Goal: Task Accomplishment & Management: Complete application form

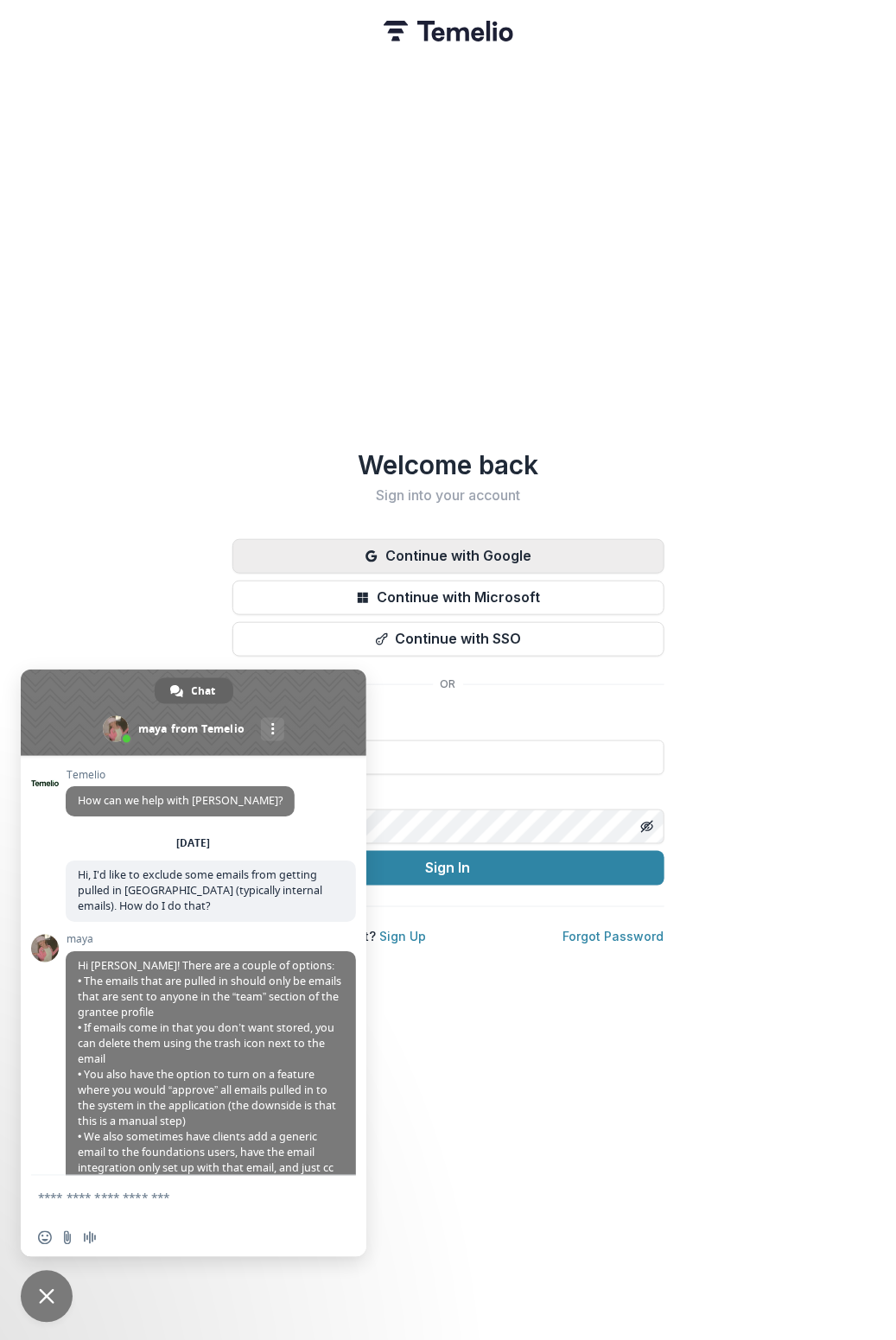
scroll to position [251, 0]
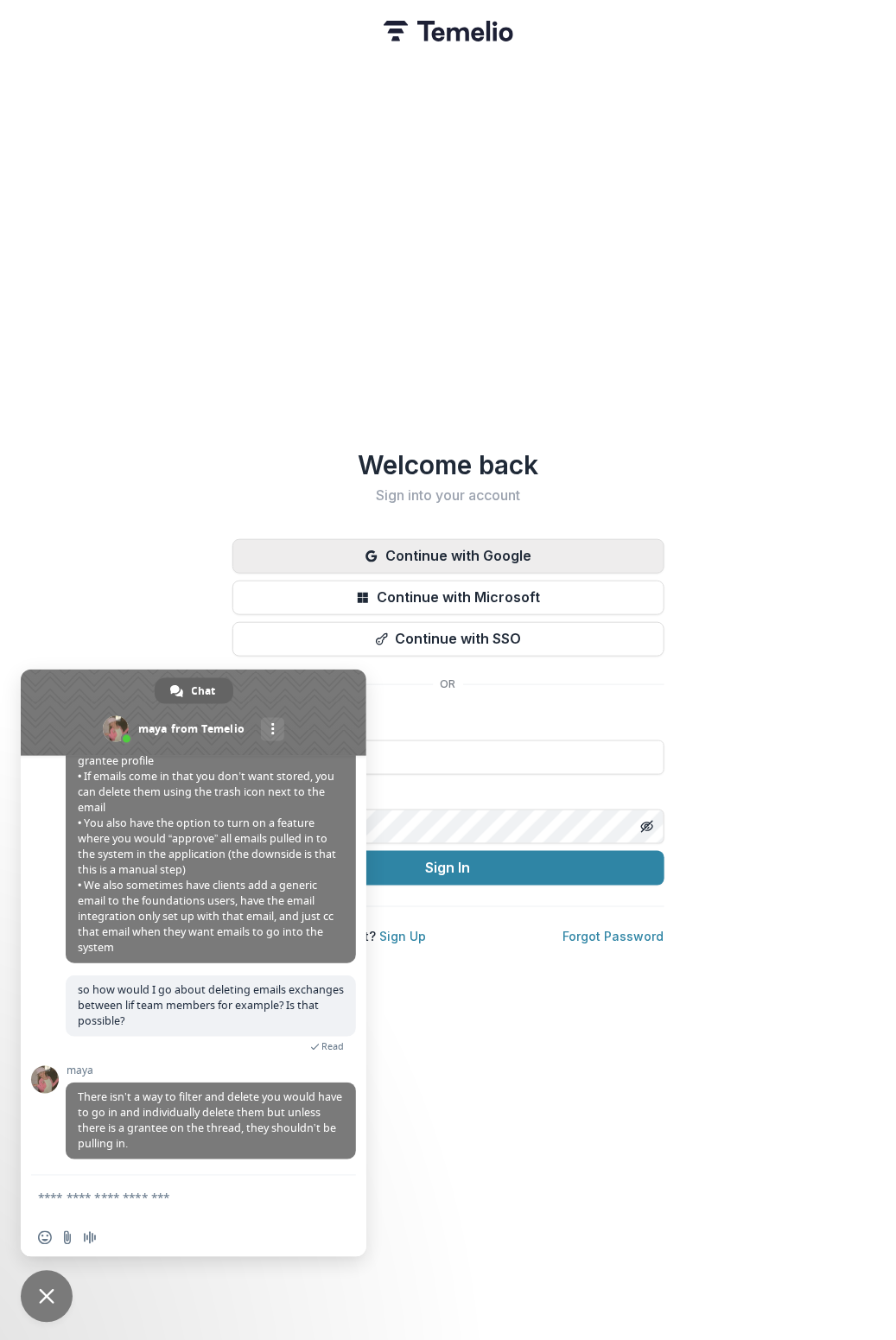
click at [551, 546] on button "Continue with Google" at bounding box center [448, 556] width 432 height 35
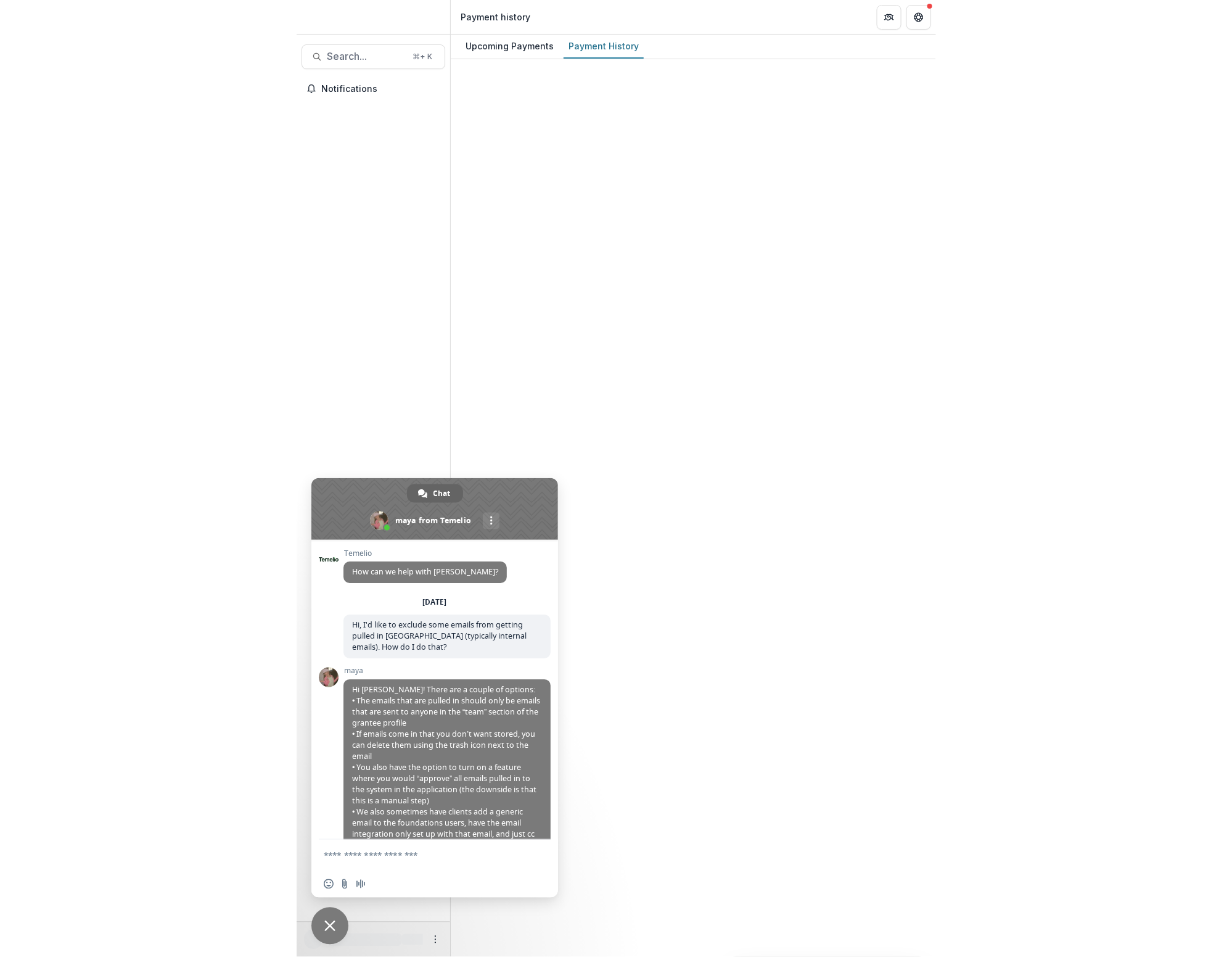
scroll to position [179, 0]
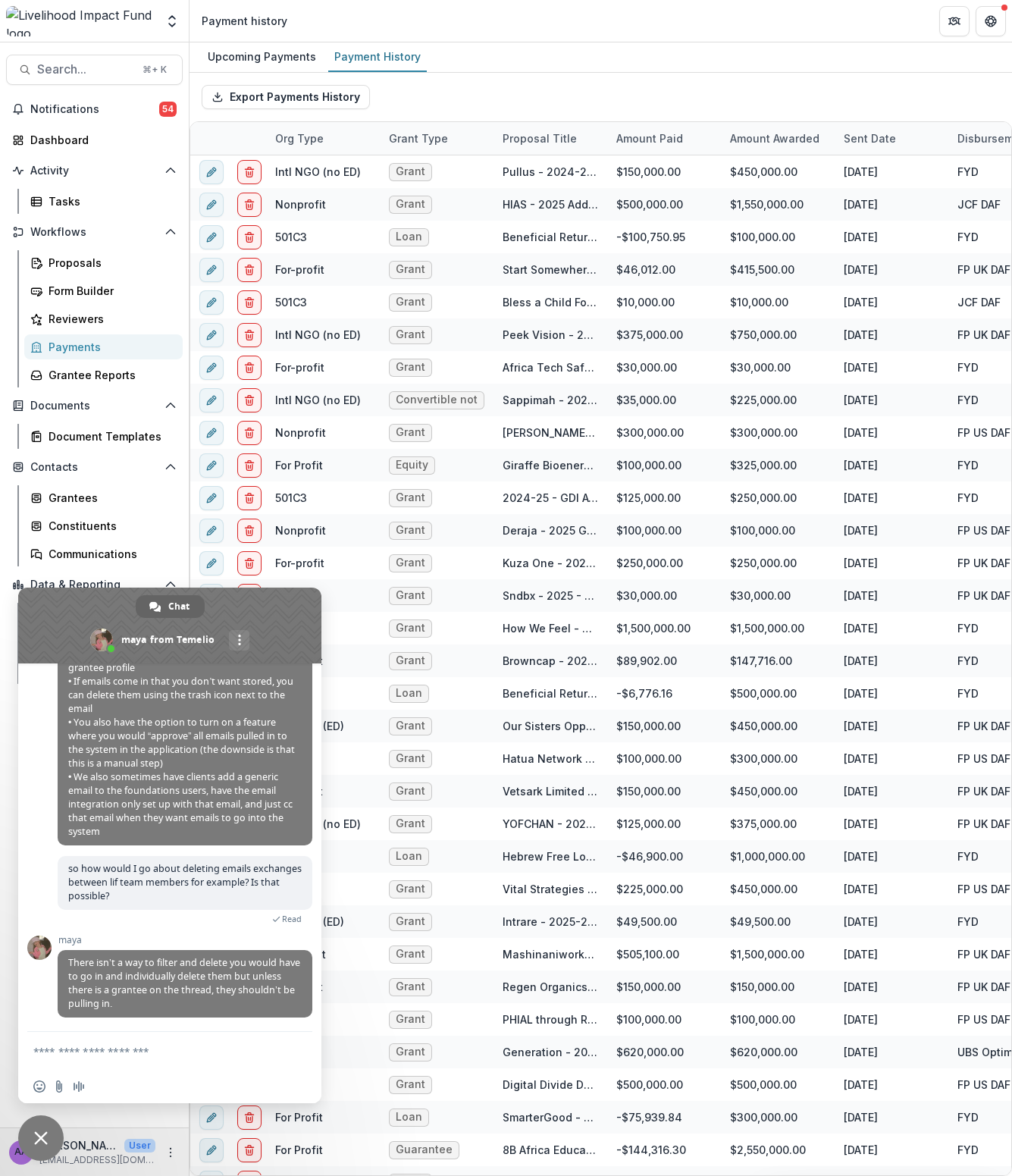
click at [42, 1126] on span "Close chat" at bounding box center [41, 1139] width 46 height 46
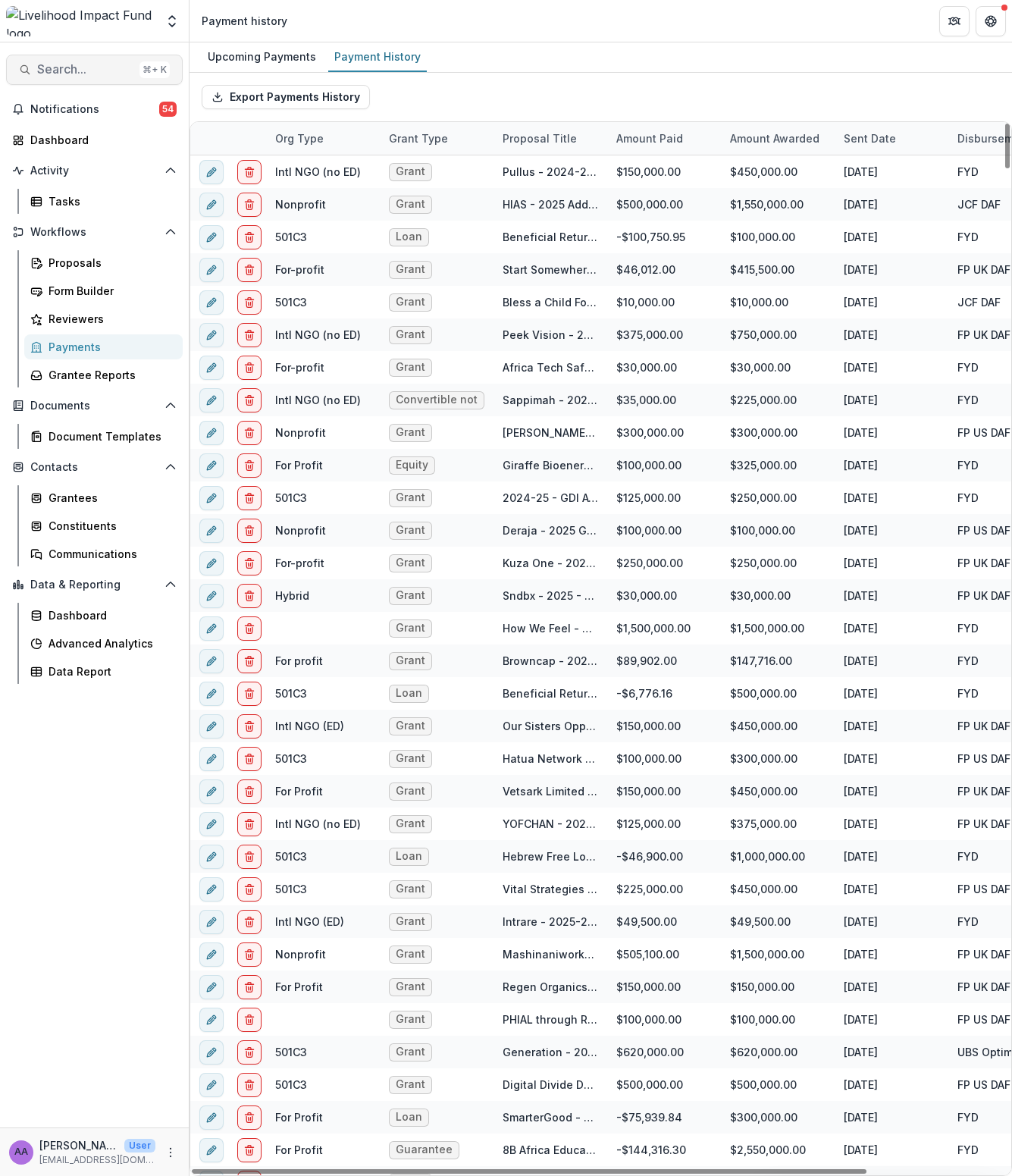
click at [70, 63] on span "Search..." at bounding box center [85, 69] width 96 height 14
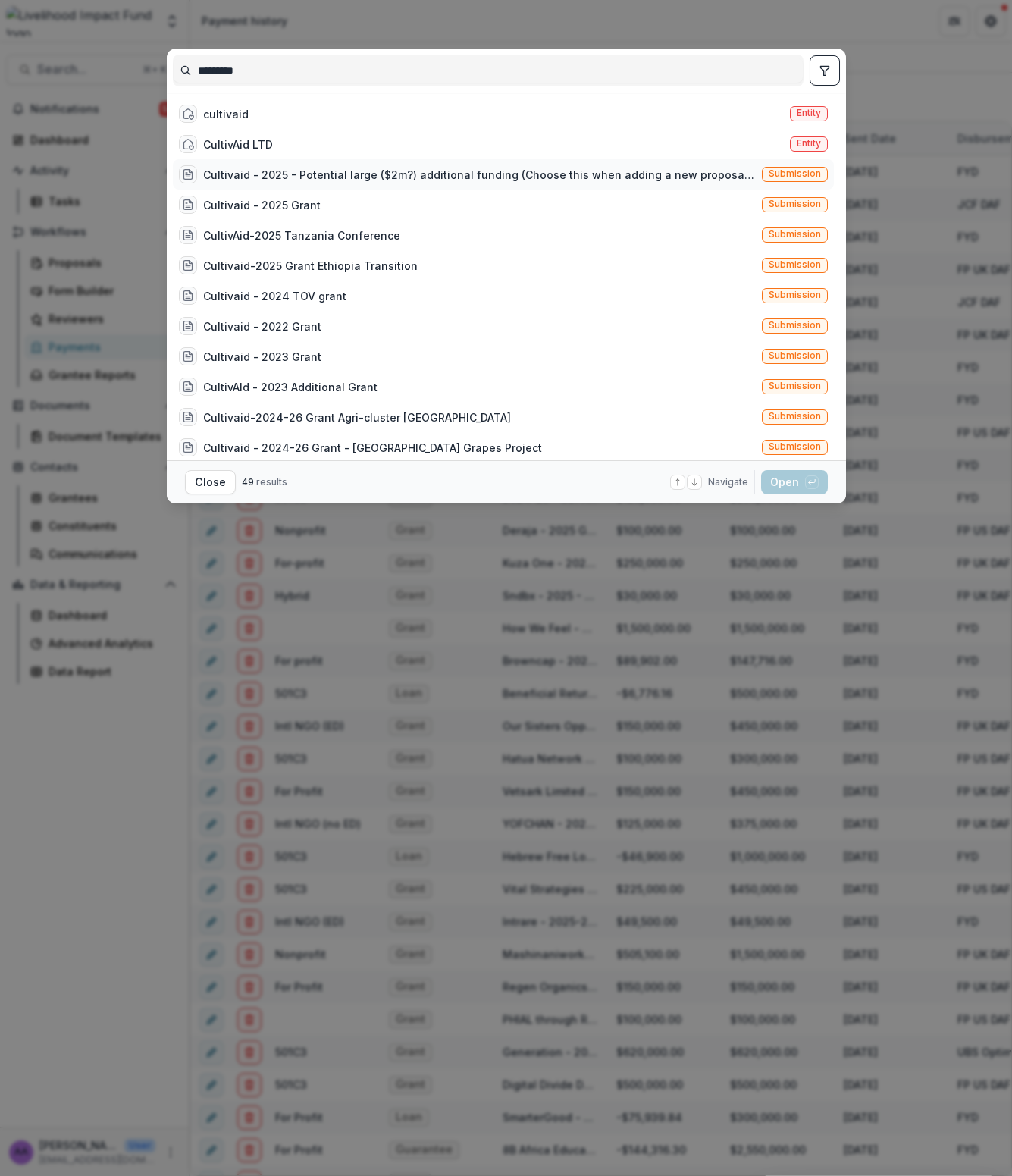
type input "*********"
click at [439, 165] on div "Cultivaid - 2025 - Potential large ($2m?) additional funding (Choose this when …" at bounding box center [467, 175] width 577 height 18
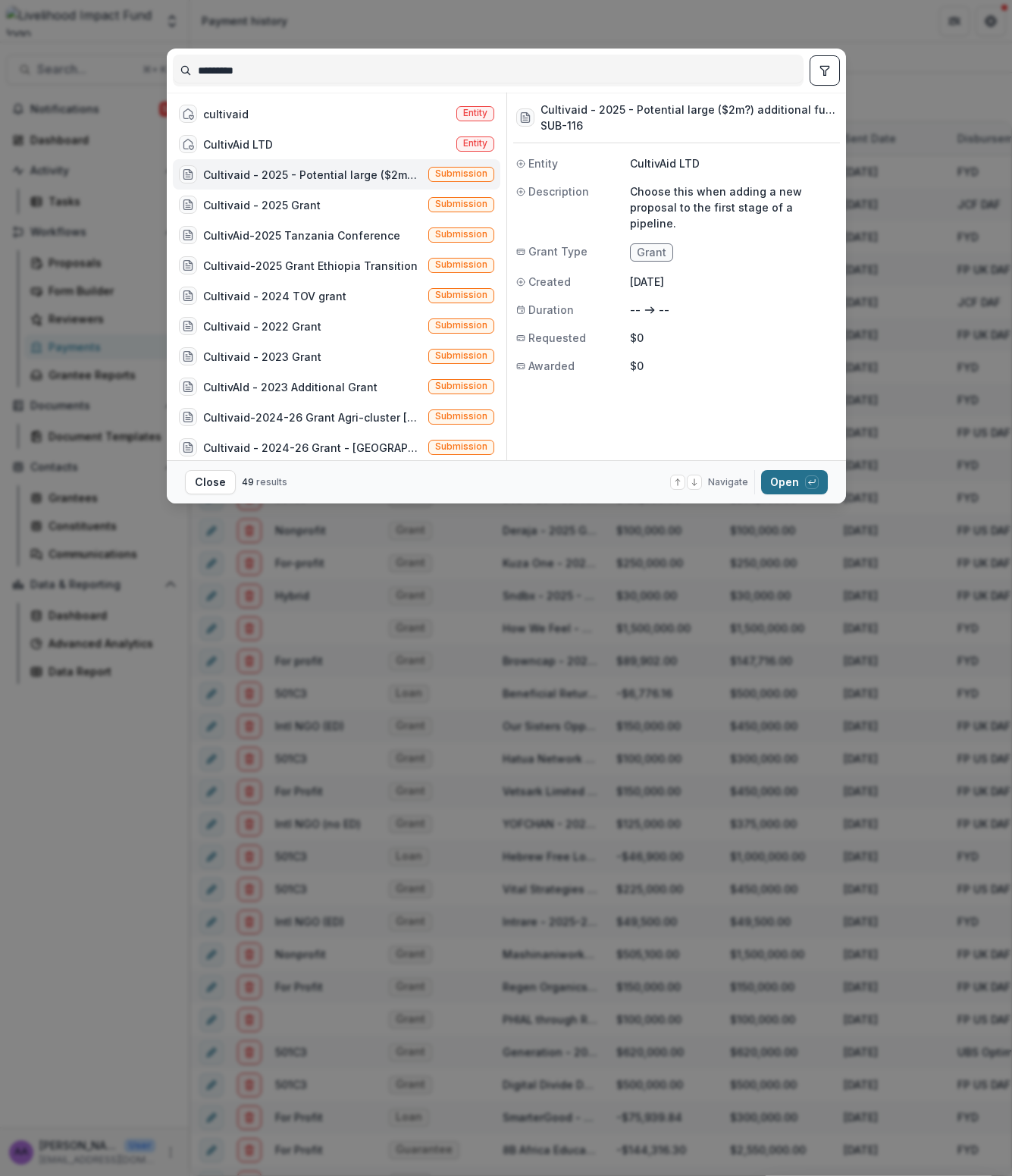
click at [785, 485] on button "Open with enter key" at bounding box center [794, 482] width 66 height 24
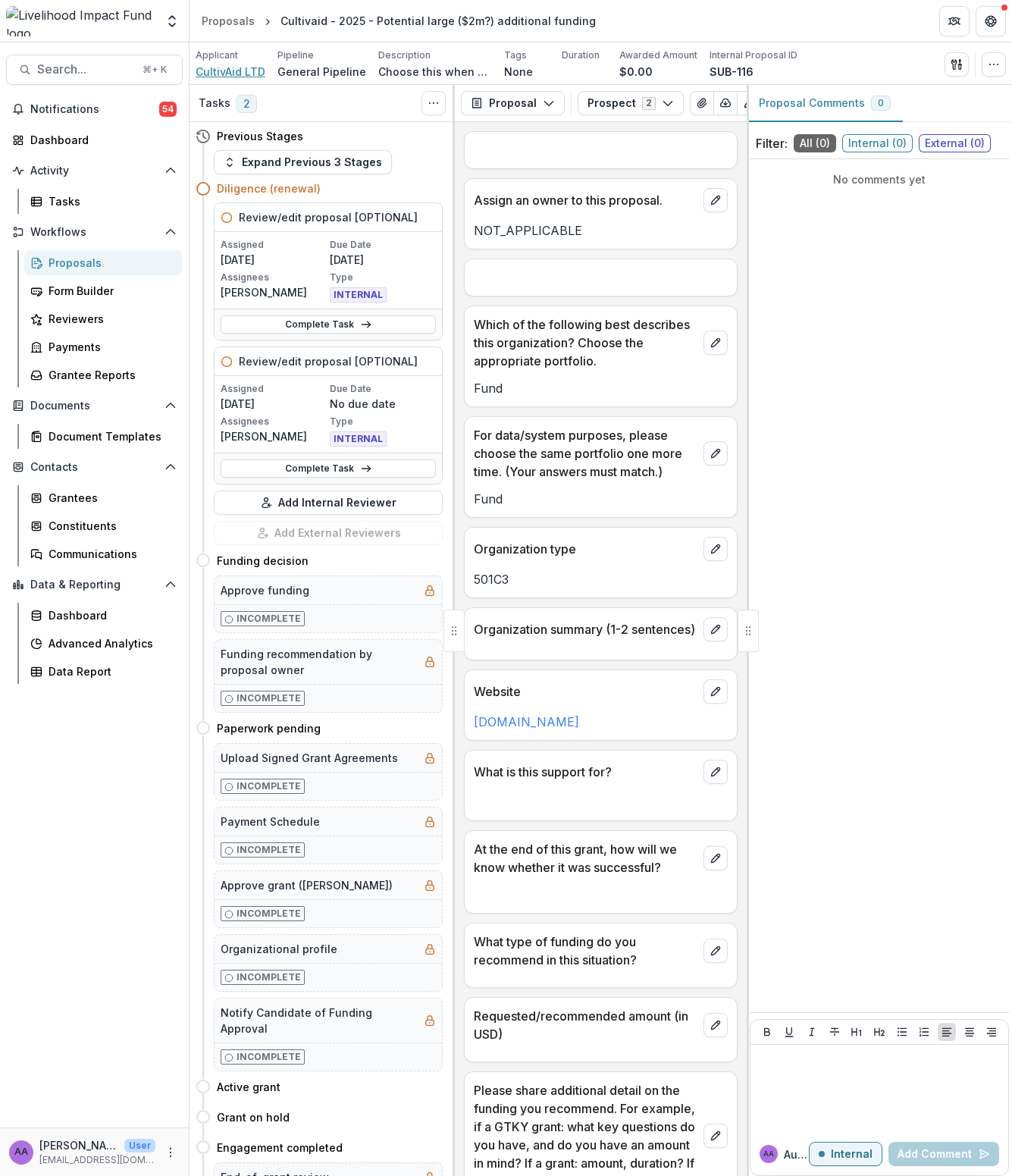
click at [243, 76] on span "CultivAid LTD" at bounding box center [230, 72] width 69 height 16
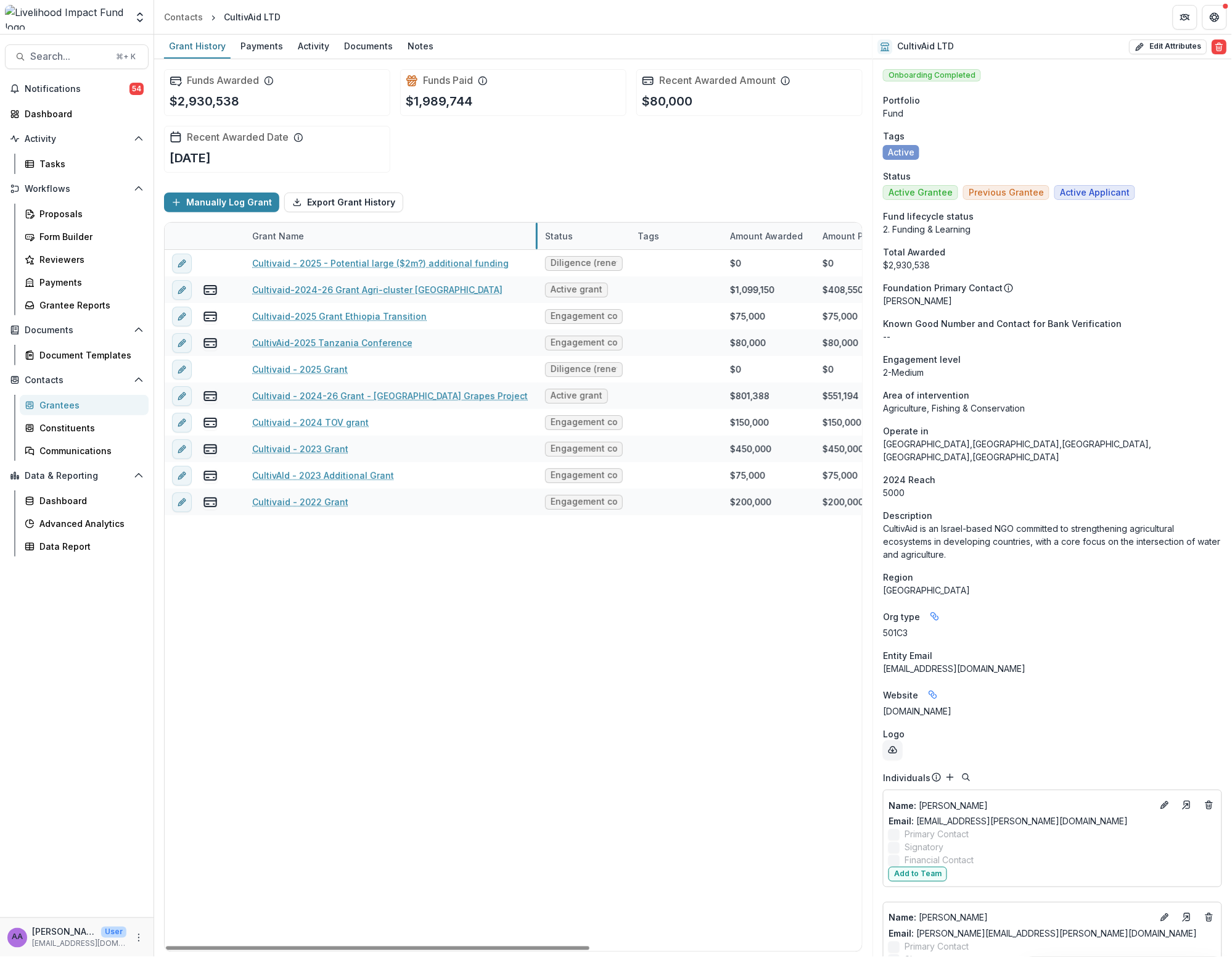
drag, startPoint x: 398, startPoint y: 233, endPoint x: 537, endPoint y: 231, distance: 139.0
click at [565, 238] on div "Status" at bounding box center [559, 236] width 43 height 13
click at [589, 284] on span "Sort Ascending" at bounding box center [595, 289] width 65 height 11
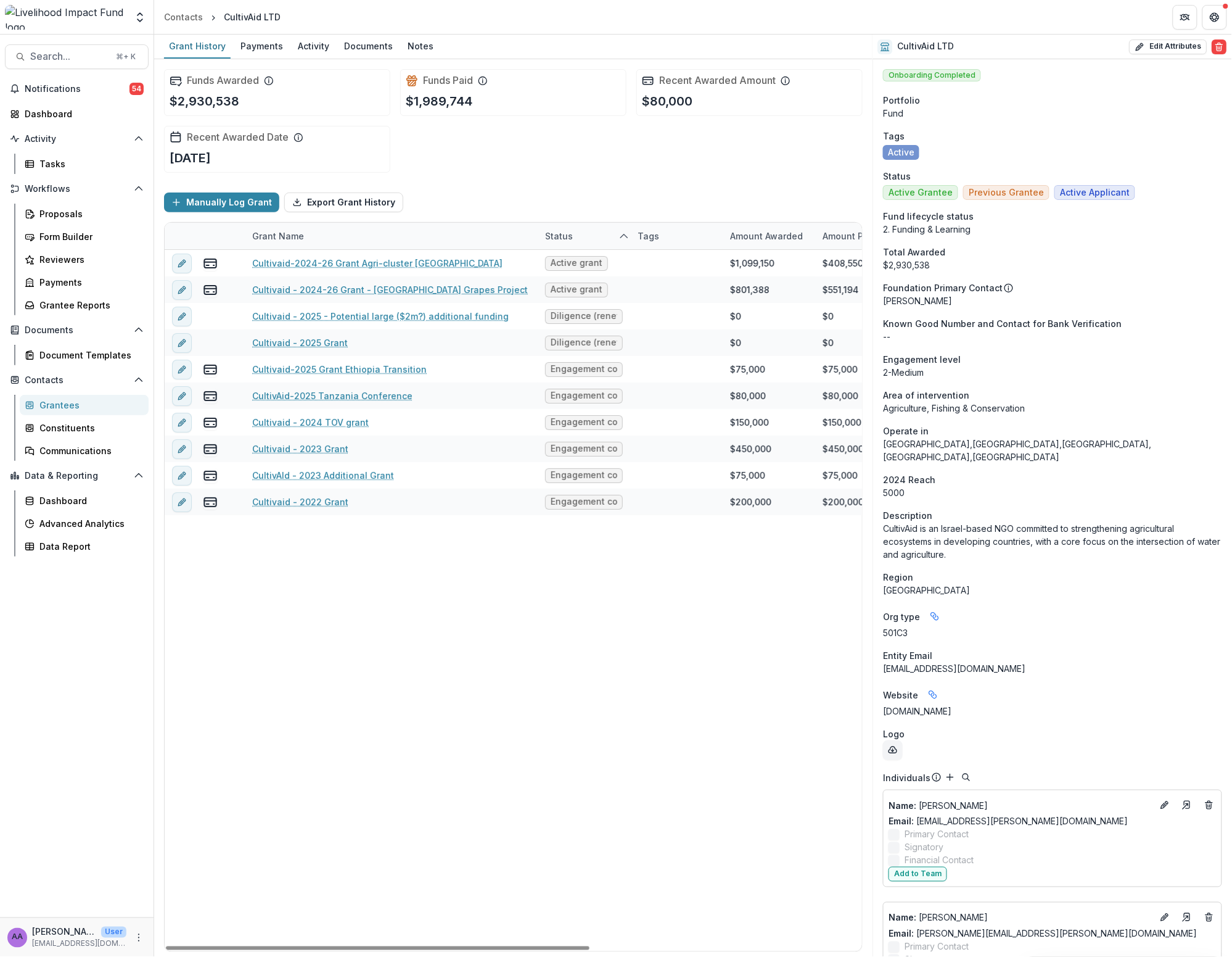
click at [639, 595] on div "Cultivaid-2024-26 Grant Agri-cluster [GEOGRAPHIC_DATA] Active grant $1,099,150 …" at bounding box center [736, 601] width 1144 height 701
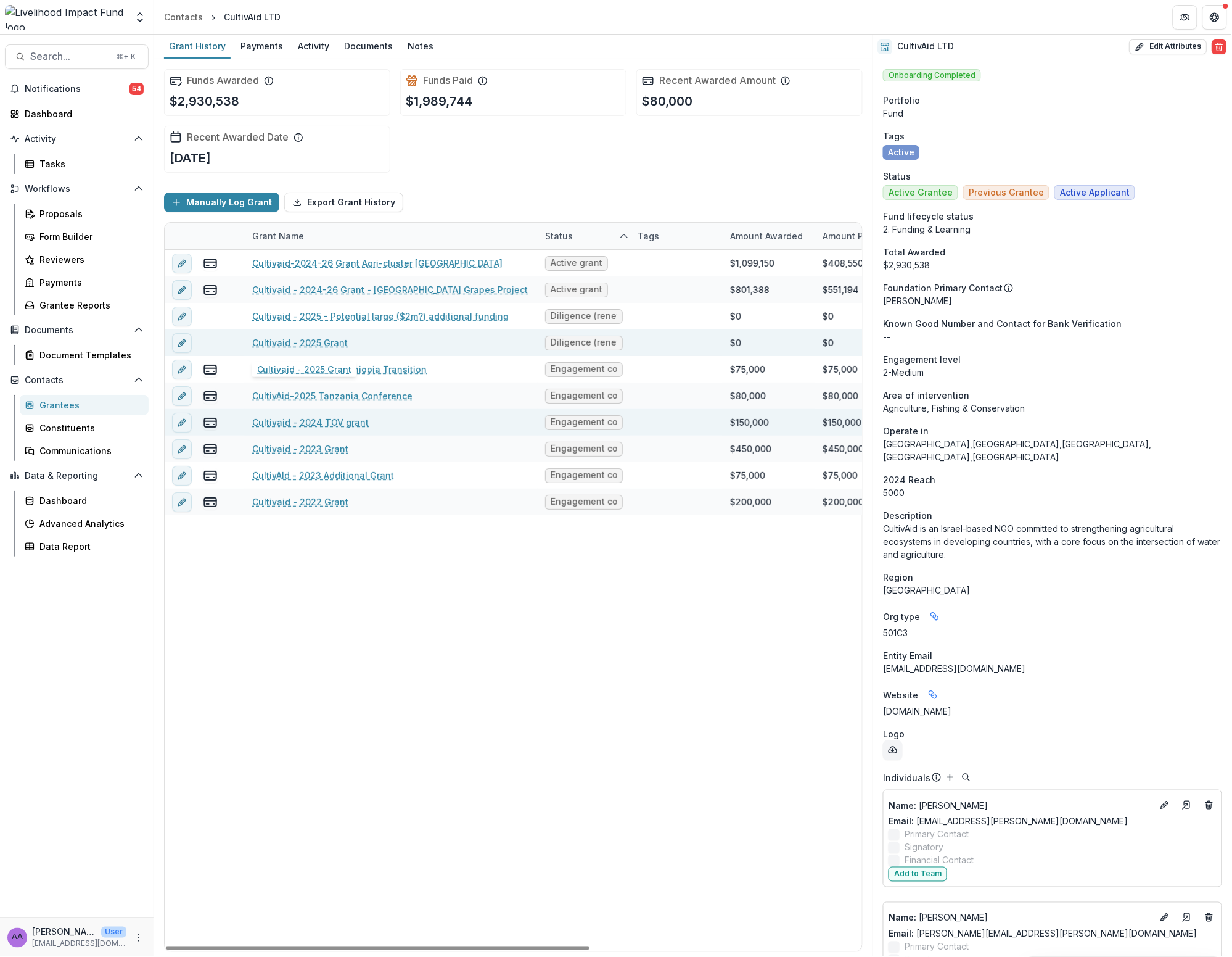
click at [316, 346] on link "Cultivaid - 2025 Grant" at bounding box center [300, 343] width 96 height 13
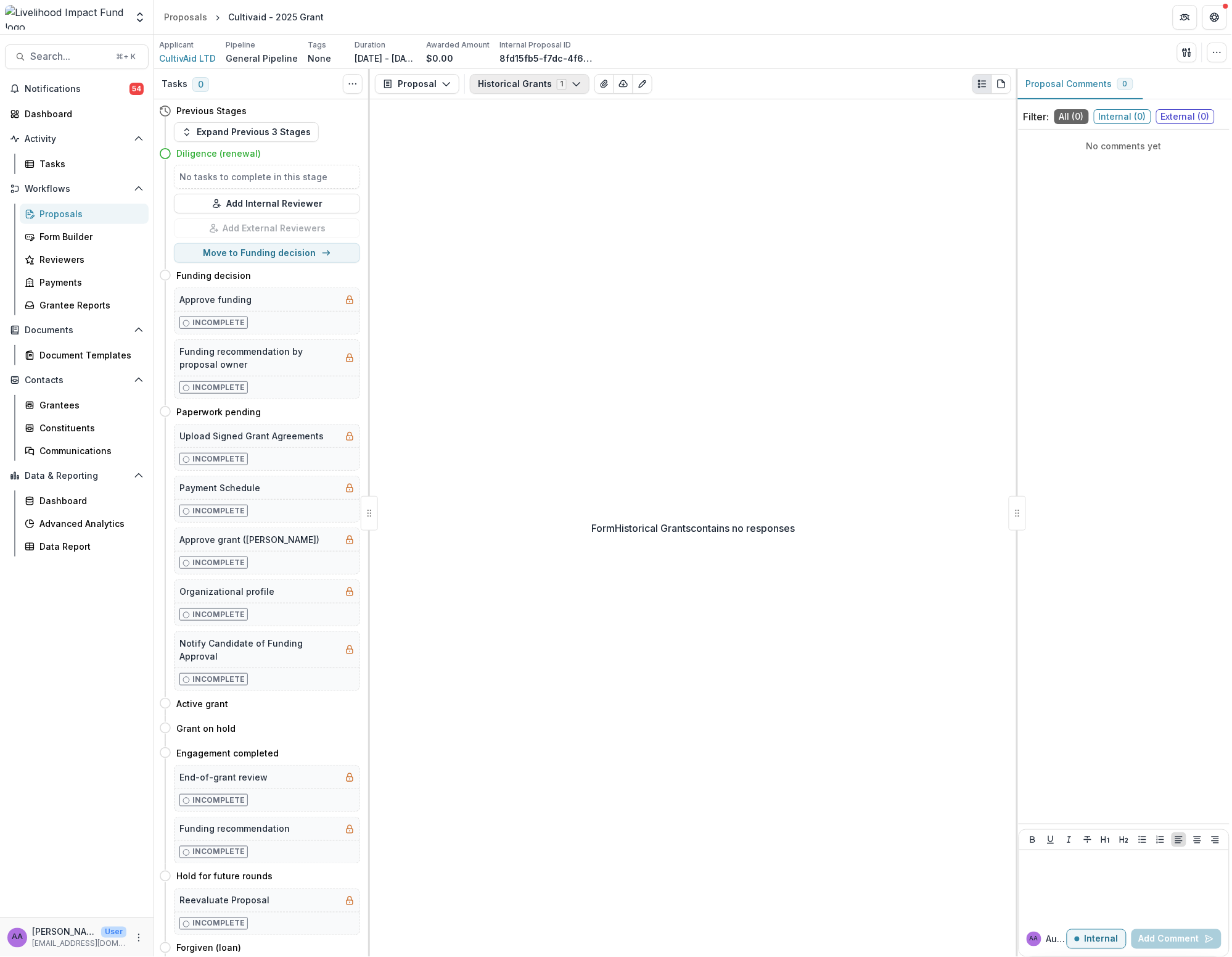
click at [511, 78] on button "Historical Grants 1" at bounding box center [530, 84] width 120 height 20
click at [196, 56] on span "CultivAid LTD" at bounding box center [187, 58] width 56 height 13
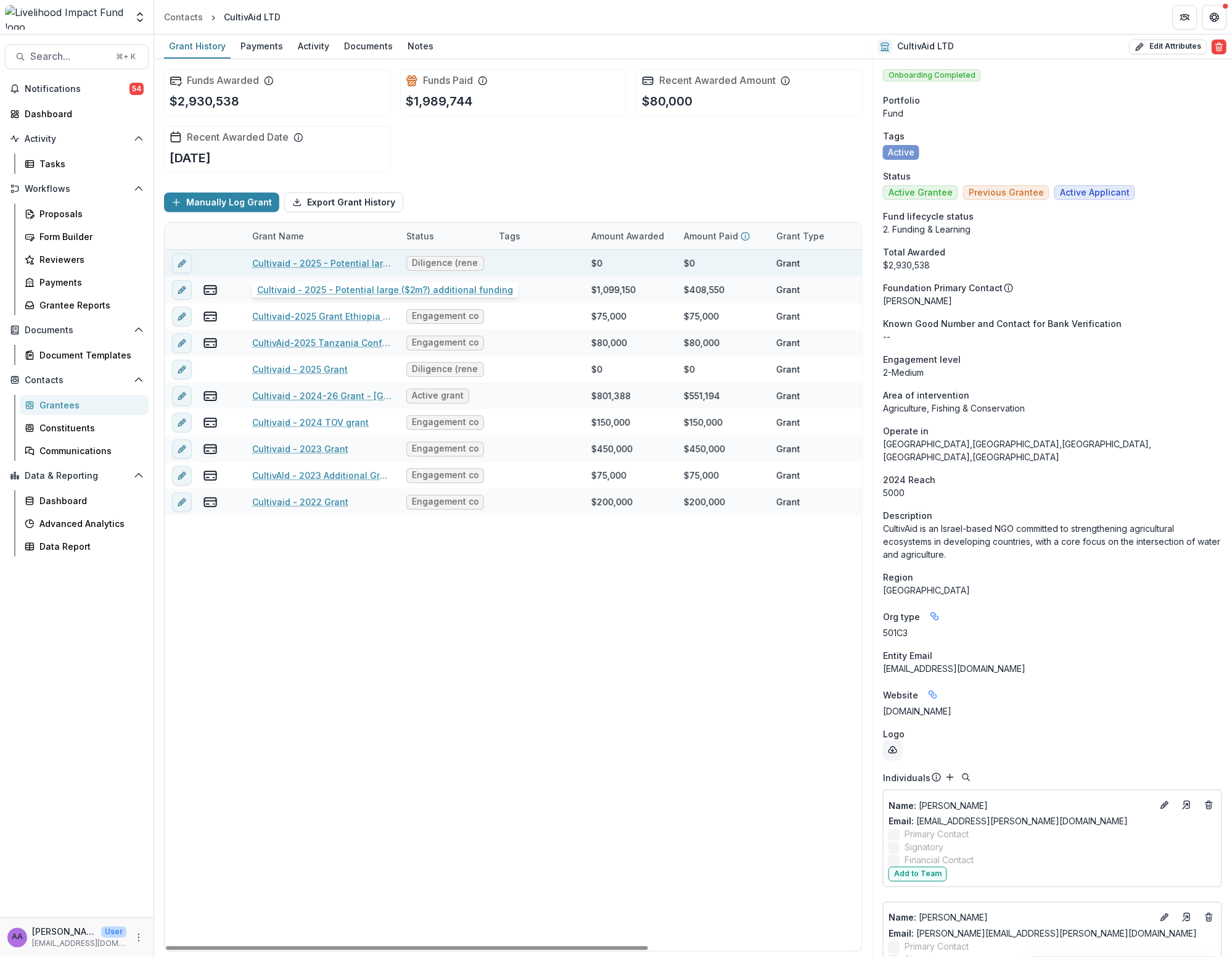
click at [375, 263] on link "Cultivaid - 2025 - Potential large ($2m?) additional funding" at bounding box center [322, 263] width 140 height 13
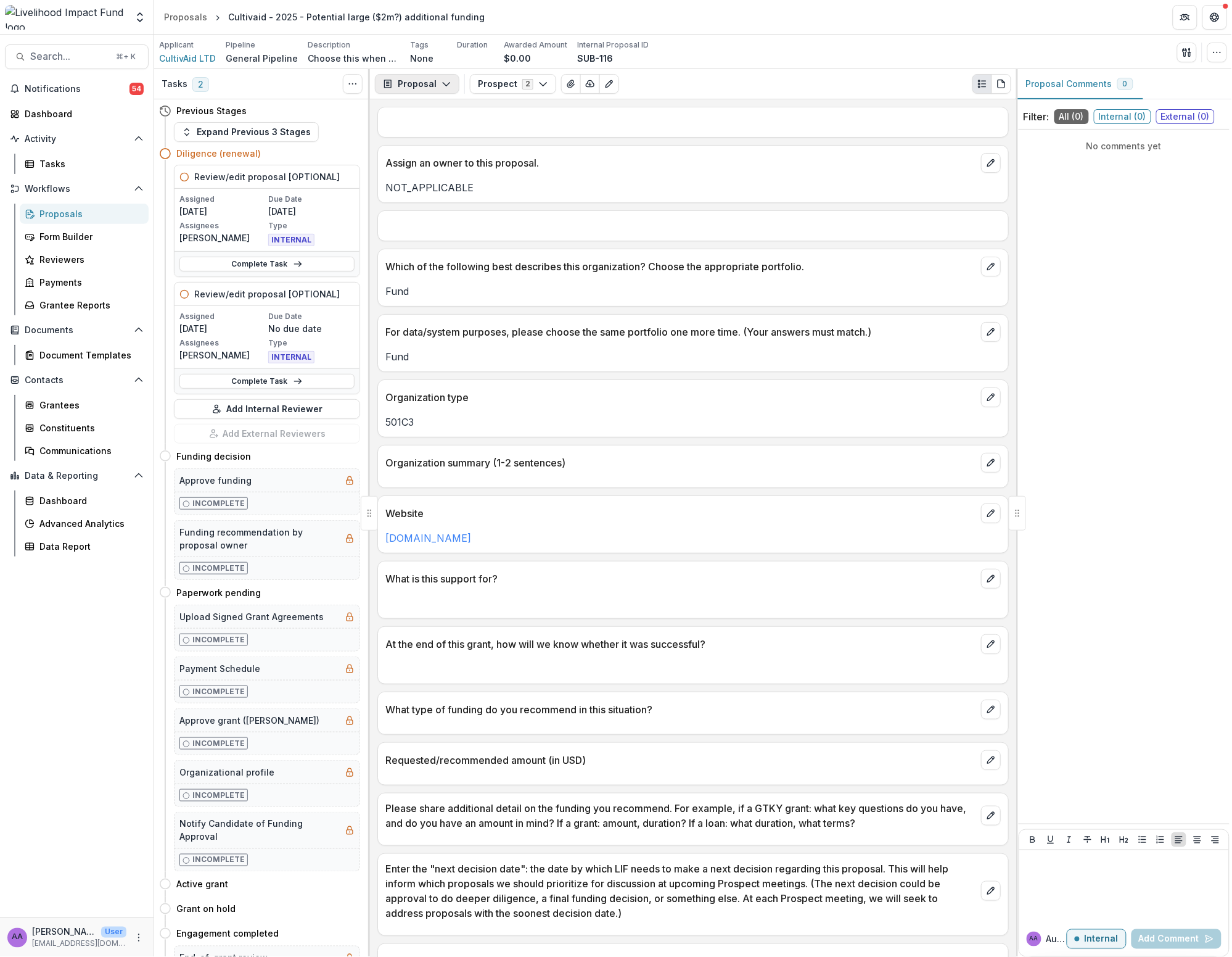
click at [446, 87] on icon "button" at bounding box center [447, 84] width 10 height 10
click at [498, 83] on button "Prospect 2" at bounding box center [513, 84] width 86 height 20
click at [502, 145] on span "Prospect" at bounding box center [549, 151] width 113 height 13
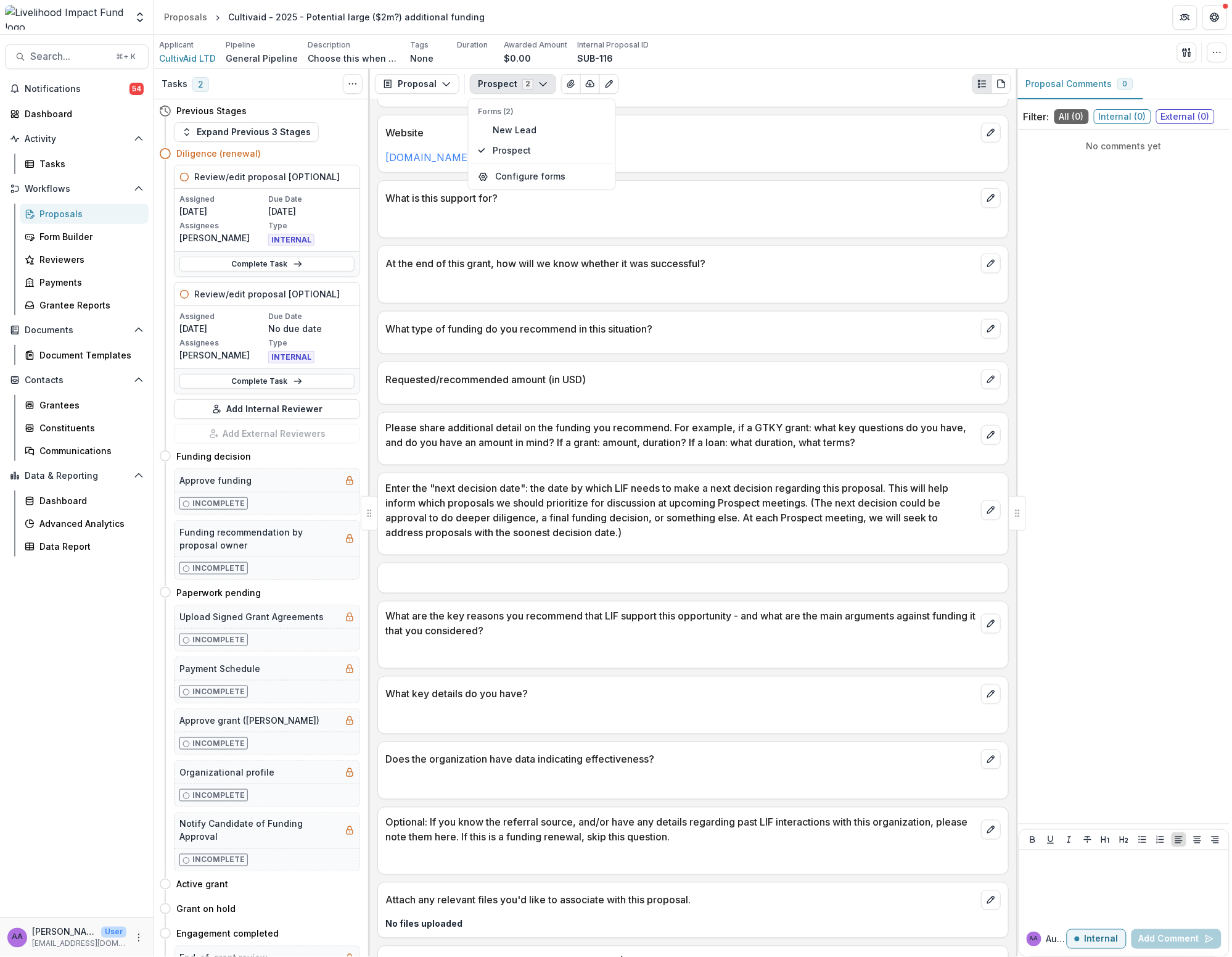
scroll to position [433, 0]
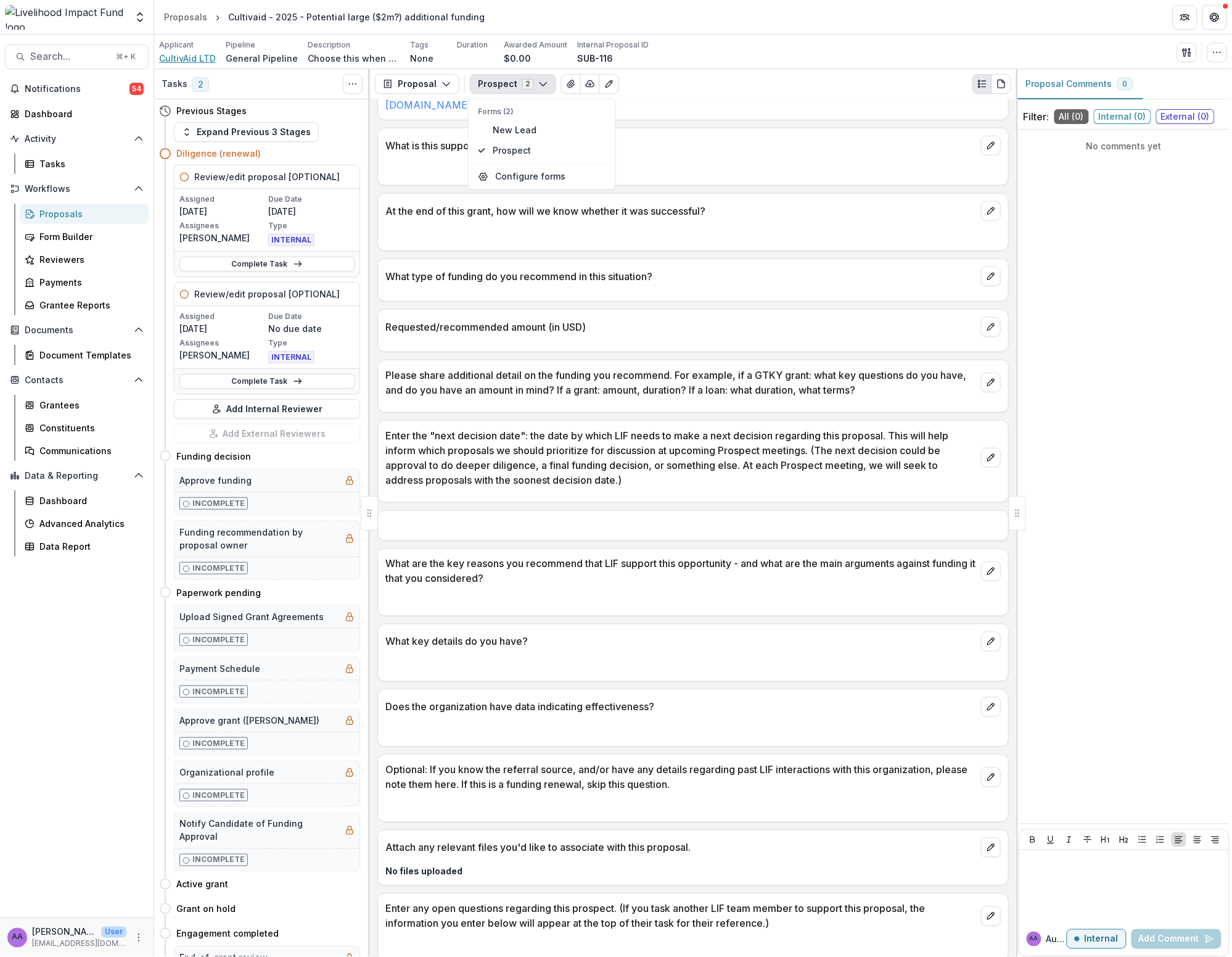
click at [187, 53] on span "CultivAid LTD" at bounding box center [187, 58] width 56 height 13
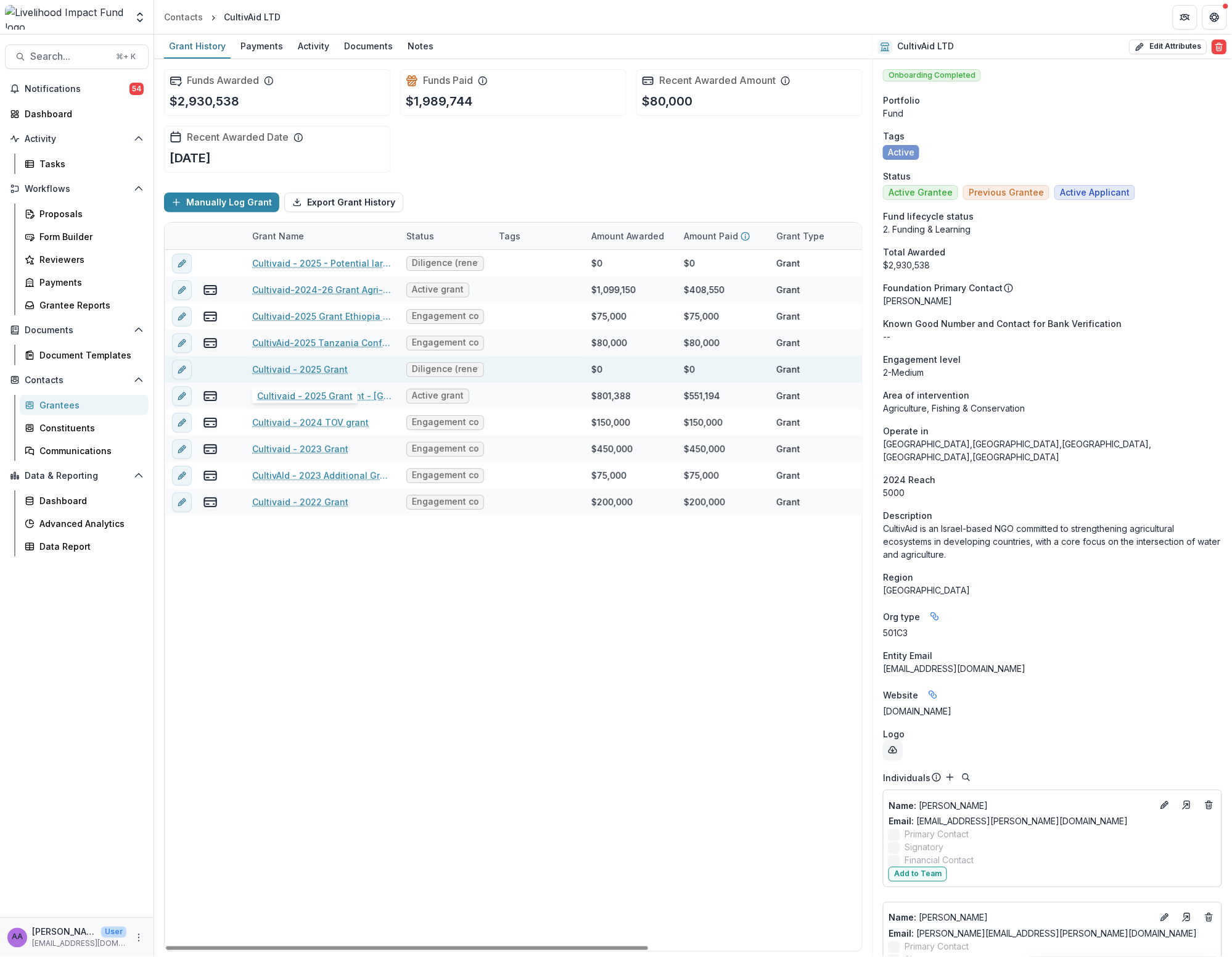
click at [319, 369] on link "Cultivaid - 2025 Grant" at bounding box center [300, 369] width 96 height 13
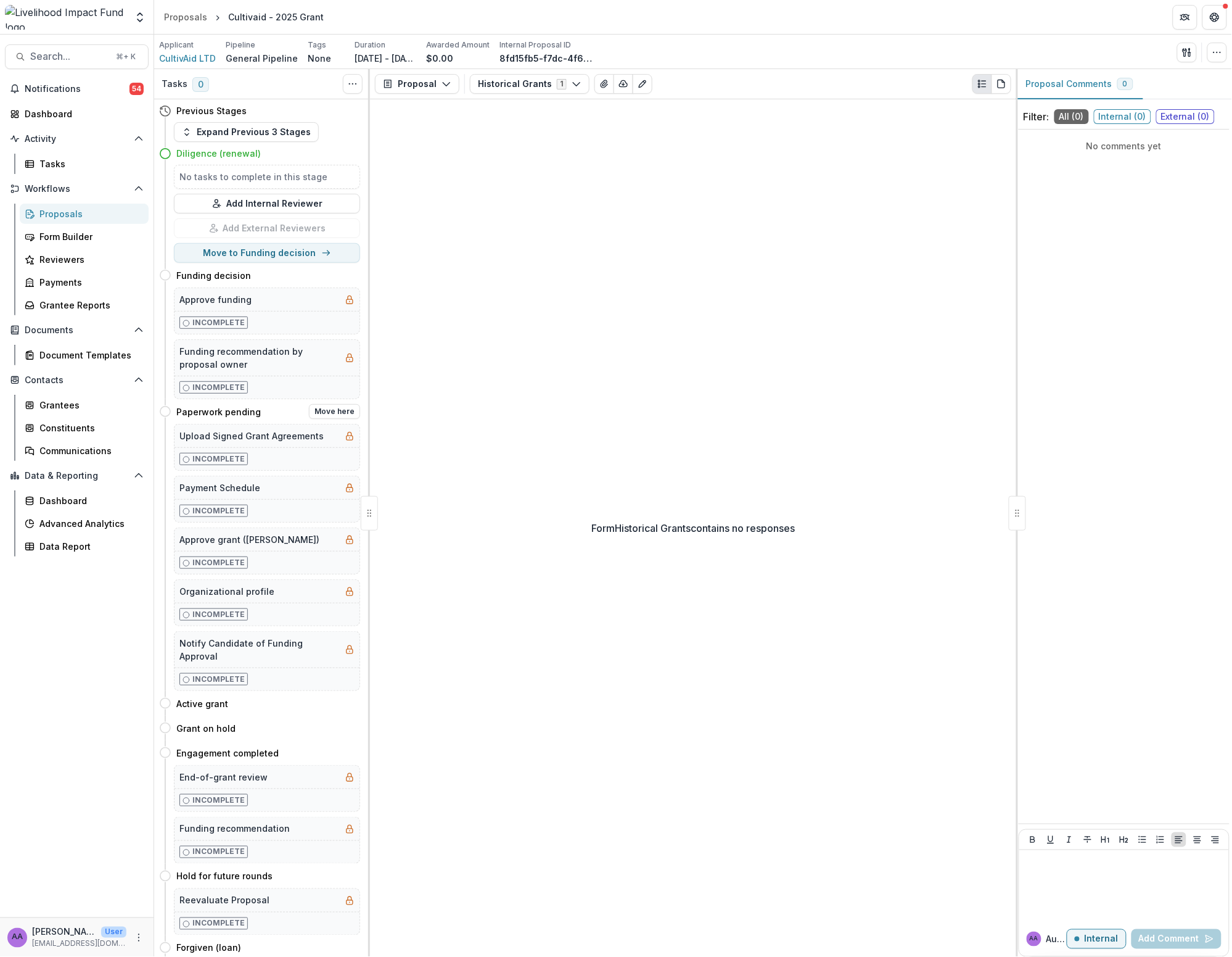
scroll to position [137, 0]
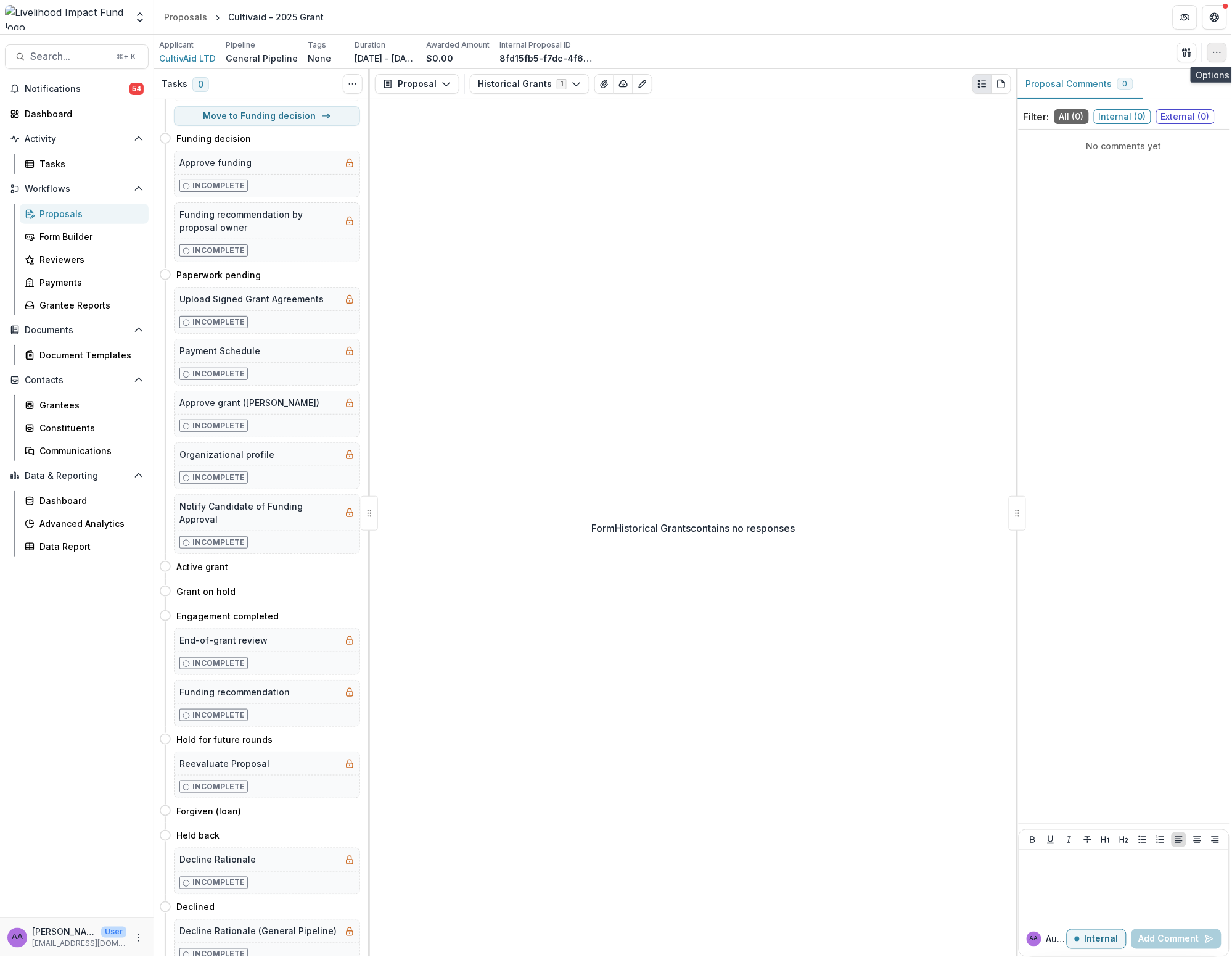
click at [639, 52] on icon "button" at bounding box center [1218, 53] width 10 height 10
click at [639, 192] on icon "button" at bounding box center [1104, 187] width 10 height 10
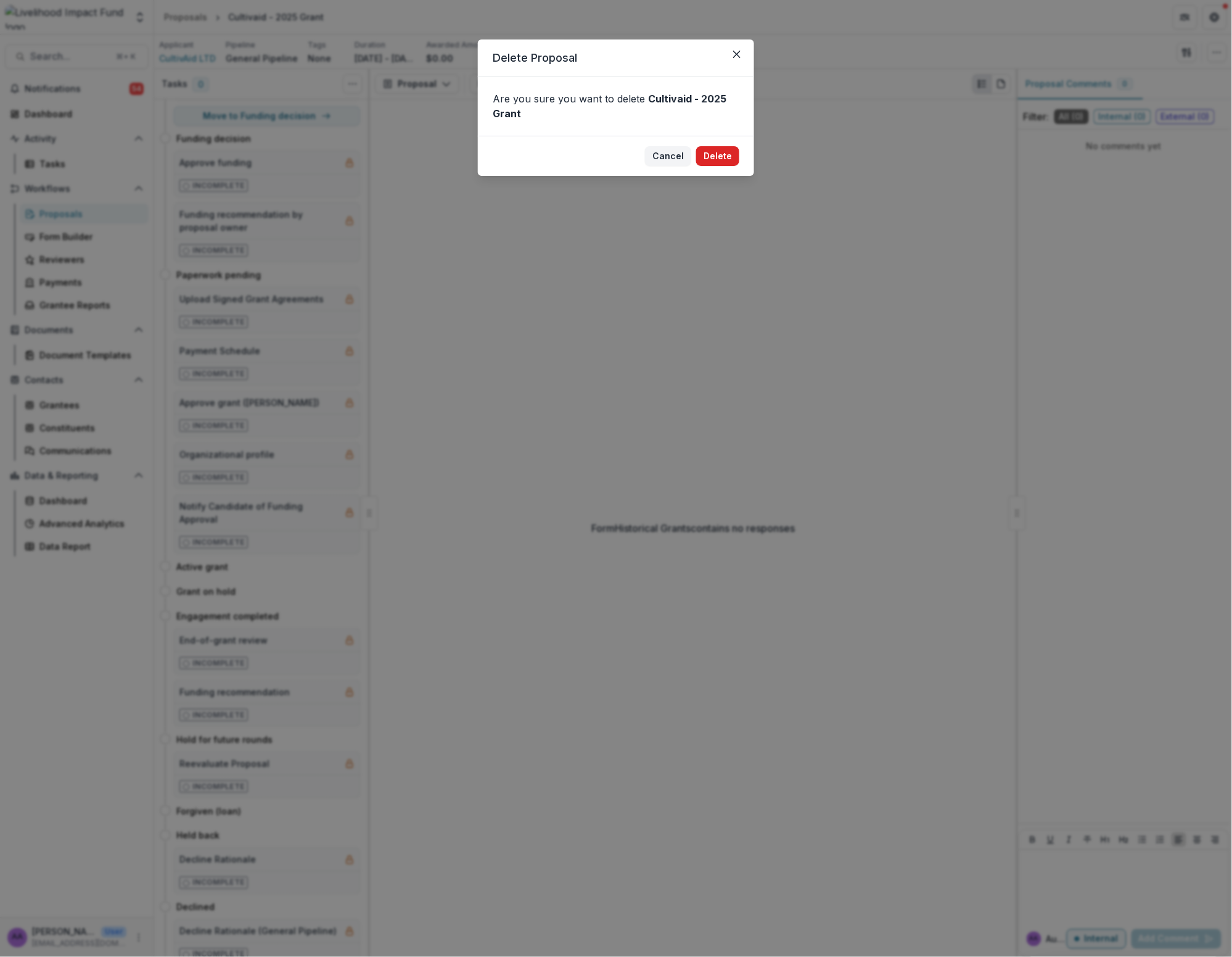
click at [639, 157] on button "Delete" at bounding box center [718, 156] width 43 height 20
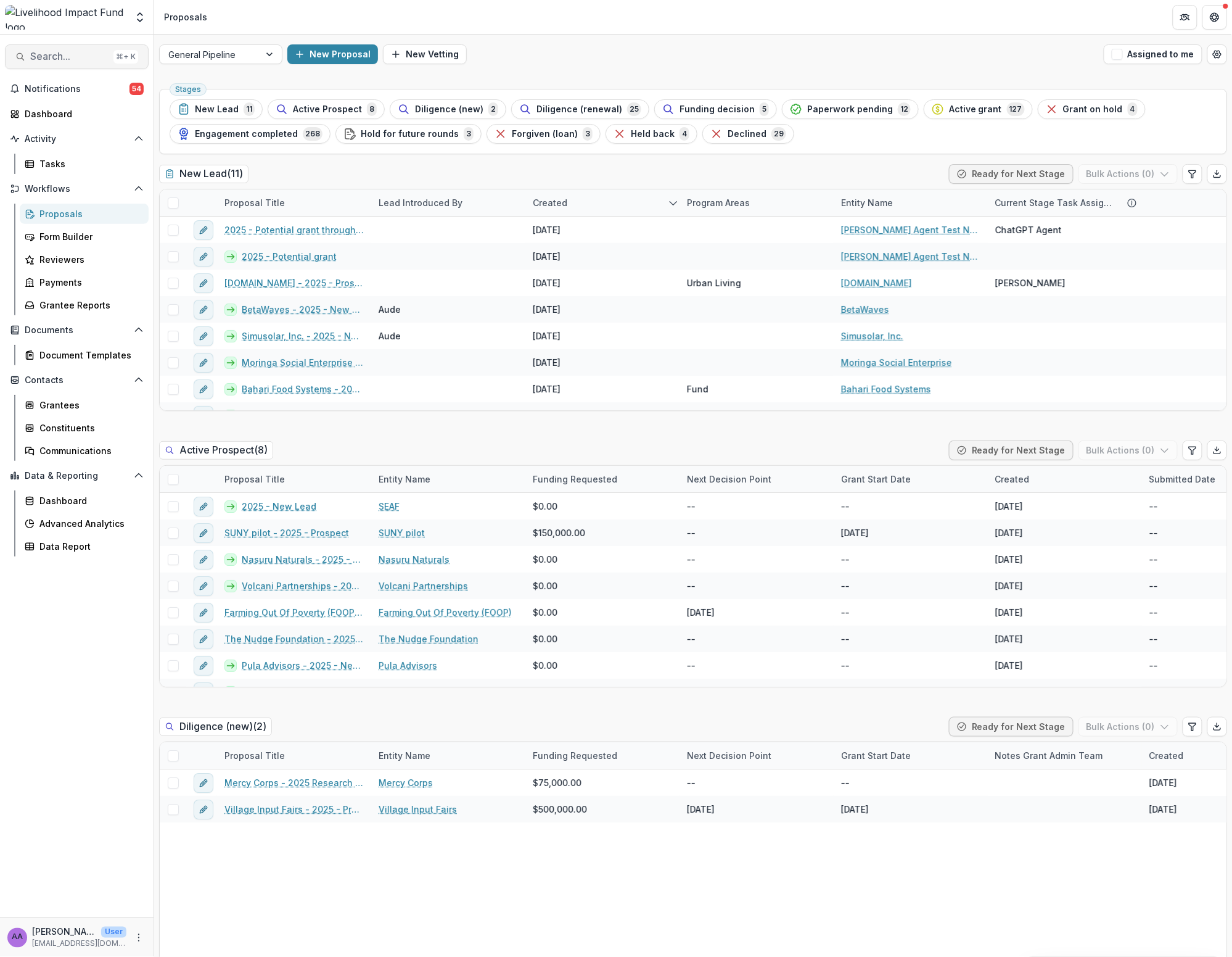
click at [67, 53] on span "Search..." at bounding box center [69, 56] width 78 height 12
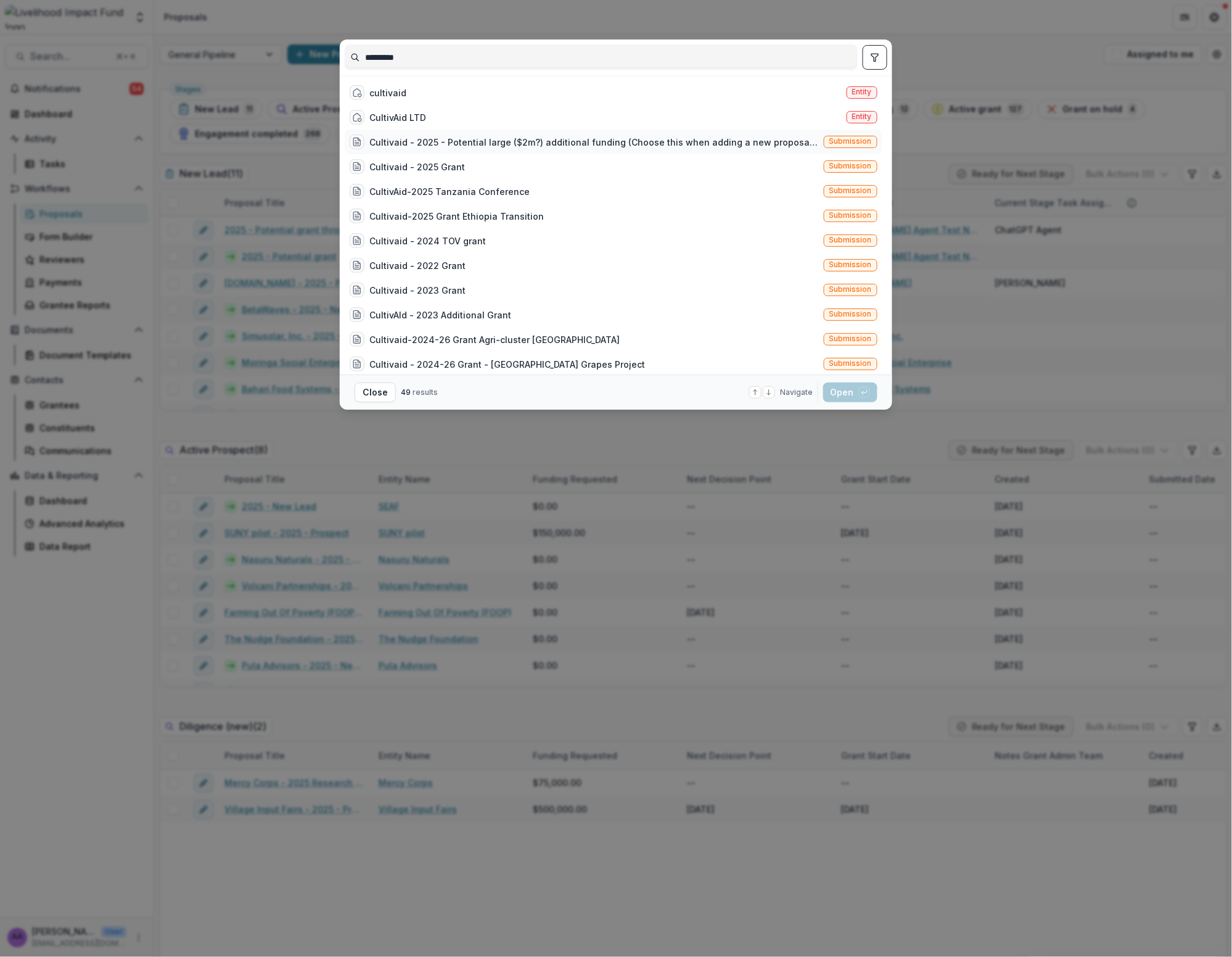
type input "*********"
click at [452, 135] on div "Cultivaid - 2025 - Potential large ($2m?) additional funding (Choose this when …" at bounding box center [584, 142] width 470 height 15
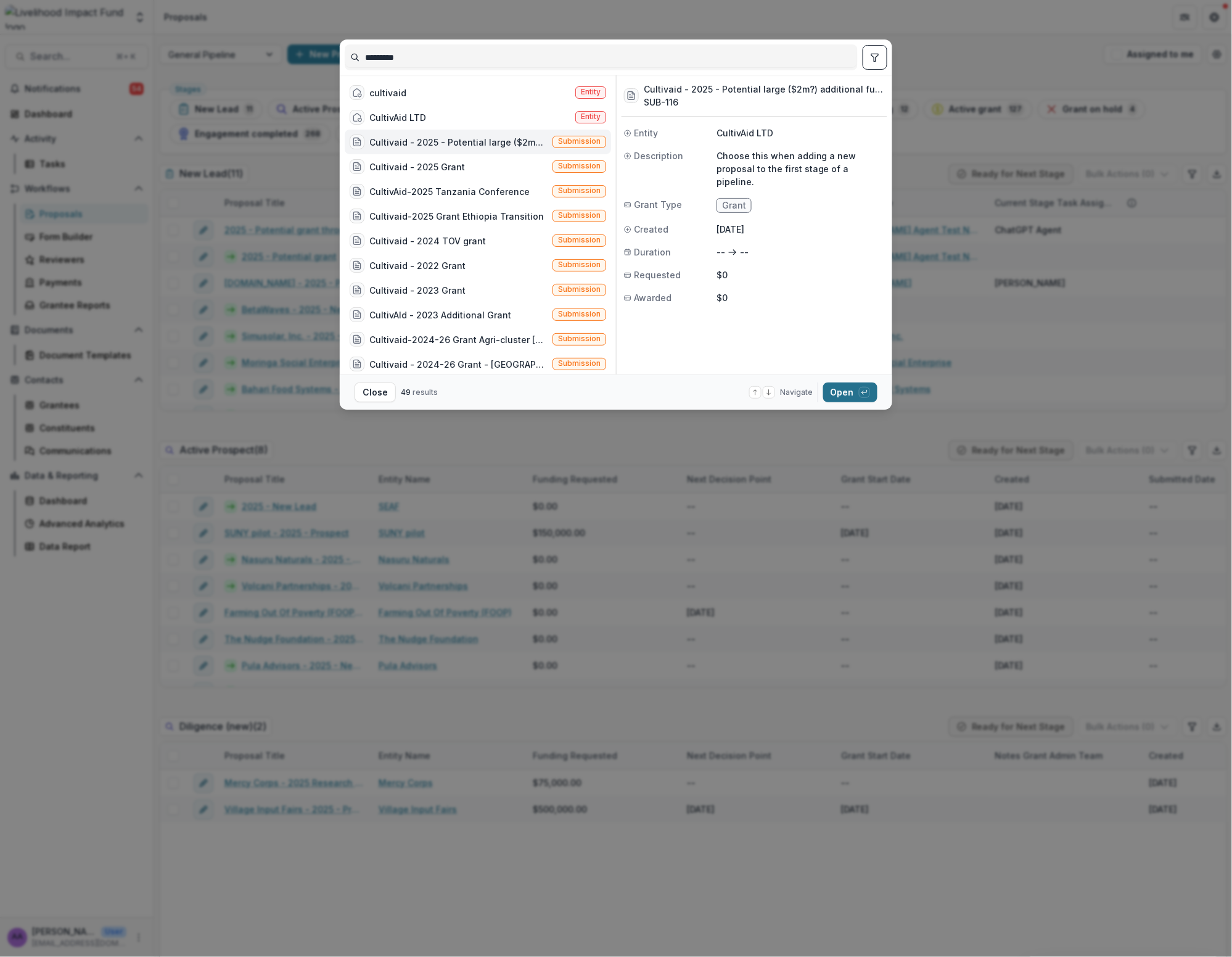
click at [639, 387] on button "Open with enter key" at bounding box center [850, 392] width 54 height 20
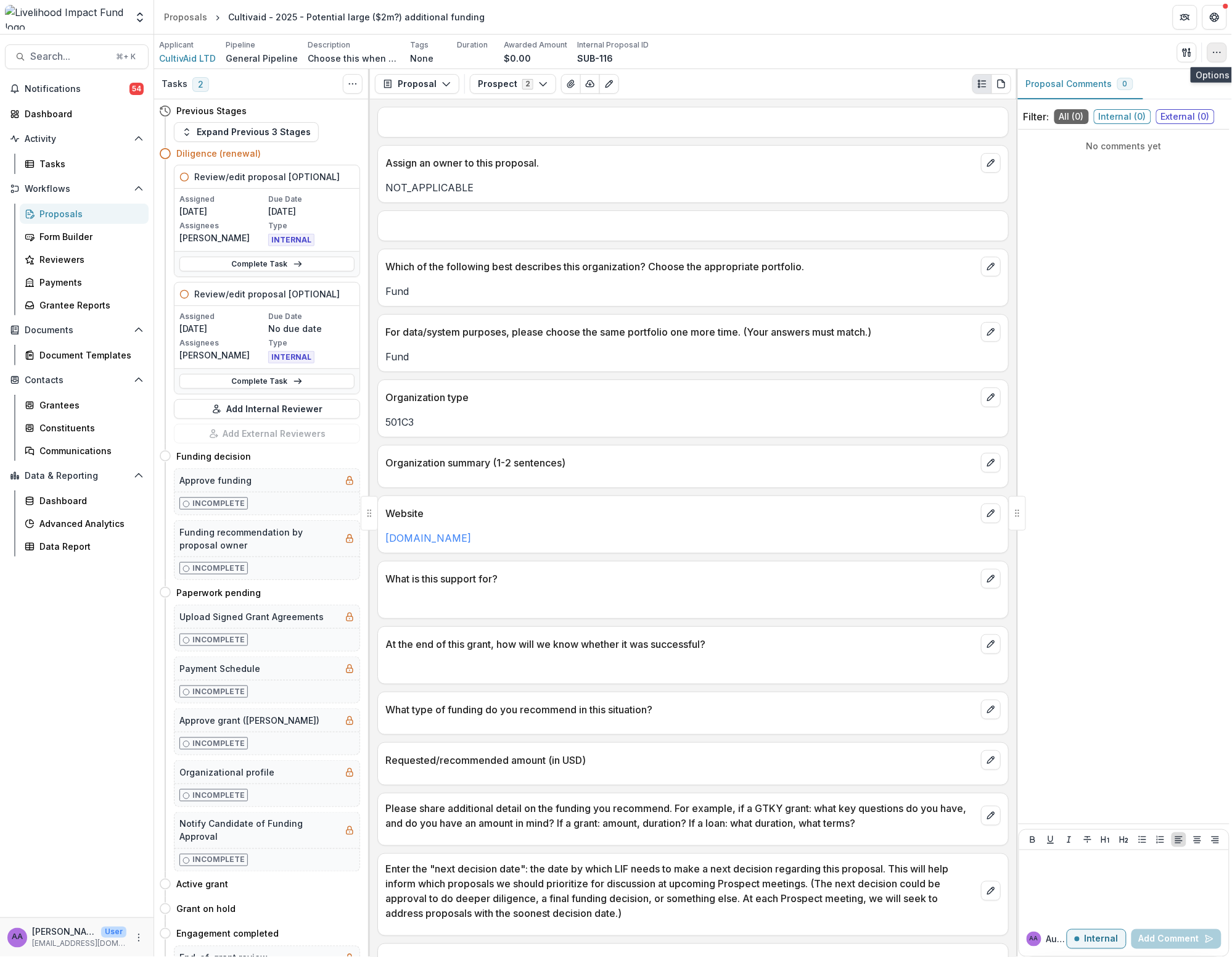
click at [639, 52] on icon "button" at bounding box center [1218, 53] width 10 height 10
click at [639, 83] on button "Edit Attributes" at bounding box center [1158, 80] width 132 height 20
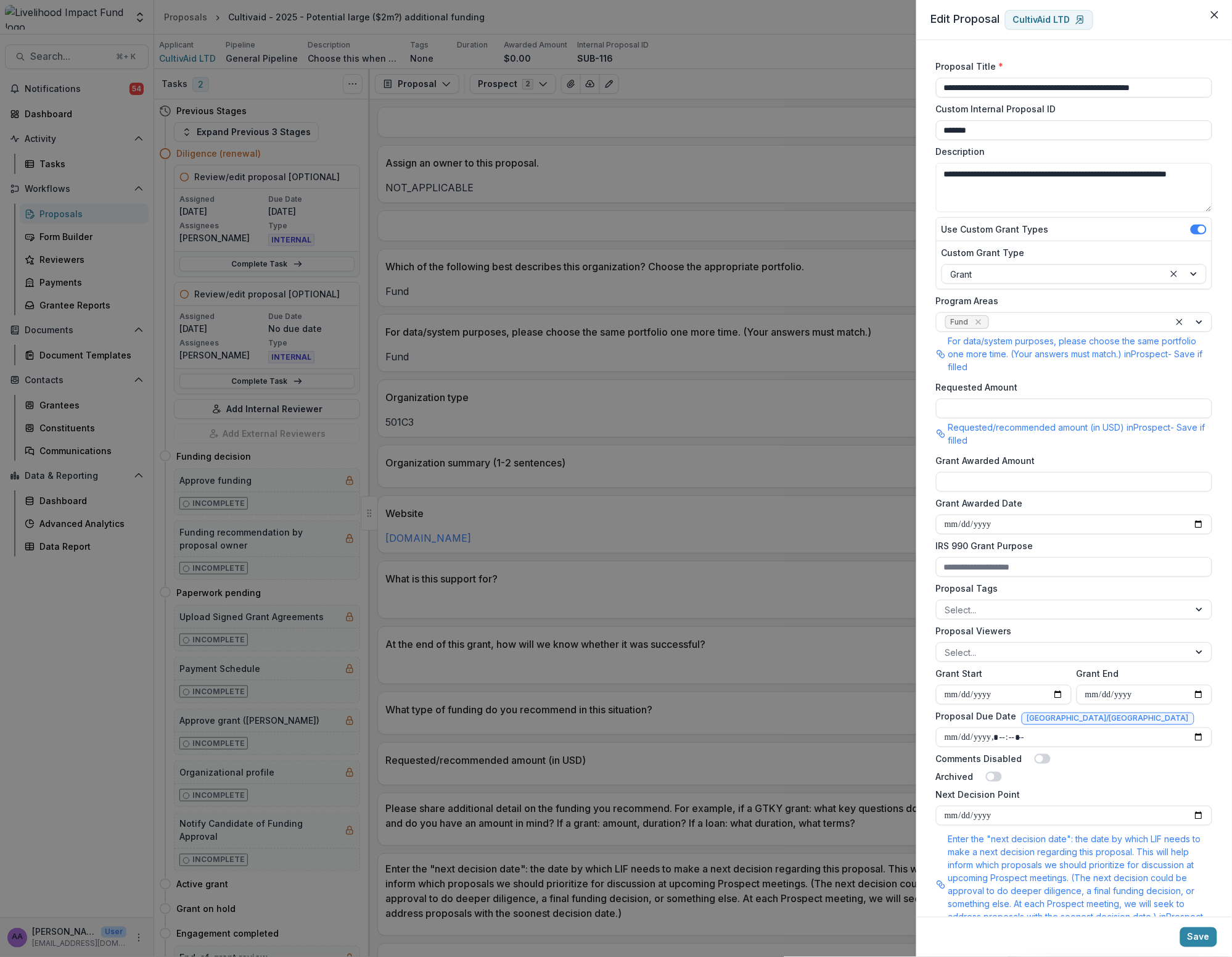
click at [639, 83] on input "**********" at bounding box center [1074, 88] width 276 height 20
drag, startPoint x: 1195, startPoint y: 88, endPoint x: 1005, endPoint y: 85, distance: 190.0
click at [639, 85] on input "**********" at bounding box center [1074, 88] width 276 height 20
type input "**********"
click at [639, 410] on input "Requested Amount" at bounding box center [1074, 408] width 276 height 20
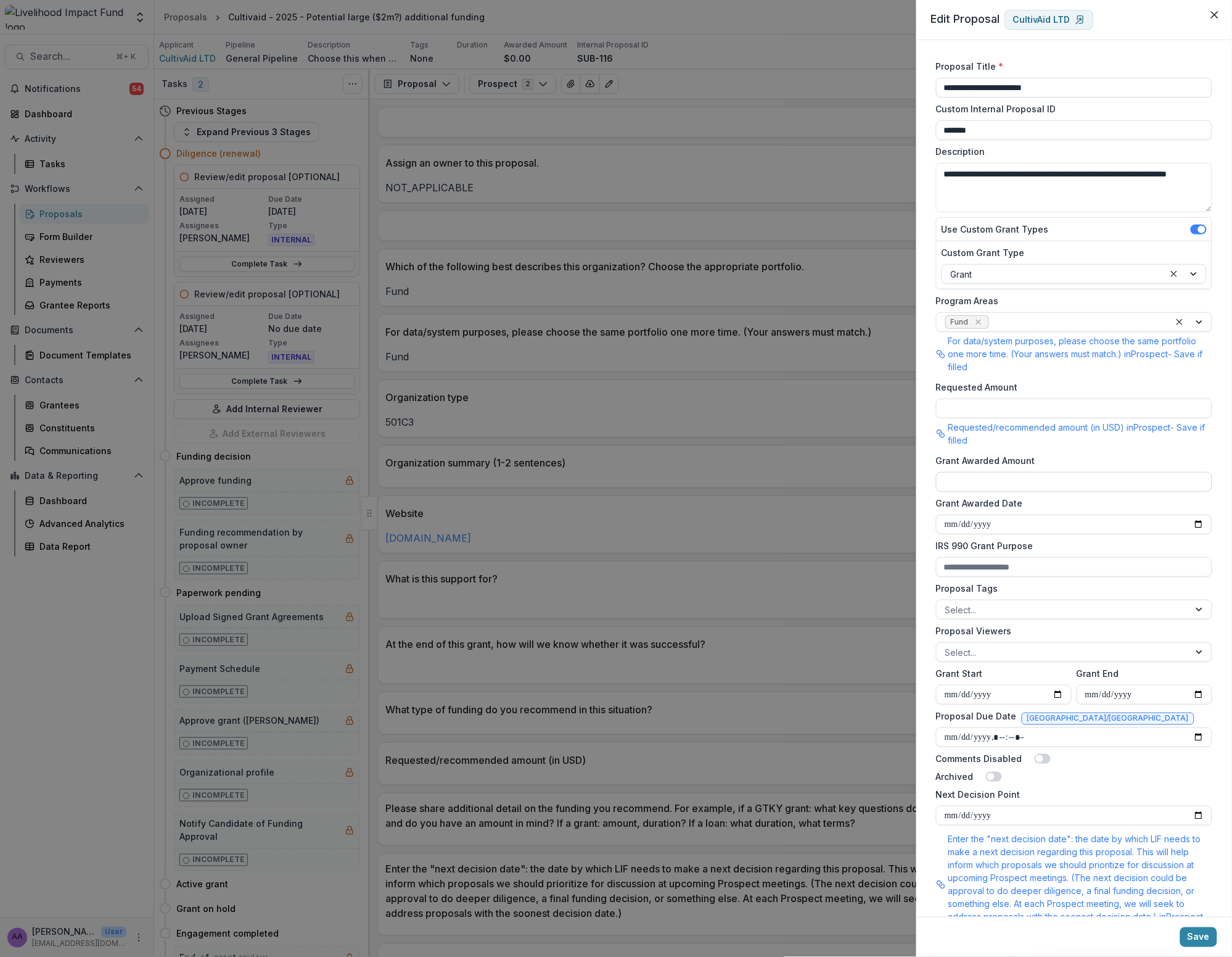
type input "**"
click at [639, 479] on input "Grant Awarded Amount" at bounding box center [1074, 482] width 276 height 20
type input "**********"
click at [639, 525] on input "Grant Awarded Date" at bounding box center [1074, 524] width 276 height 20
type input "**********"
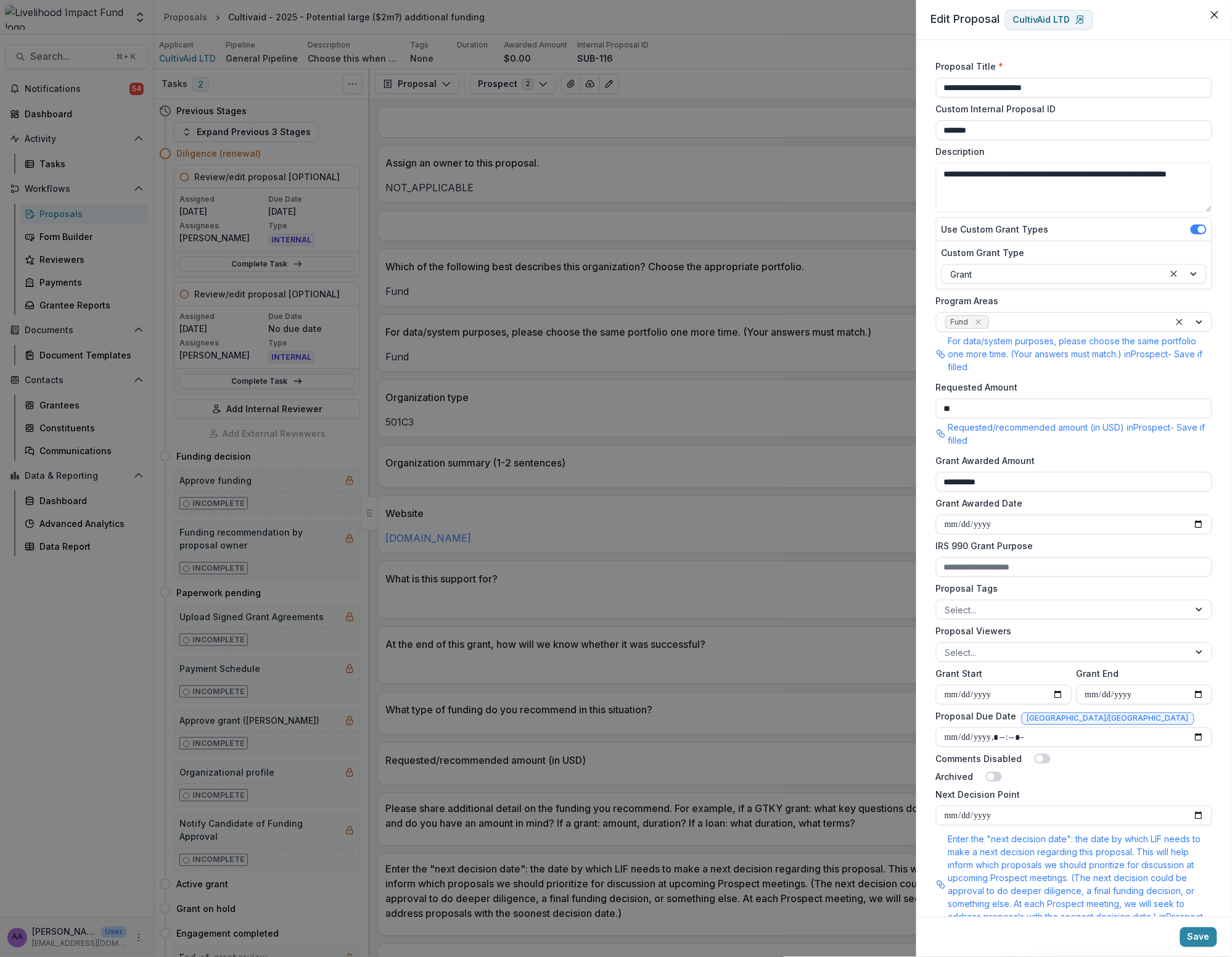
scroll to position [84, 0]
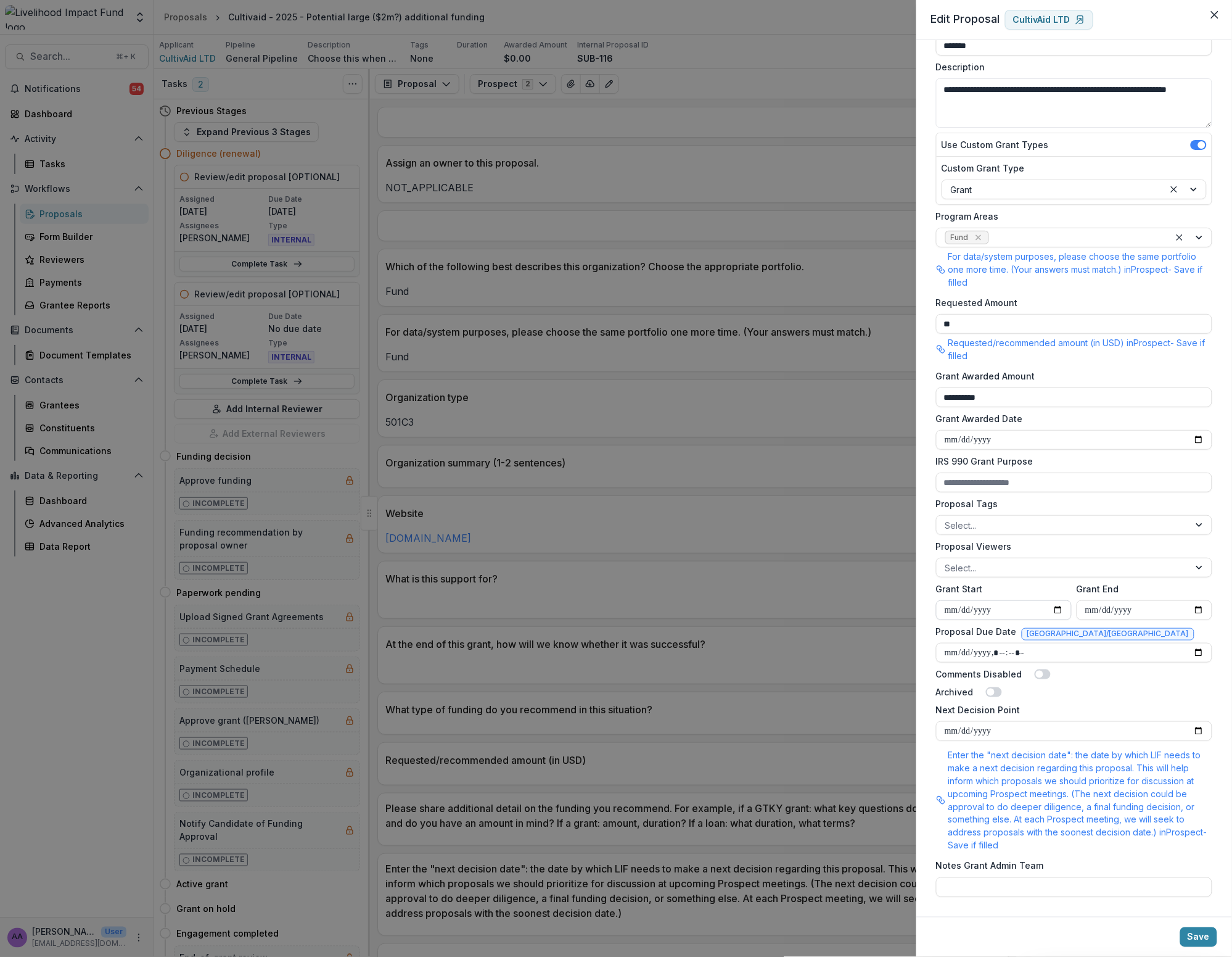
click at [639, 606] on input "Grant Start" at bounding box center [1004, 610] width 136 height 20
type input "**********"
click at [639, 614] on input "Grant End" at bounding box center [1145, 610] width 136 height 20
click at [639, 608] on input "**********" at bounding box center [1145, 610] width 136 height 20
type input "**********"
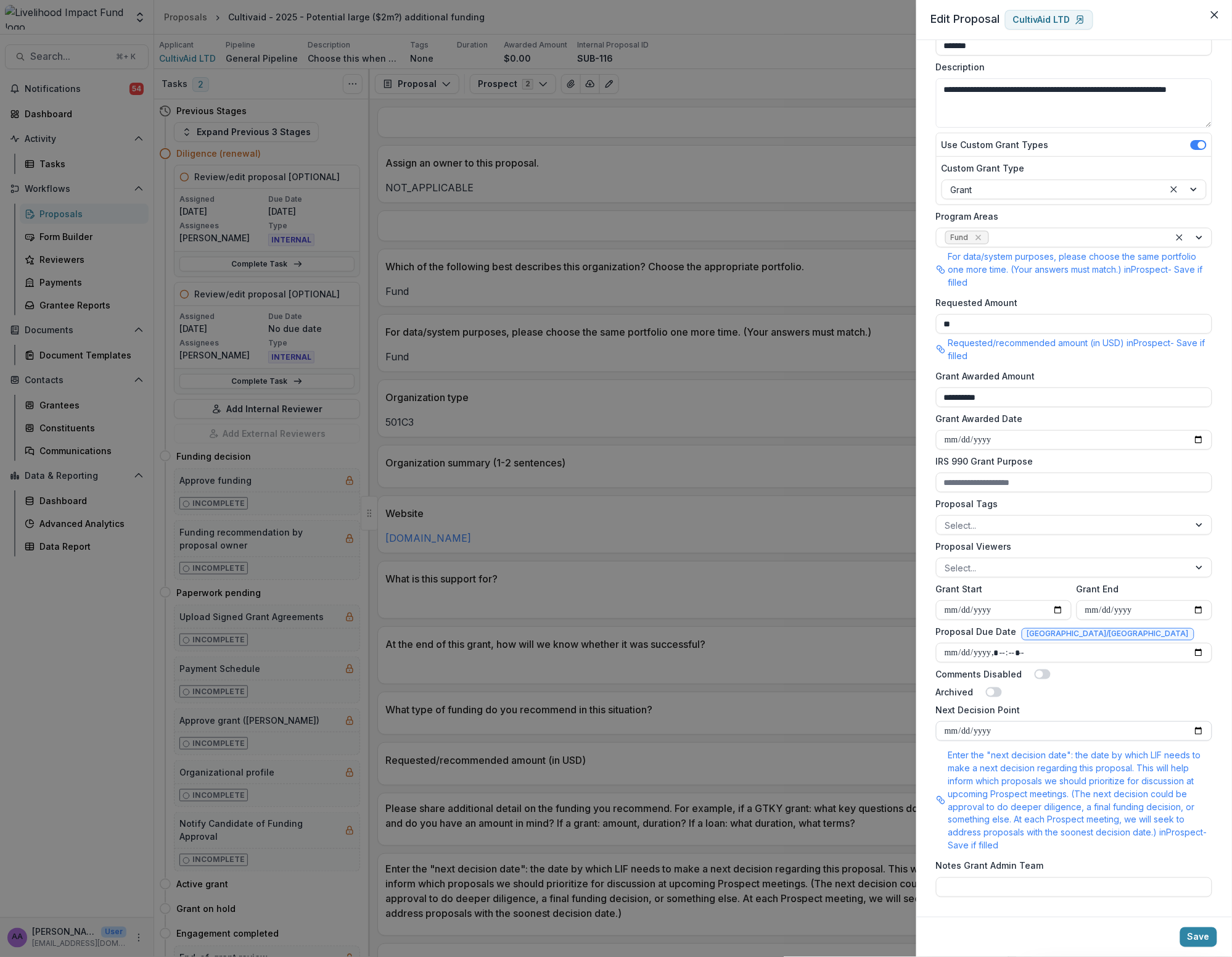
click at [639, 727] on input "**********" at bounding box center [1074, 731] width 276 height 20
click at [639, 942] on button "Save" at bounding box center [1199, 937] width 37 height 20
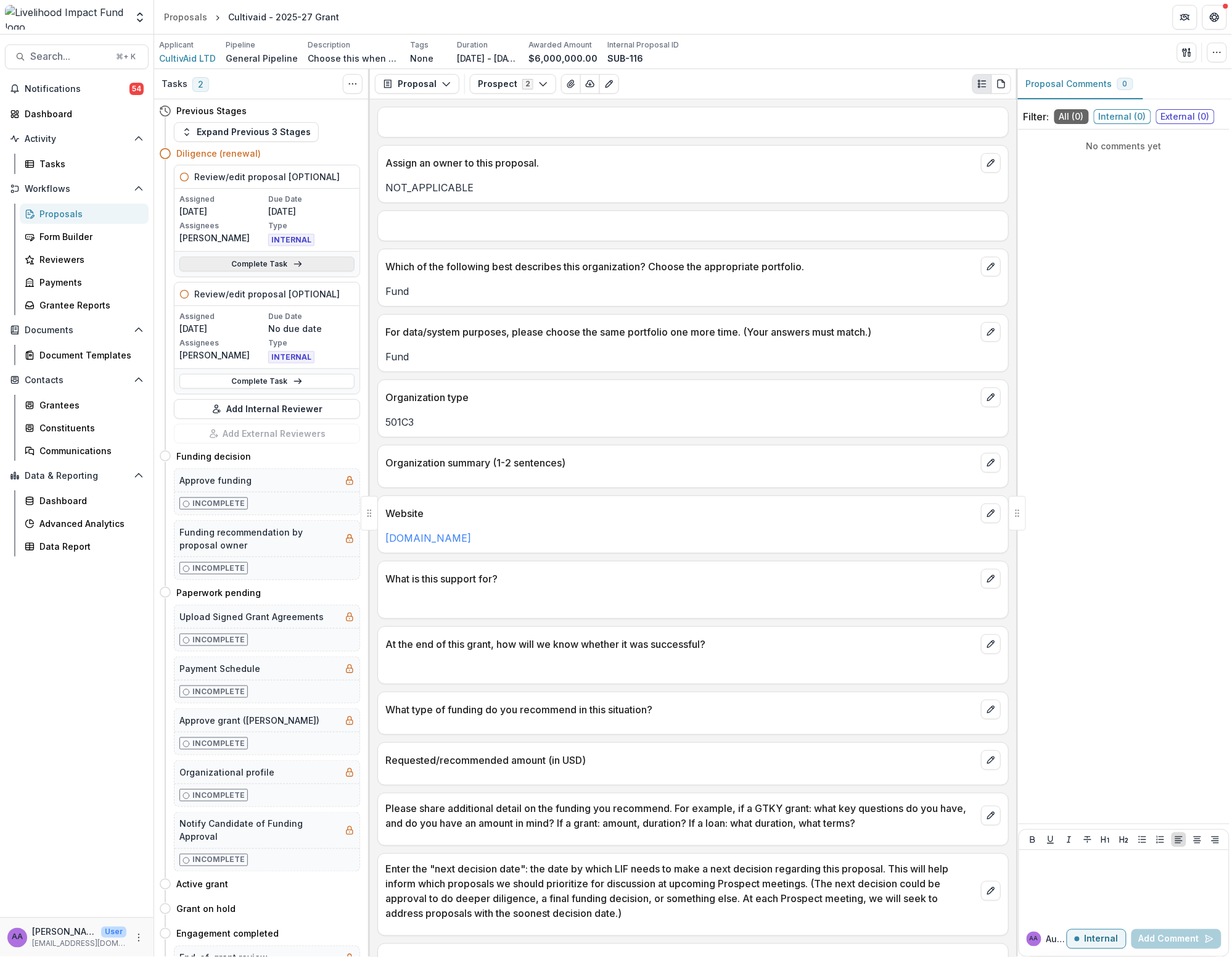
click at [262, 268] on link "Complete Task" at bounding box center [267, 264] width 175 height 15
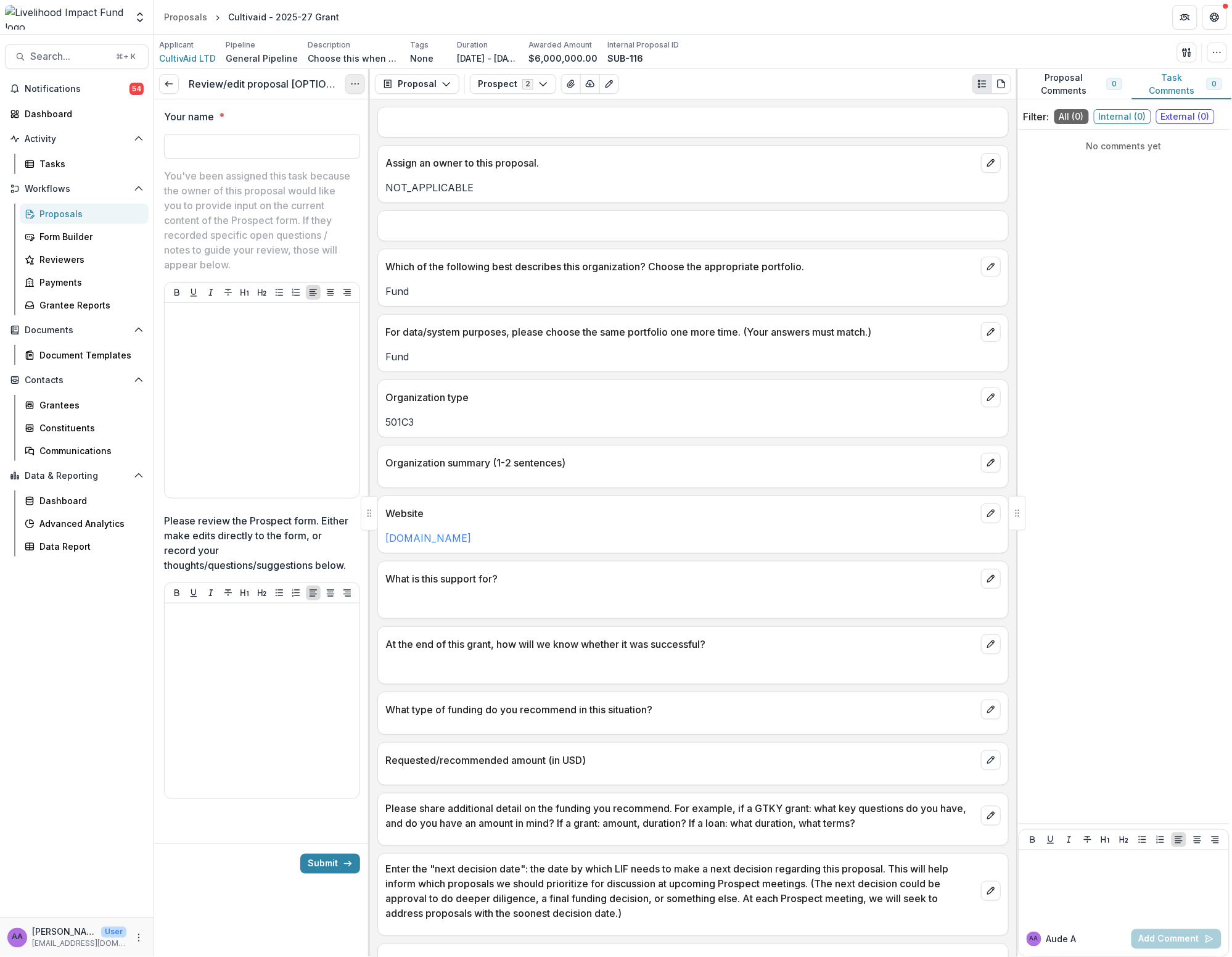
click at [356, 86] on icon "Options" at bounding box center [355, 84] width 10 height 10
click at [310, 137] on button "Cancel Task" at bounding box center [297, 138] width 132 height 20
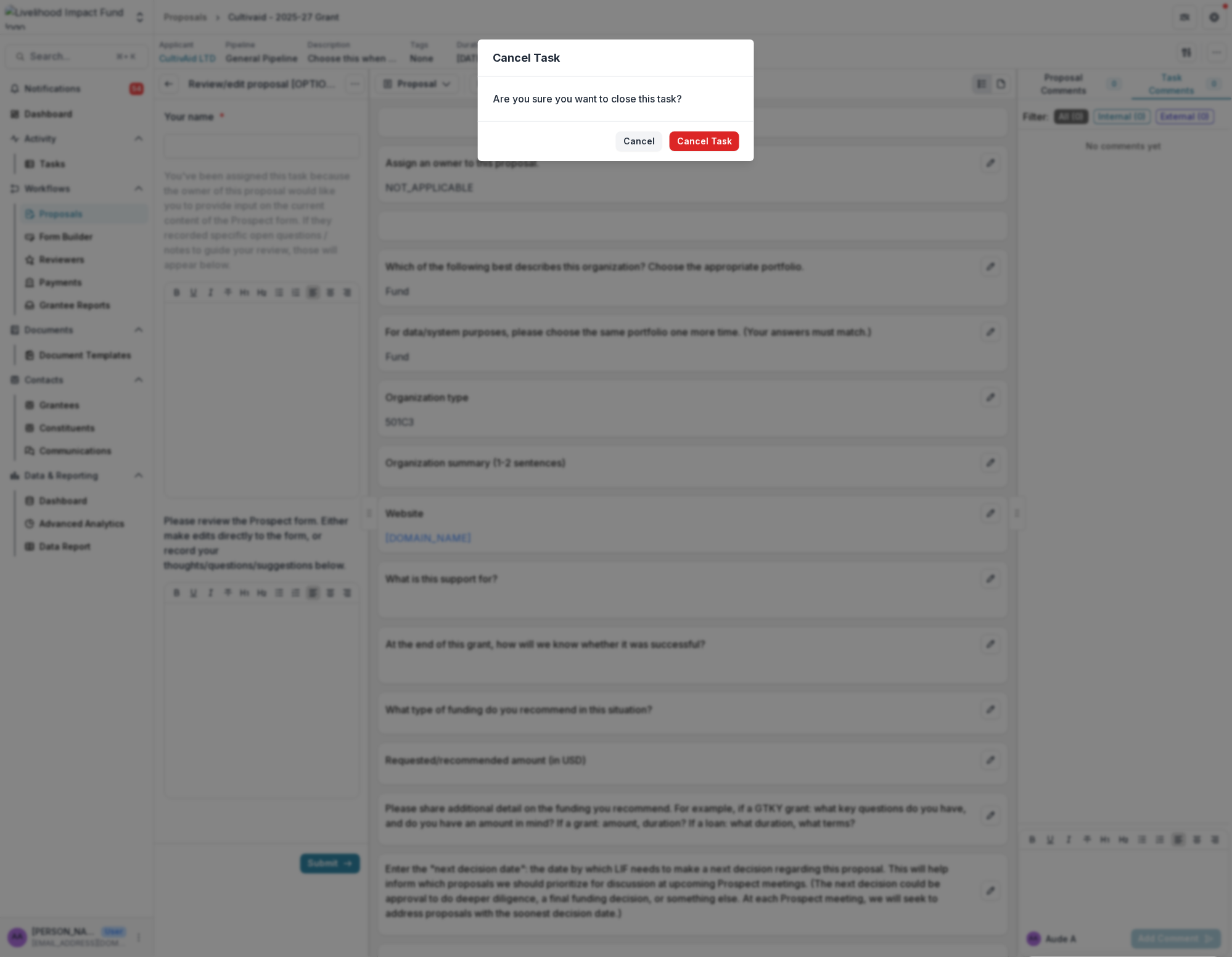
click at [639, 139] on button "Cancel Task" at bounding box center [705, 142] width 69 height 20
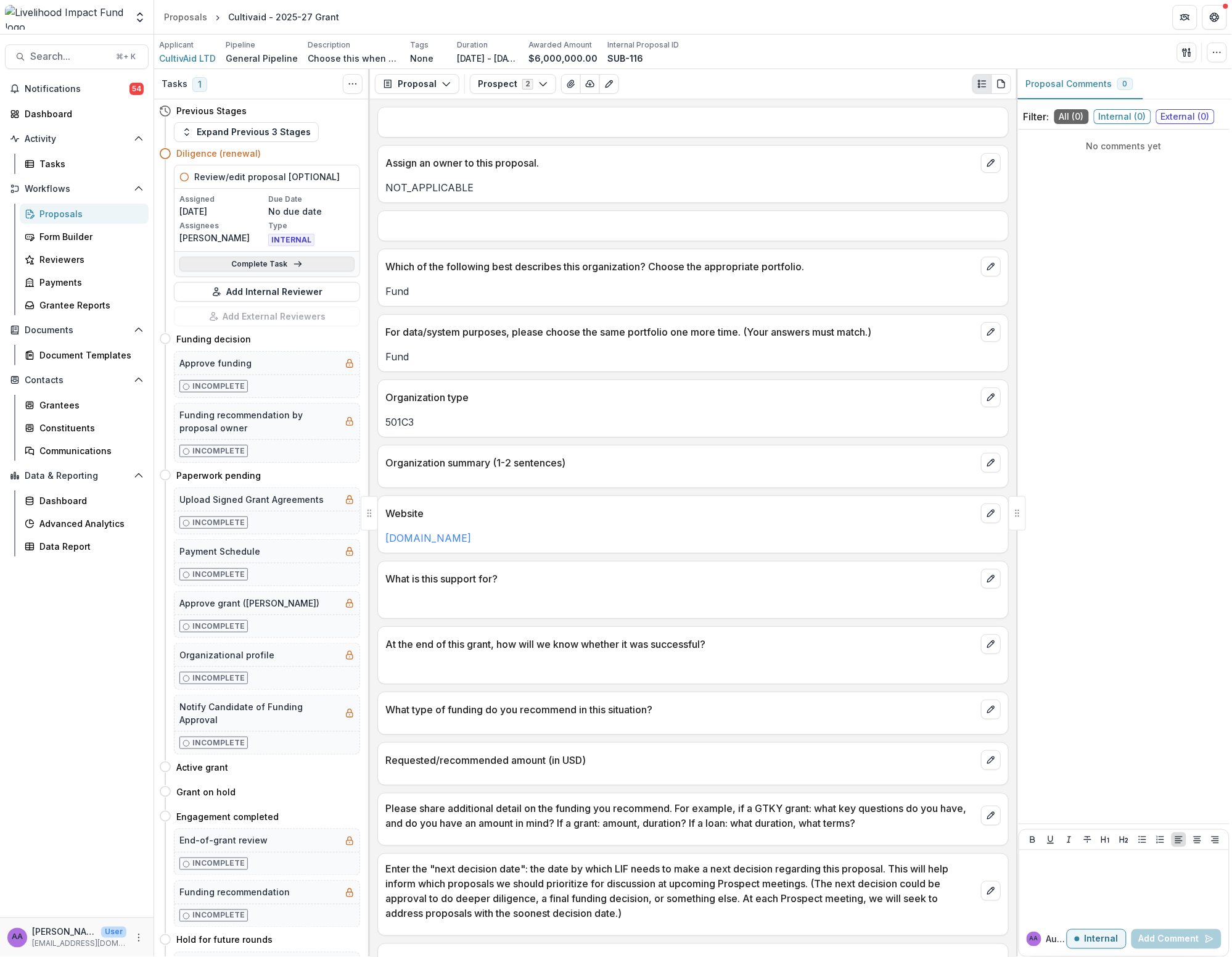
click at [277, 264] on link "Complete Task" at bounding box center [267, 264] width 175 height 15
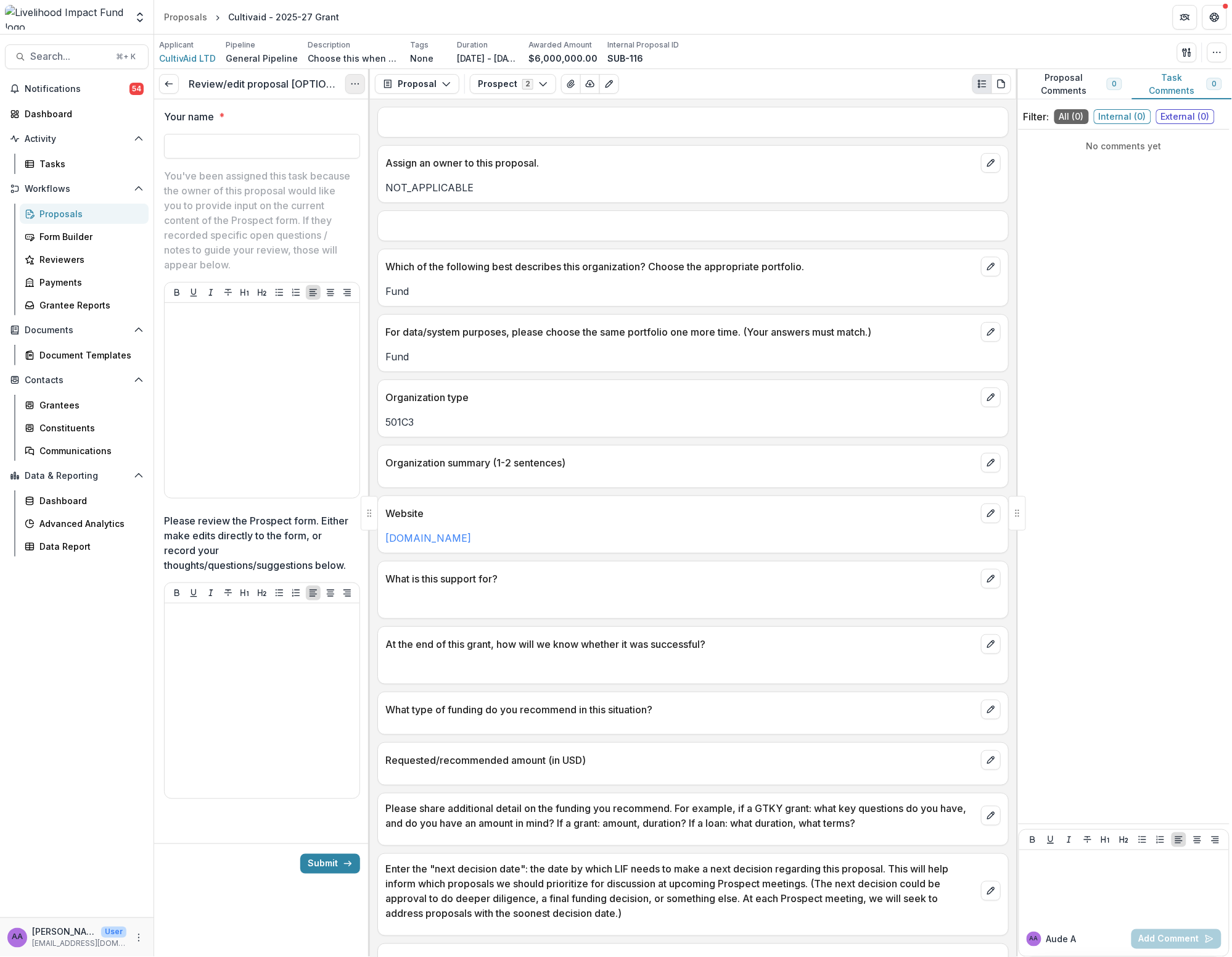
click at [355, 88] on icon "Options" at bounding box center [355, 84] width 10 height 10
click at [287, 133] on button "Cancel Task" at bounding box center [297, 138] width 132 height 20
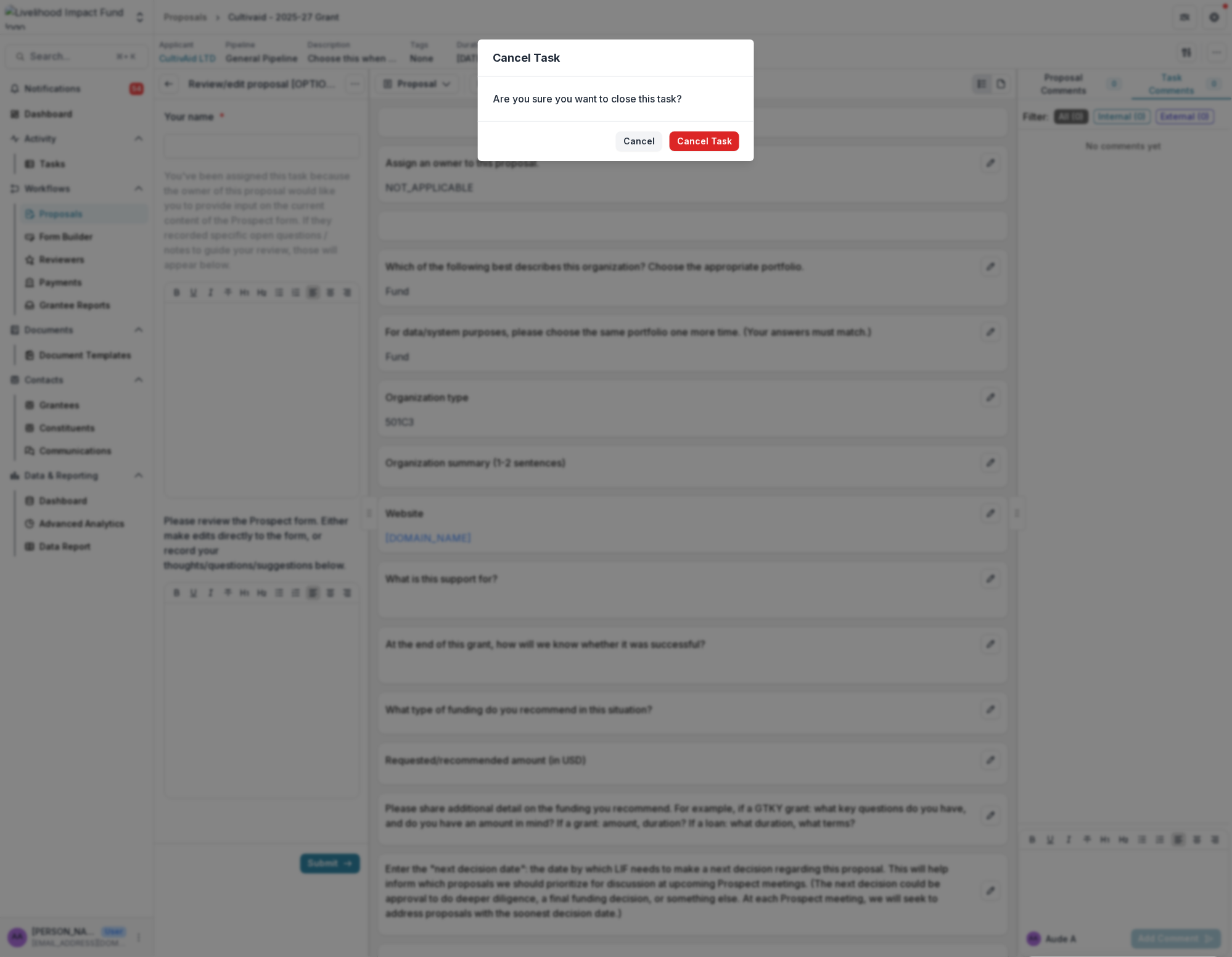
click at [639, 140] on button "Cancel Task" at bounding box center [705, 142] width 69 height 20
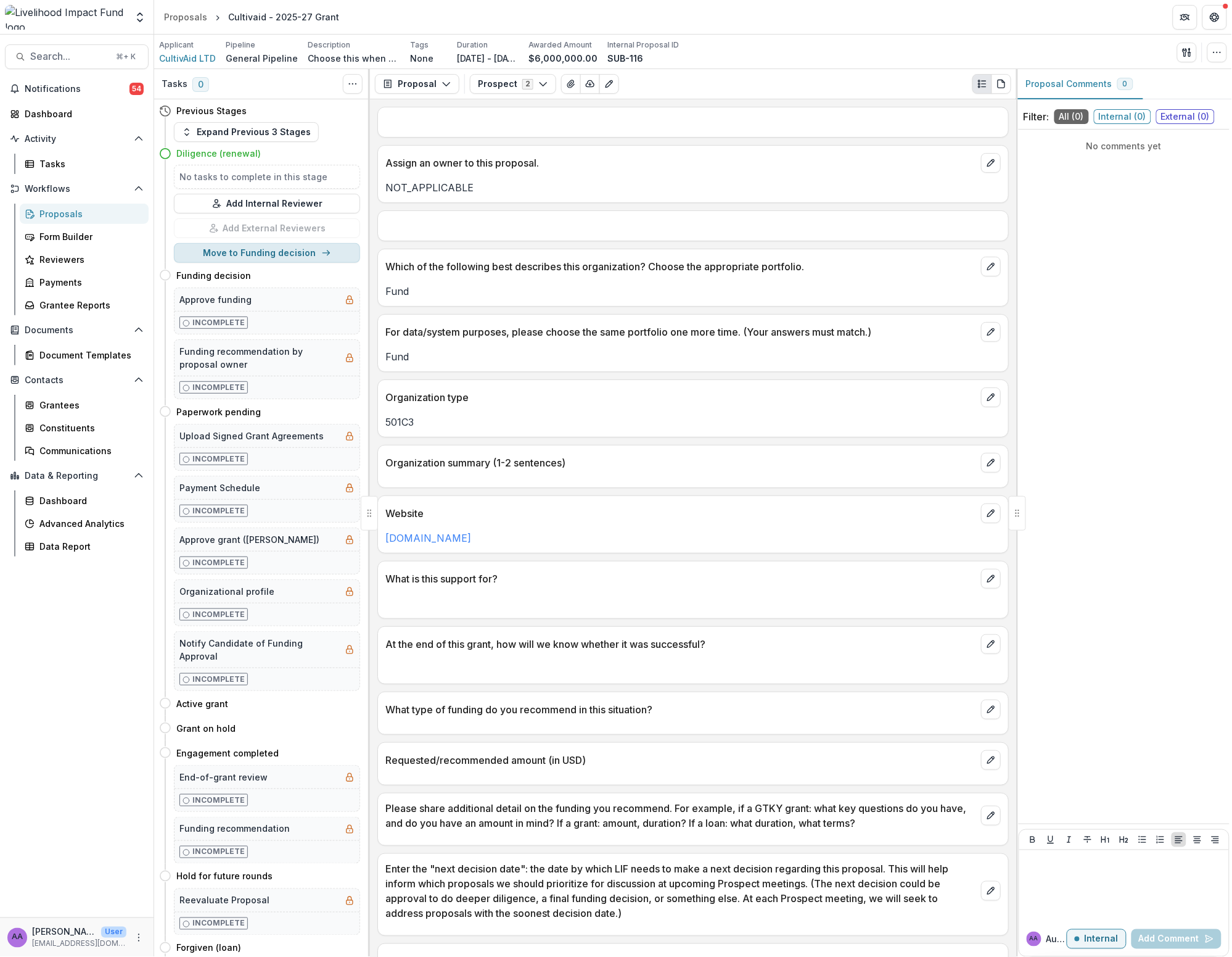
click at [272, 251] on button "Move to Funding decision" at bounding box center [267, 253] width 186 height 20
select select "**********"
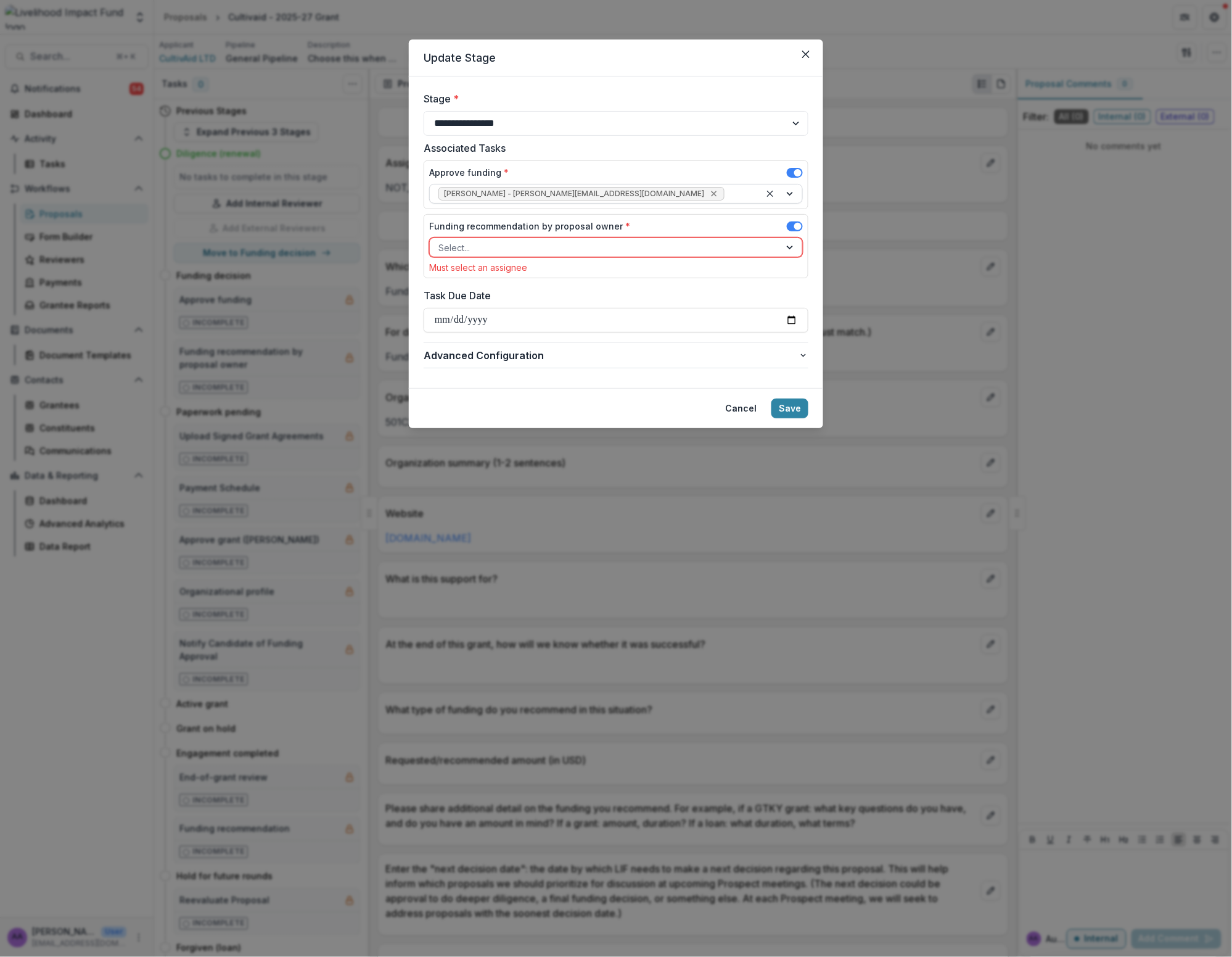
click at [639, 197] on icon "Remove Jana Kinsey - jana@lifund.org" at bounding box center [714, 194] width 10 height 10
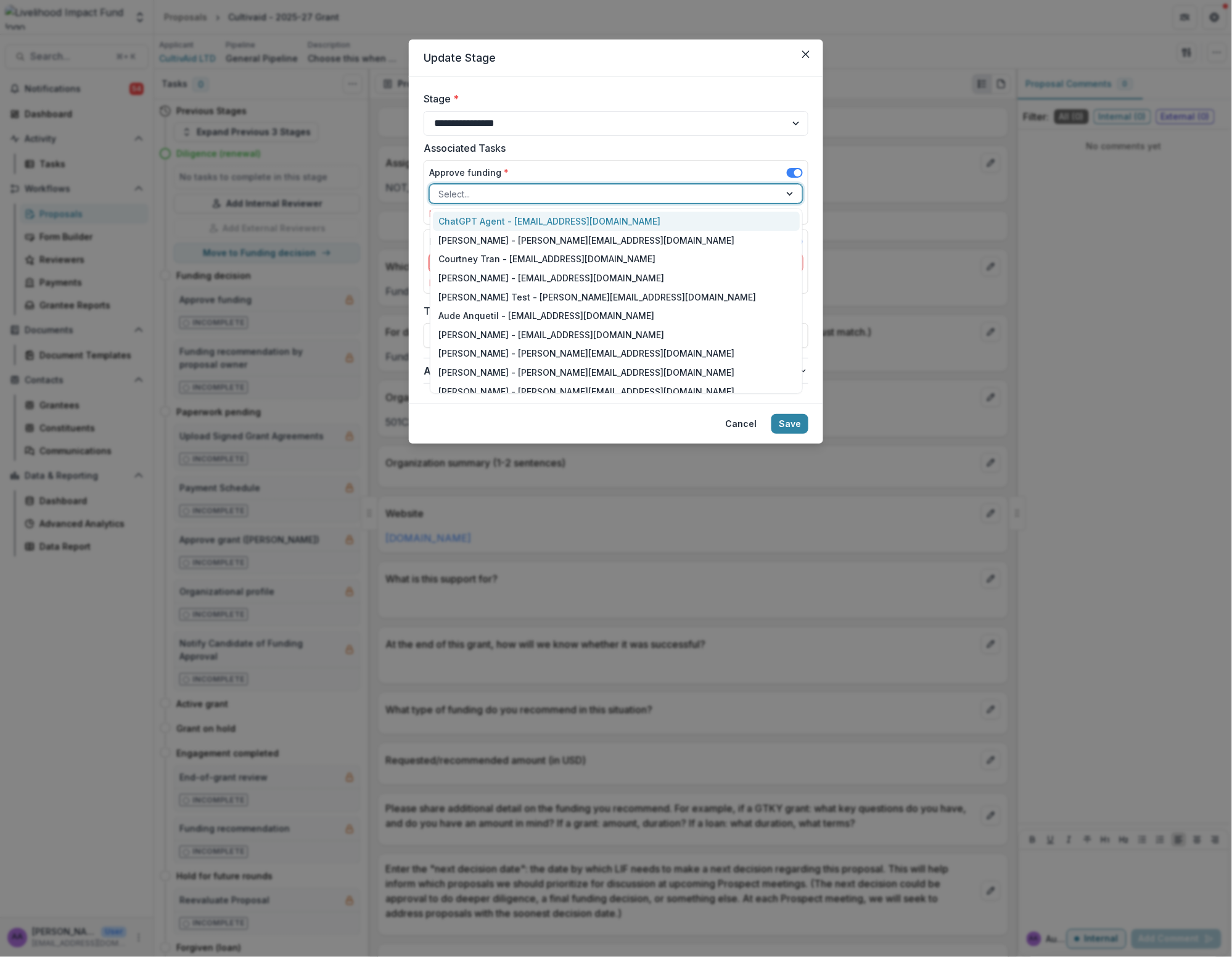
click at [533, 199] on div at bounding box center [605, 194] width 333 height 16
click at [520, 246] on div "[PERSON_NAME] - [PERSON_NAME][EMAIL_ADDRESS][DOMAIN_NAME]" at bounding box center [617, 240] width 368 height 19
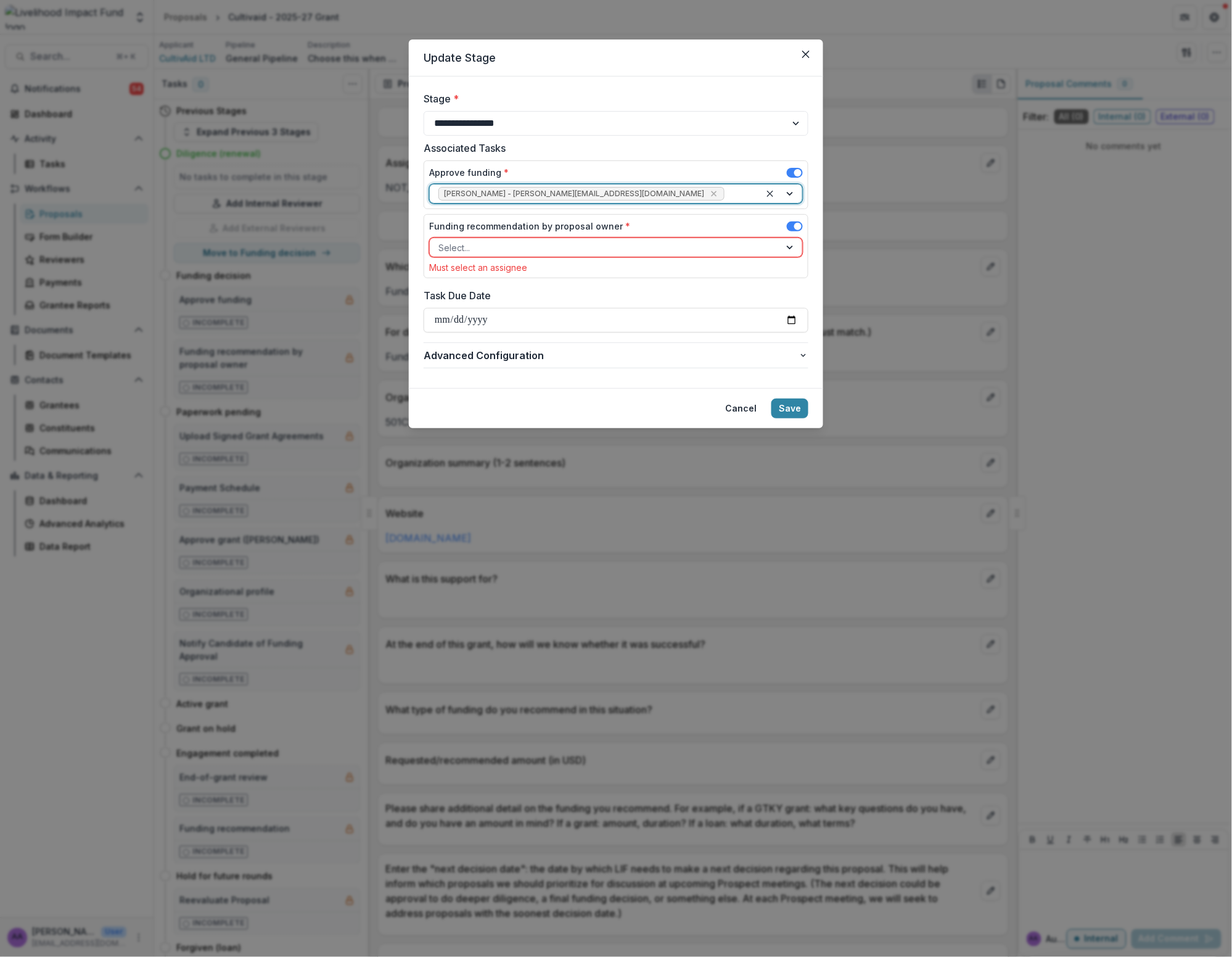
click at [530, 252] on div at bounding box center [605, 248] width 333 height 16
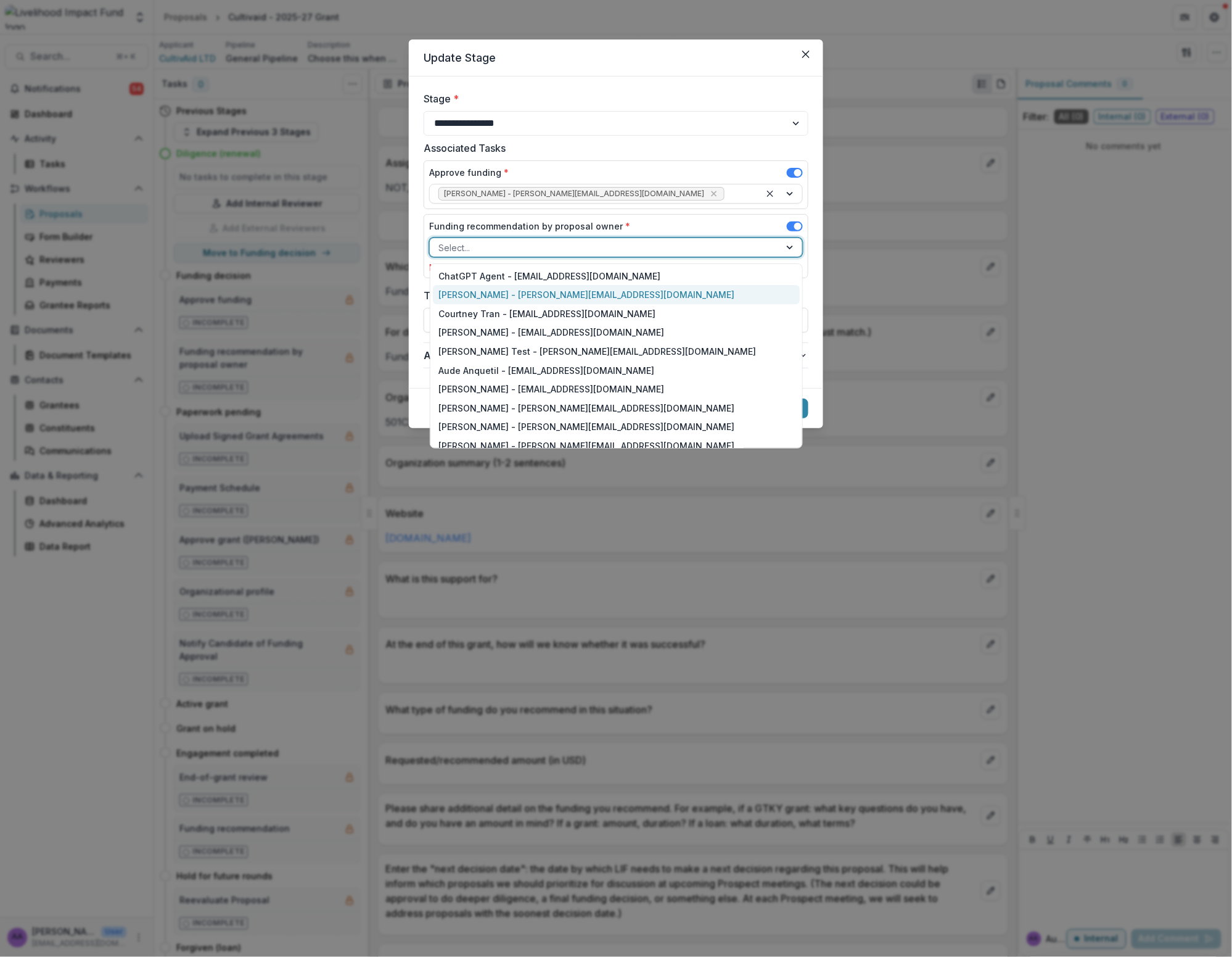
click at [534, 291] on div "[PERSON_NAME] - [PERSON_NAME][EMAIL_ADDRESS][DOMAIN_NAME]" at bounding box center [617, 294] width 368 height 19
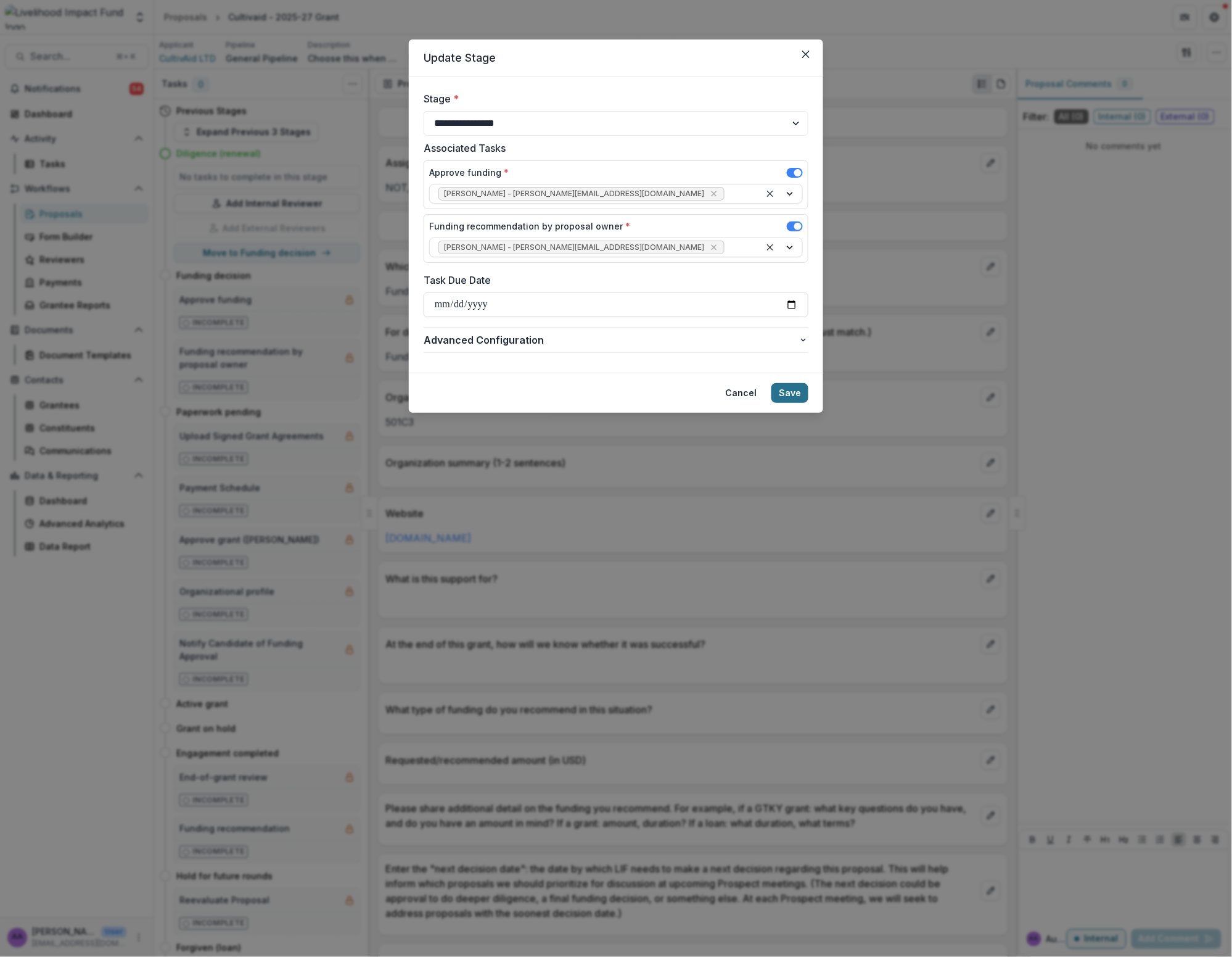
click at [639, 389] on button "Save" at bounding box center [790, 393] width 37 height 20
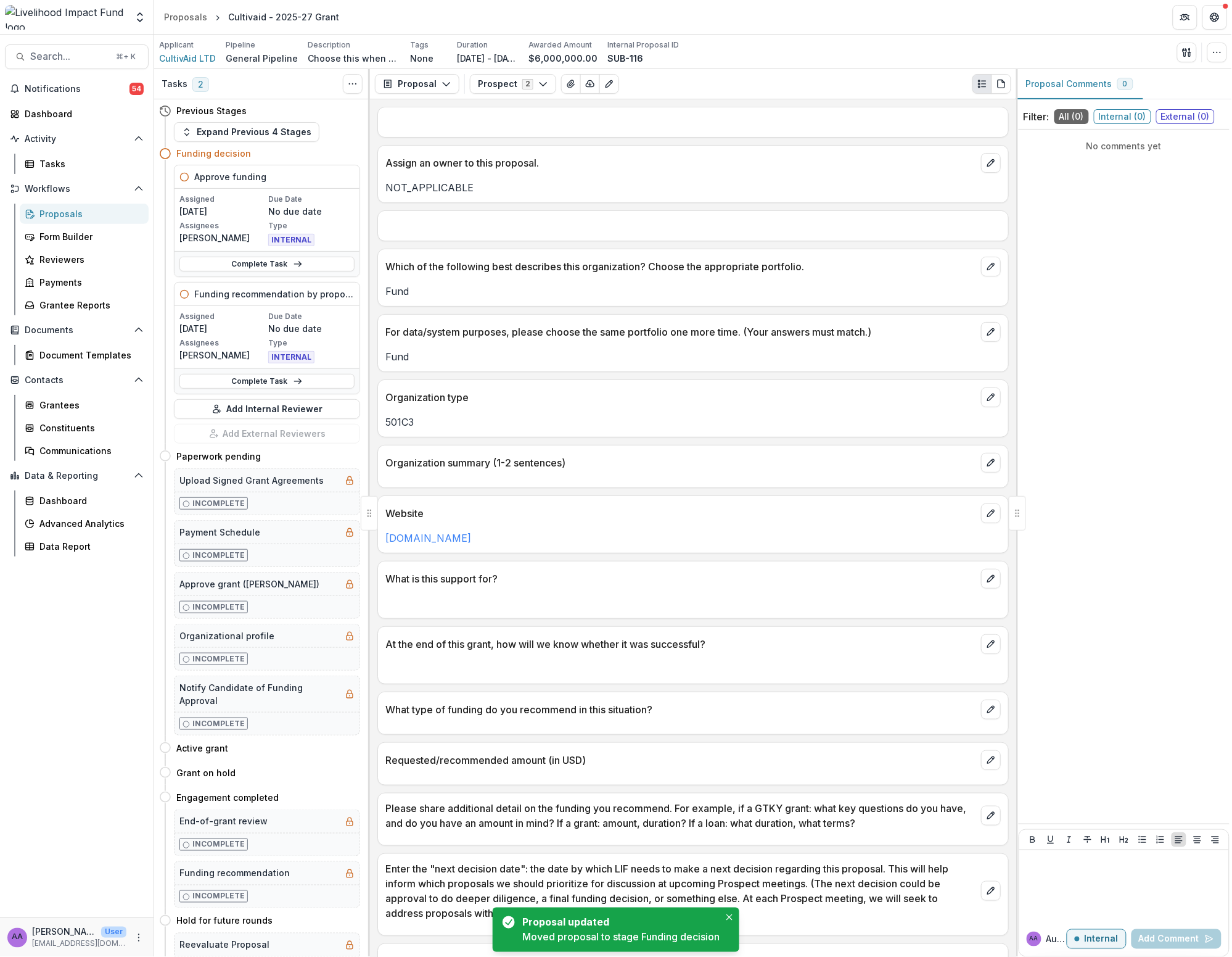
click at [96, 212] on div "Proposals" at bounding box center [89, 213] width 99 height 13
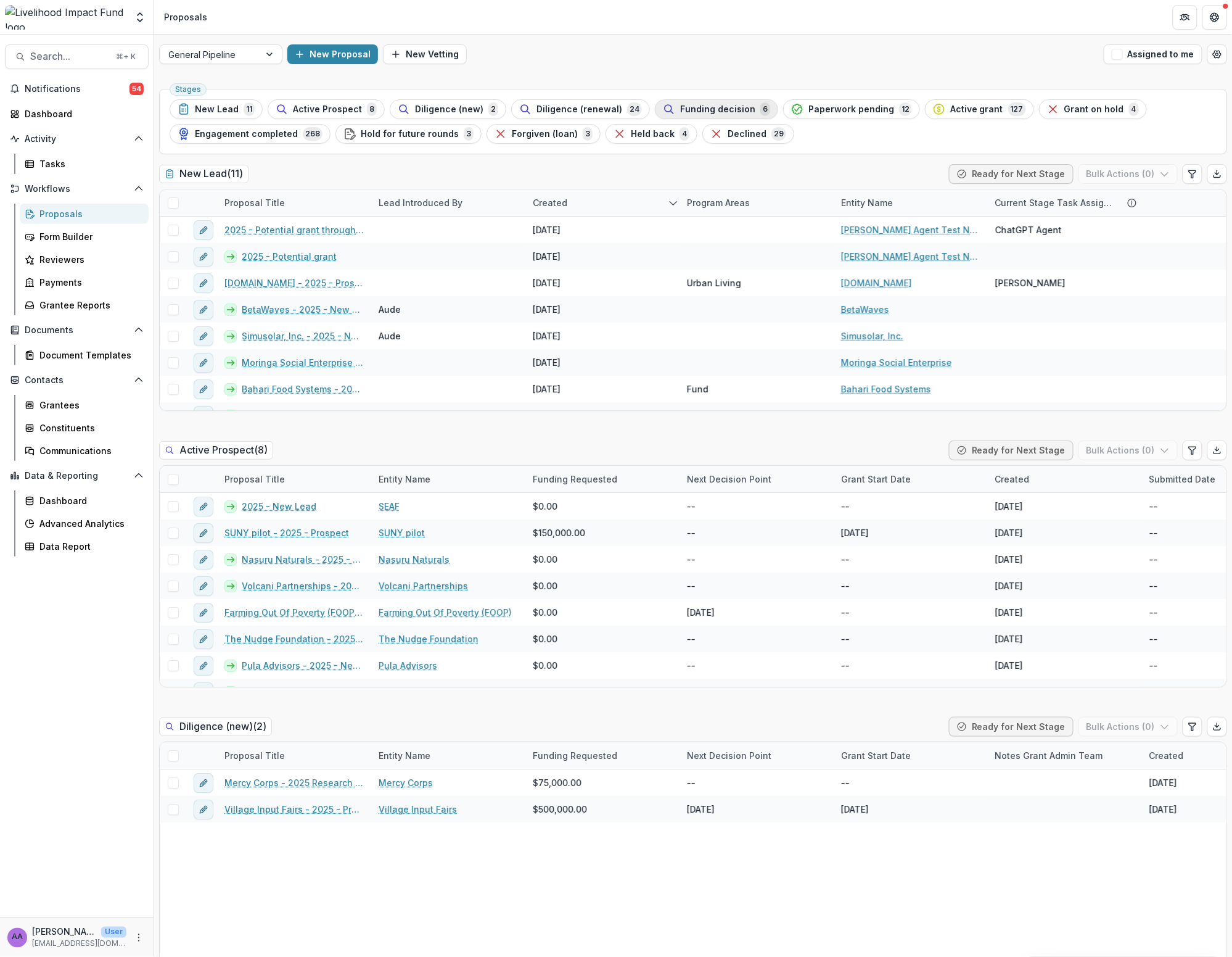
click at [639, 106] on span "Funding decision" at bounding box center [718, 109] width 75 height 11
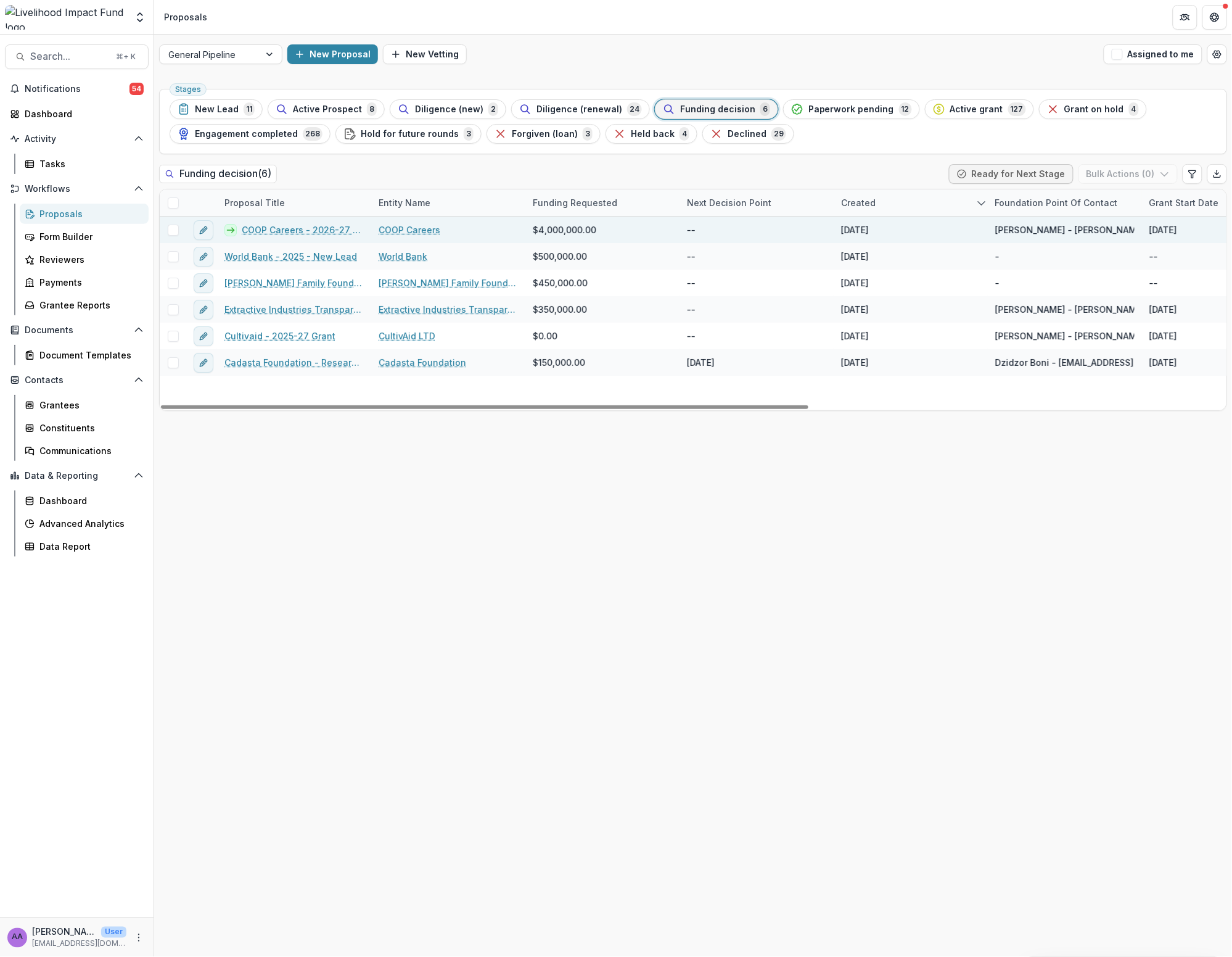
click at [306, 227] on link "COOP Careers - 2026-27 Grant" at bounding box center [303, 230] width 122 height 13
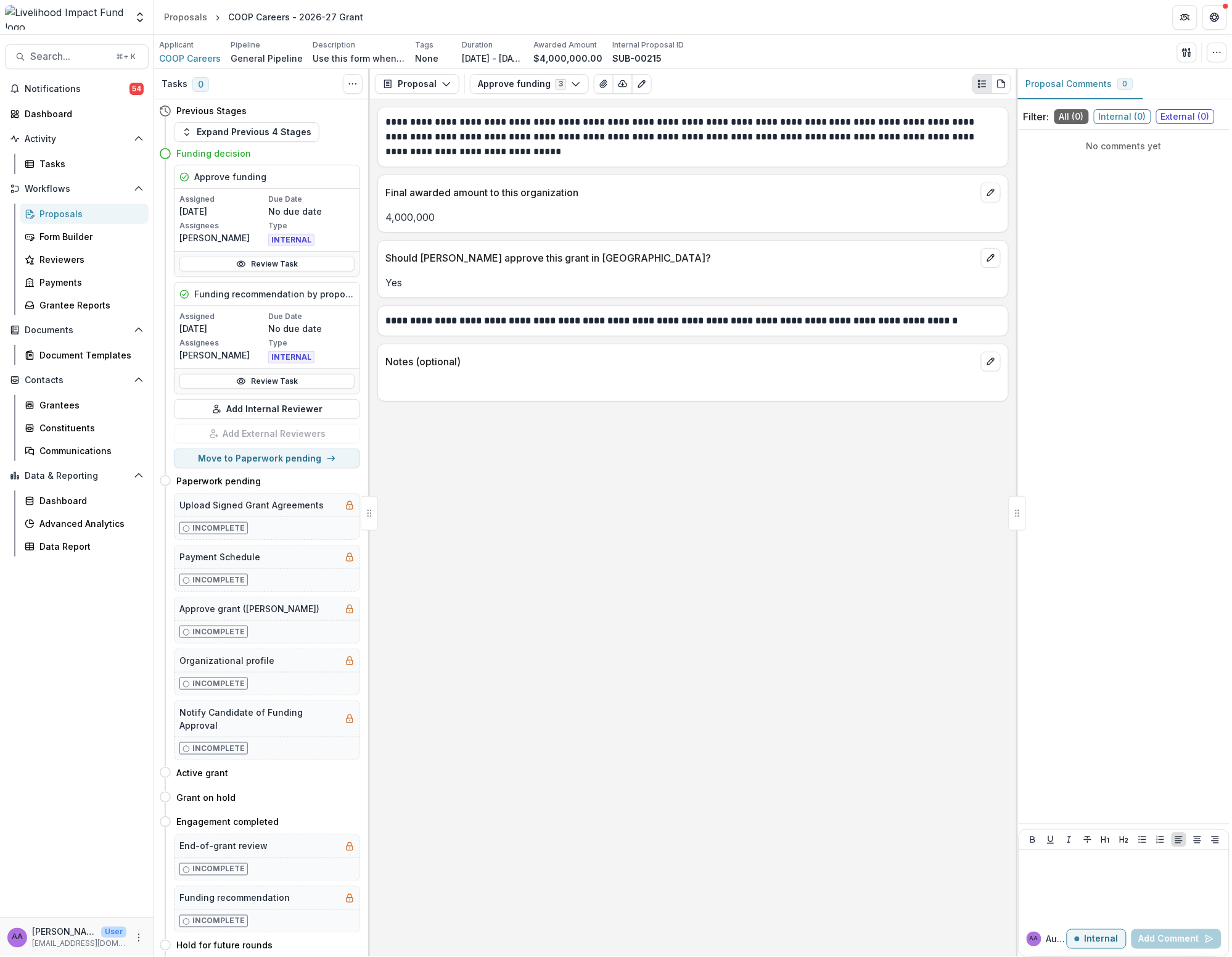
drag, startPoint x: 449, startPoint y: 84, endPoint x: 449, endPoint y: 100, distance: 16.0
click at [449, 85] on icon "button" at bounding box center [447, 84] width 10 height 10
click at [449, 129] on div "Payments" at bounding box center [456, 132] width 113 height 13
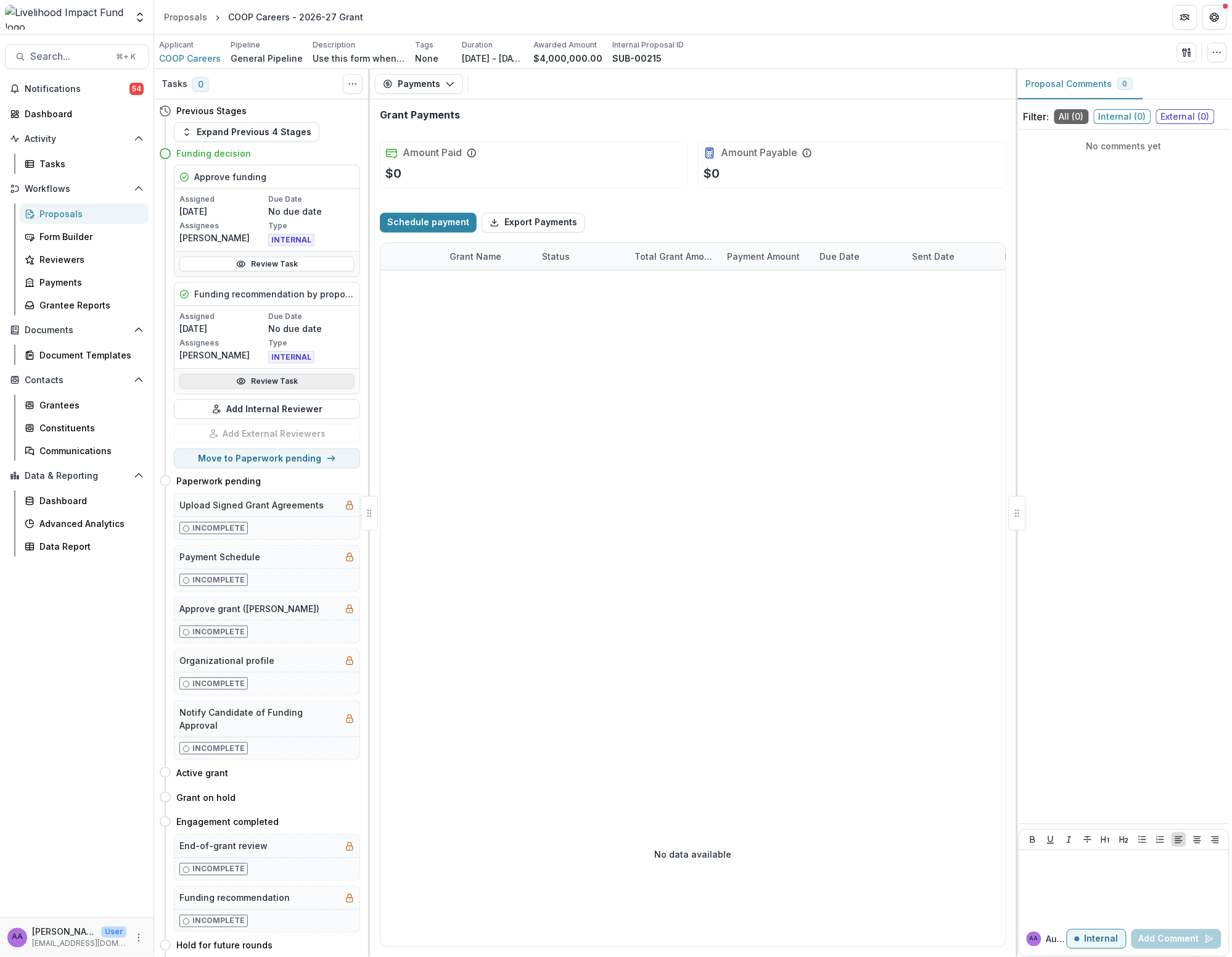
click at [288, 387] on link "Review Task" at bounding box center [267, 382] width 175 height 15
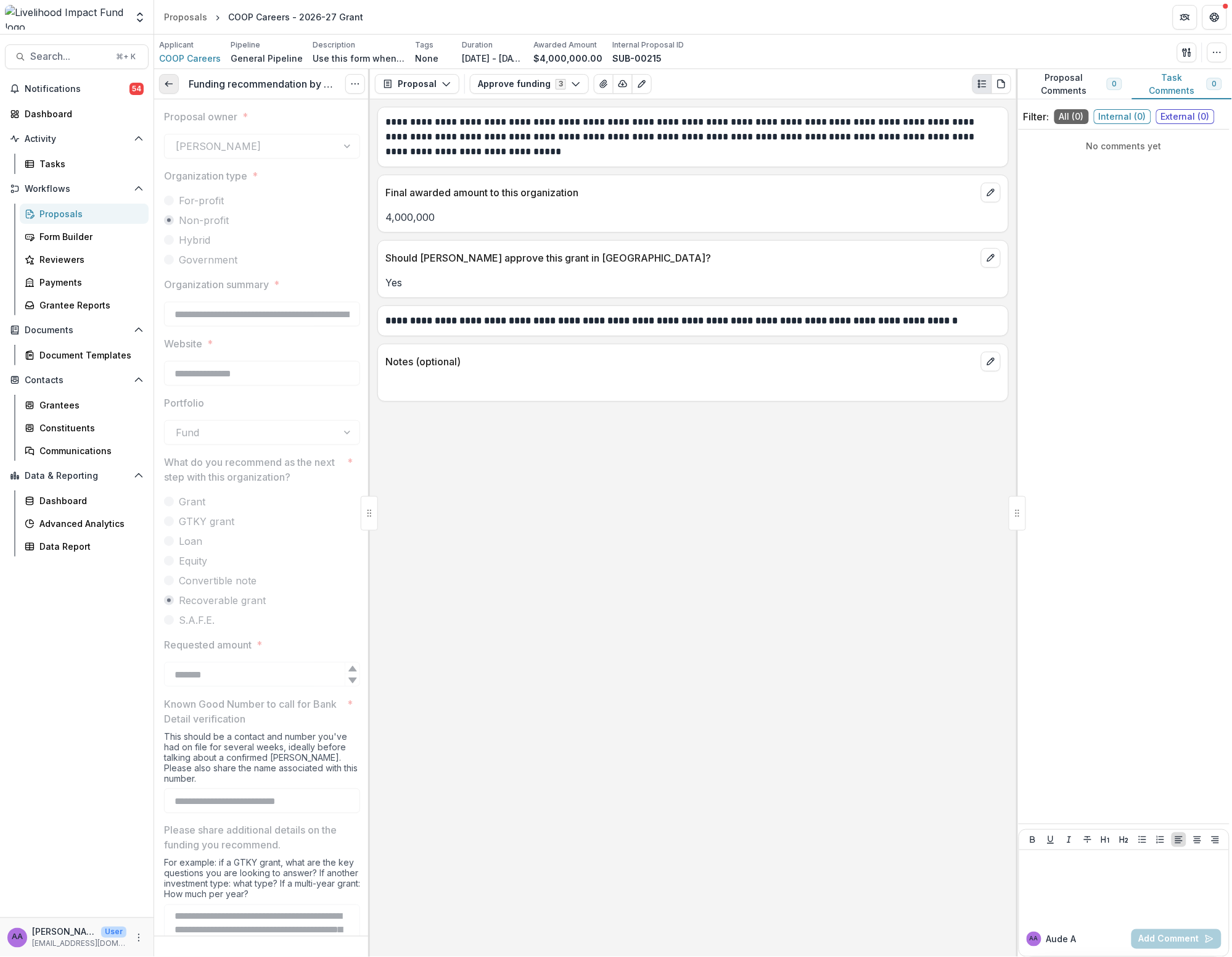
click at [163, 87] on link at bounding box center [169, 84] width 20 height 20
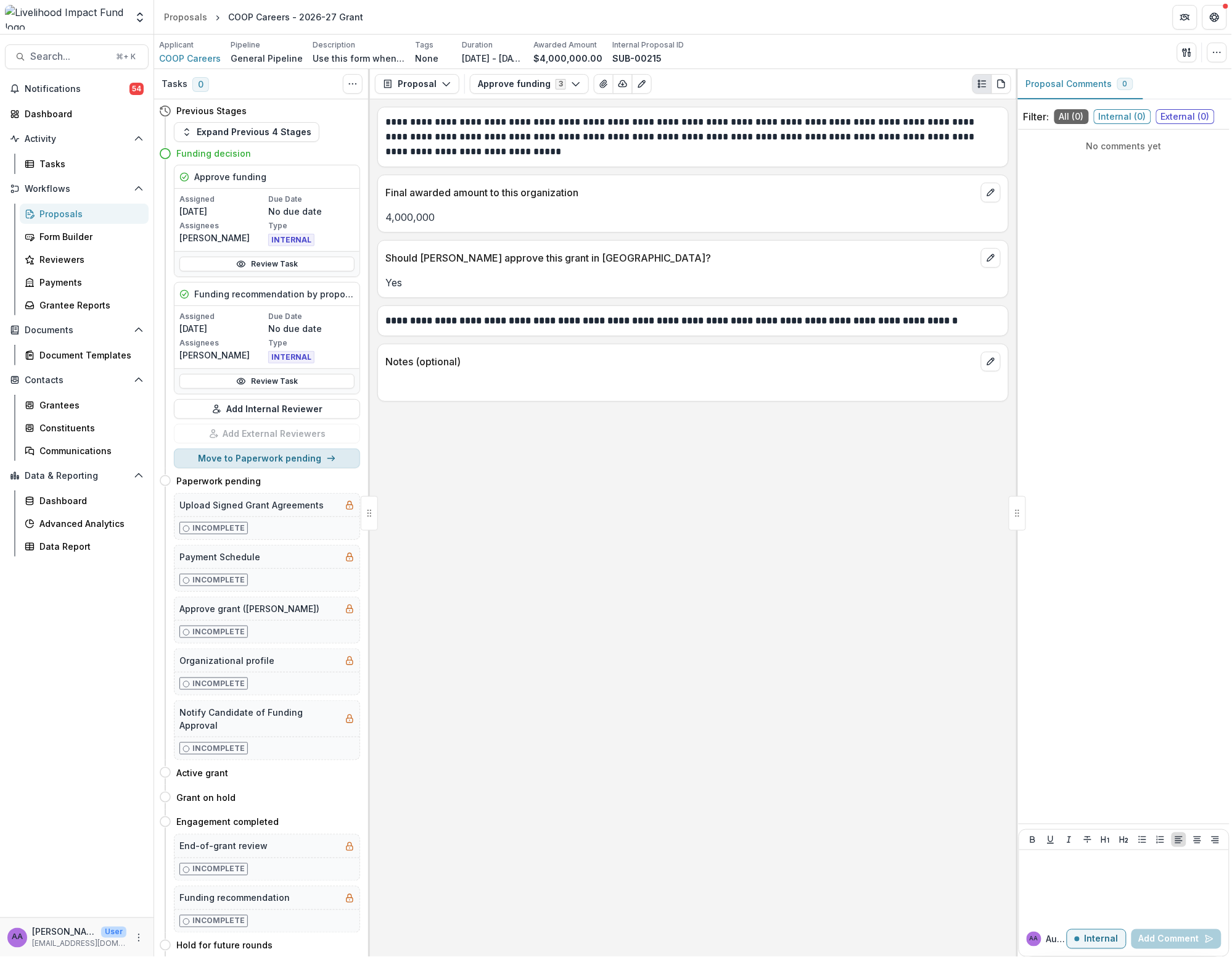
click at [300, 462] on button "Move to Paperwork pending" at bounding box center [267, 459] width 186 height 20
select select "**********"
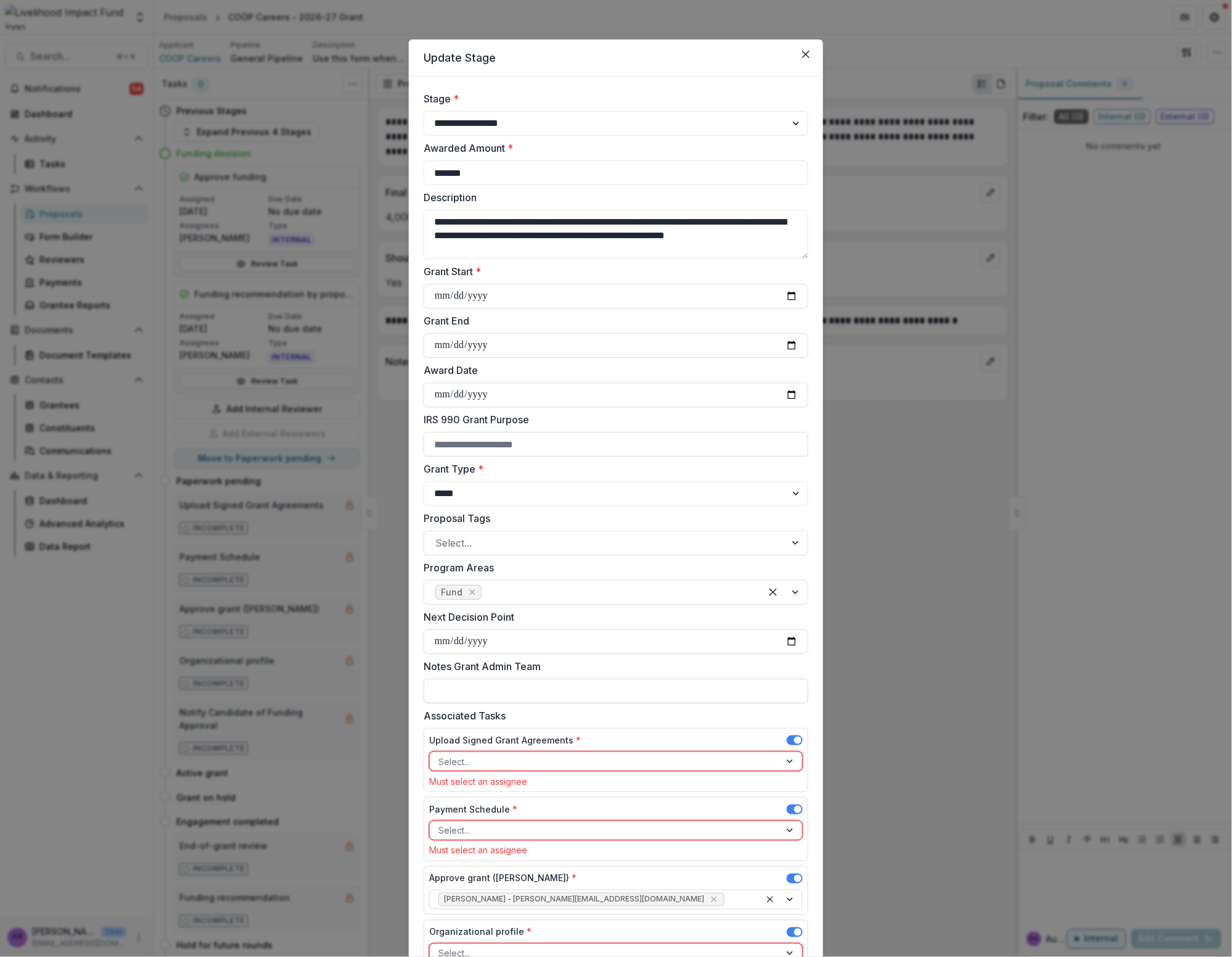
scroll to position [22, 0]
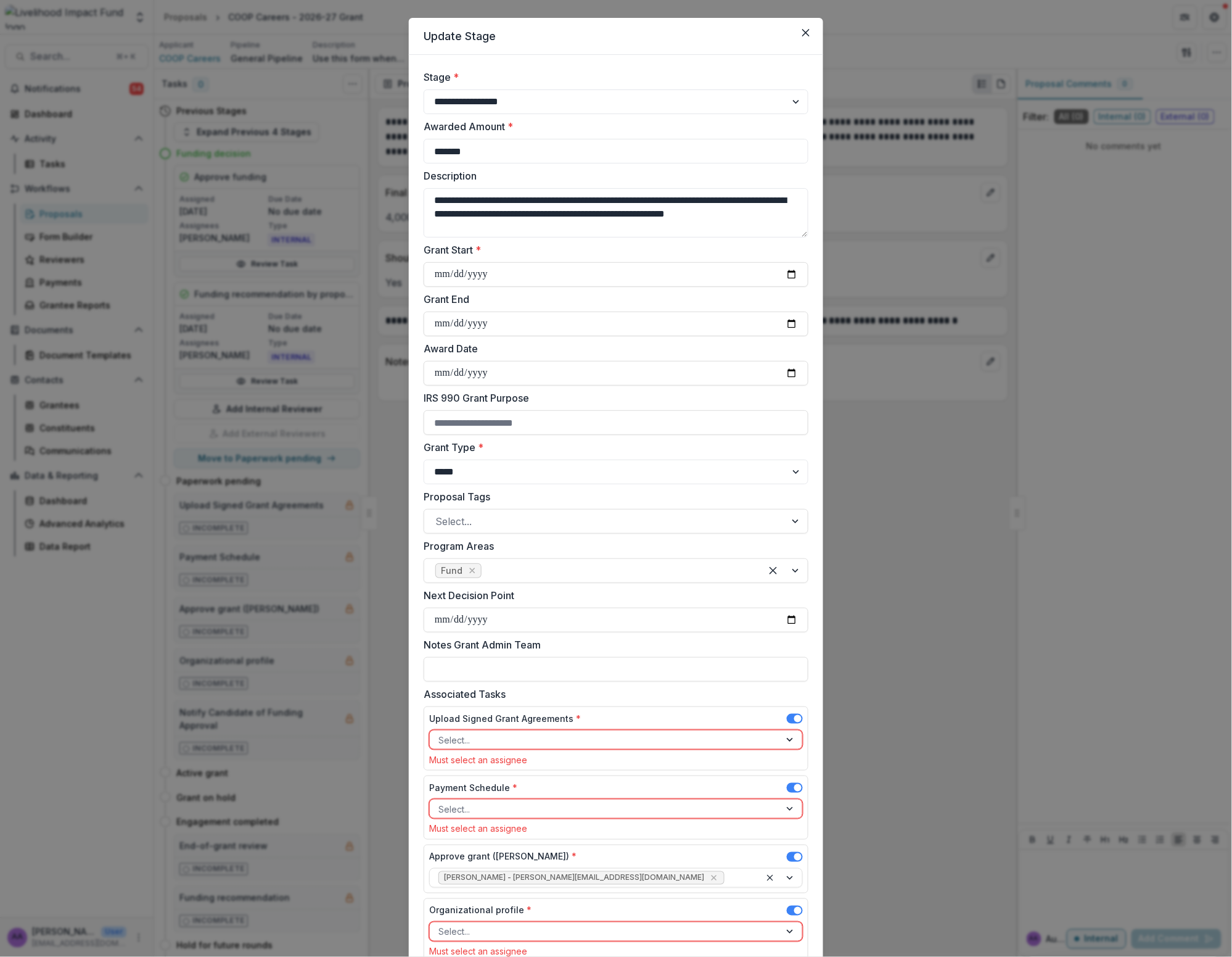
click at [639, 740] on div at bounding box center [605, 740] width 333 height 16
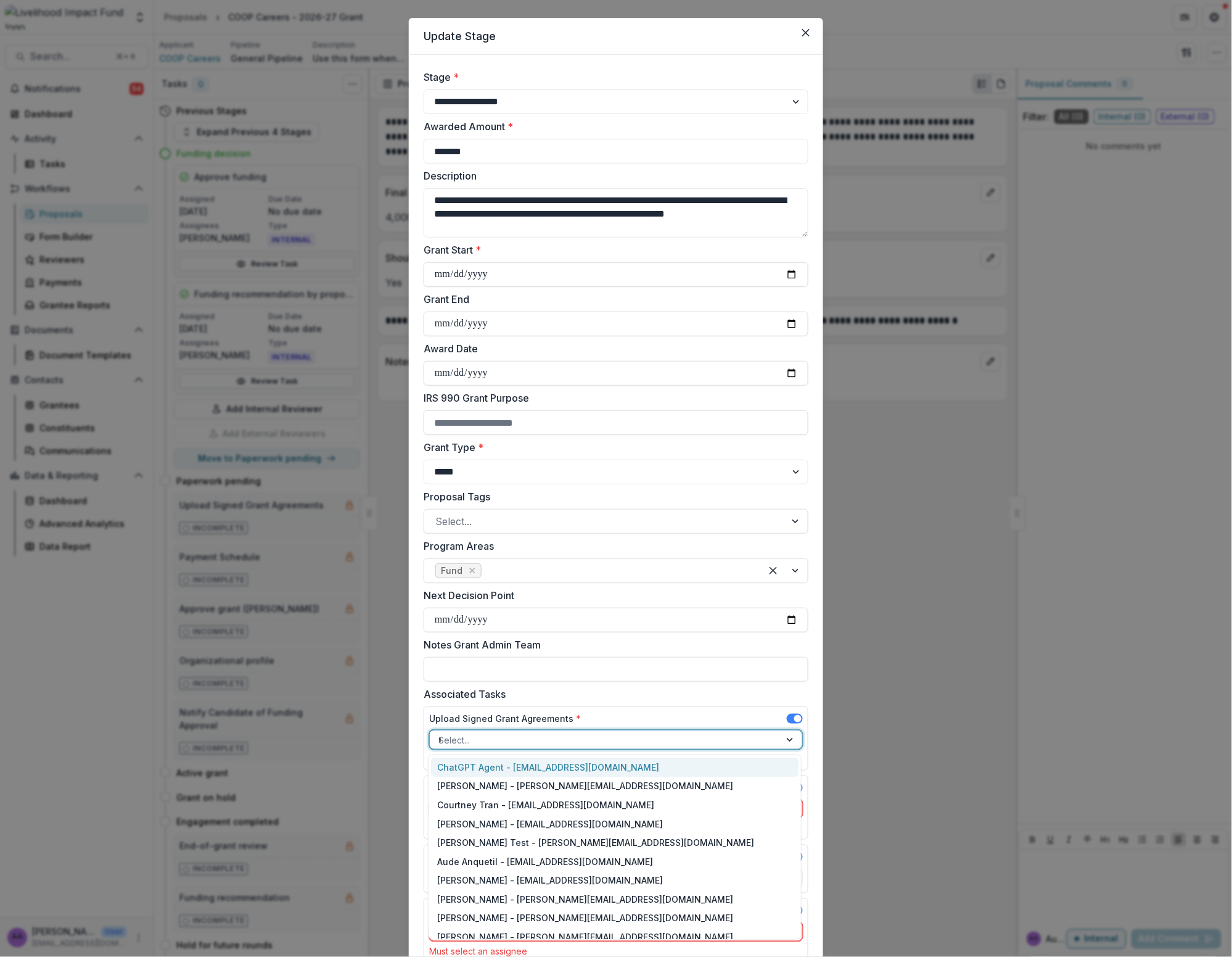
type input "**"
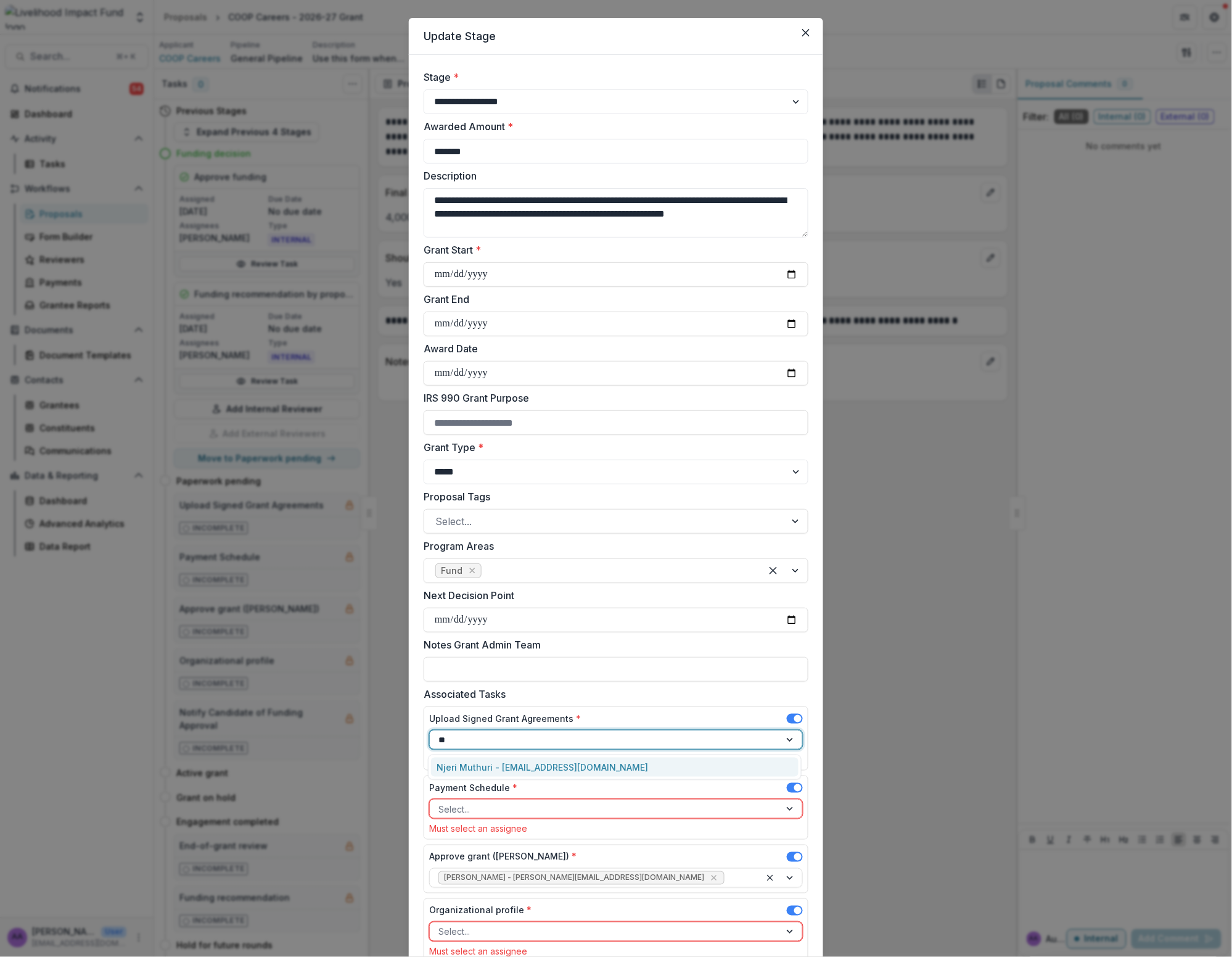
click at [563, 765] on div "Njeri Muthuri - [EMAIL_ADDRESS][DOMAIN_NAME]" at bounding box center [615, 767] width 368 height 19
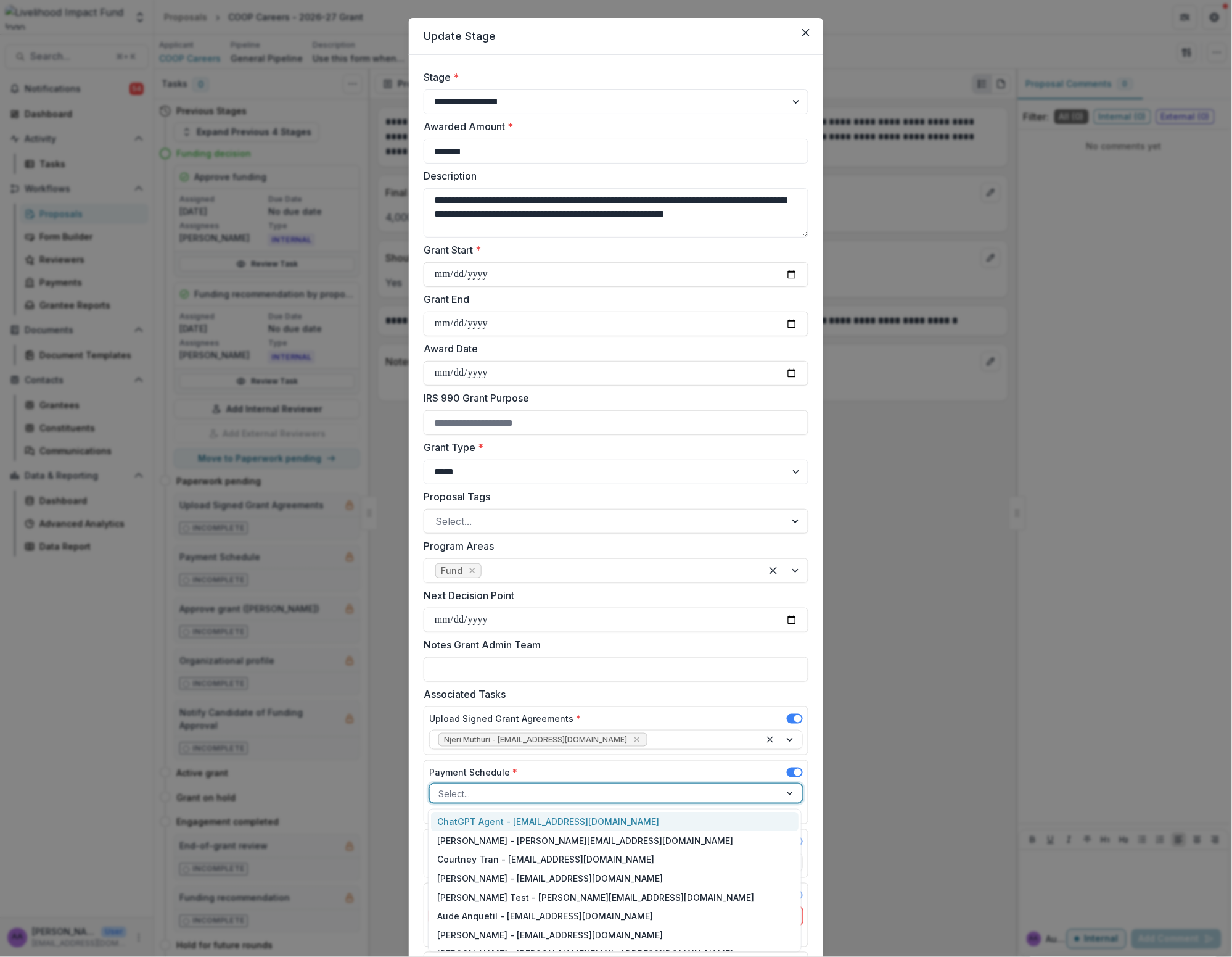
click at [543, 792] on div at bounding box center [605, 794] width 333 height 16
type input "**"
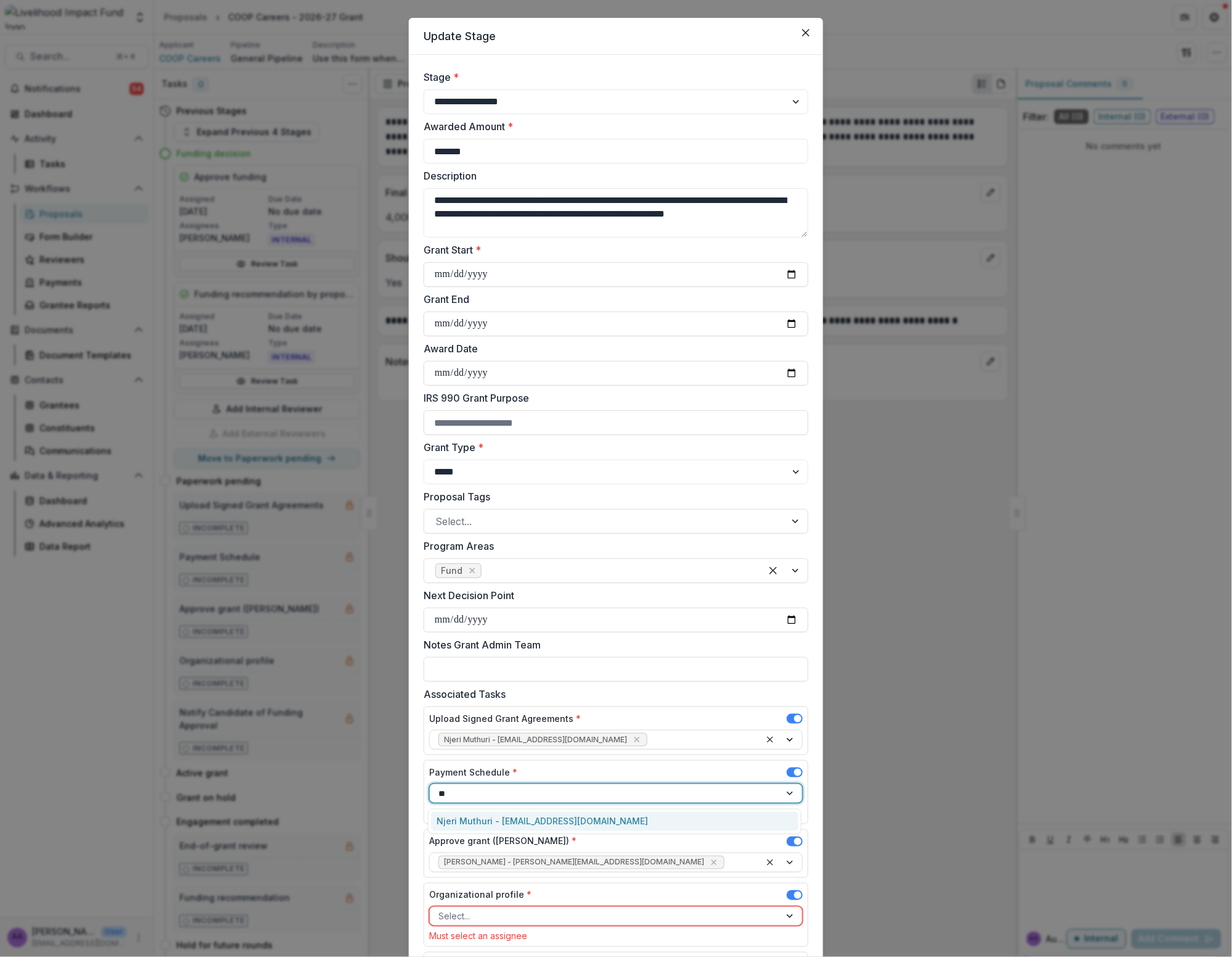
click at [543, 821] on div "Njeri Muthuri - [EMAIL_ADDRESS][DOMAIN_NAME]" at bounding box center [615, 821] width 368 height 19
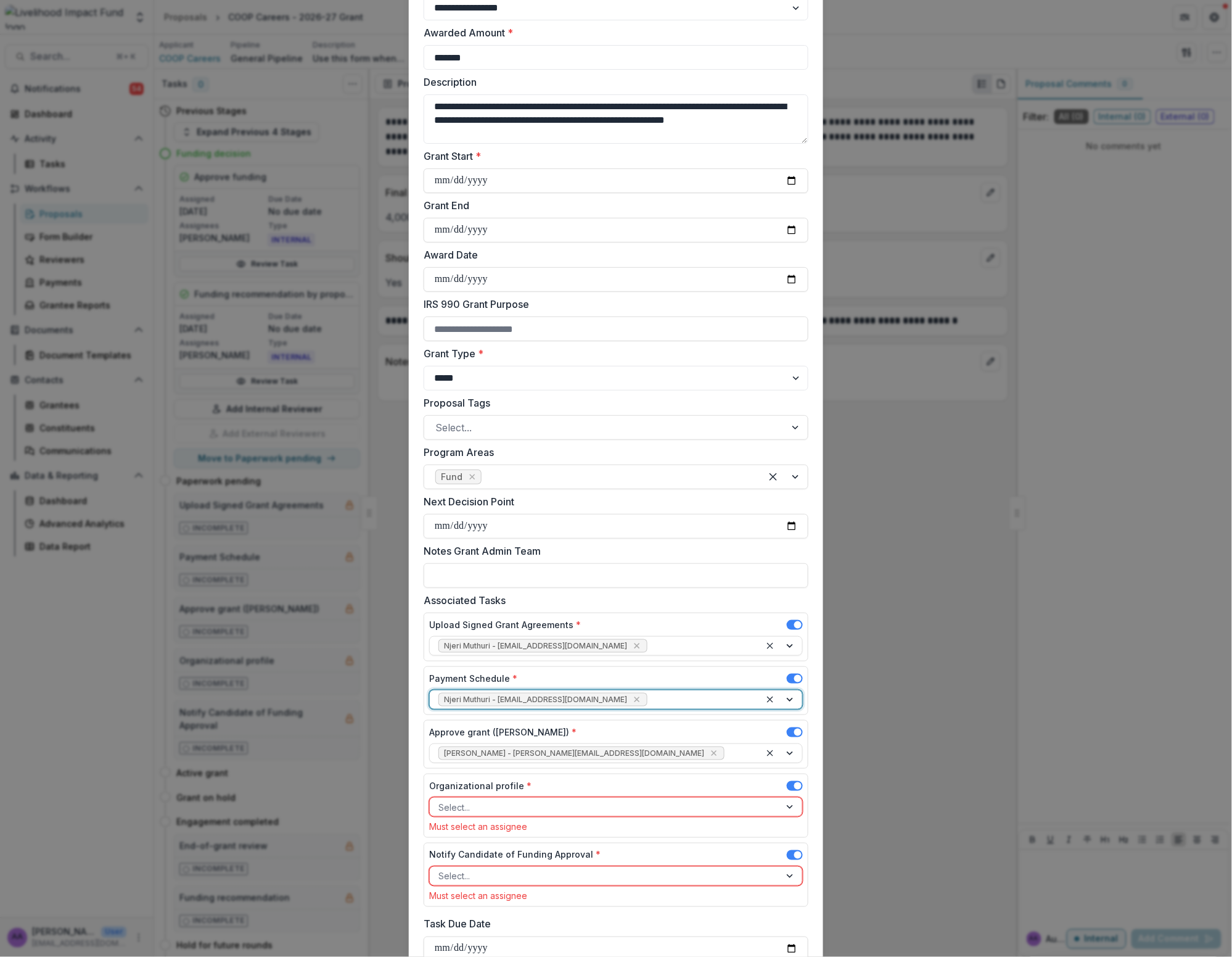
scroll to position [127, 0]
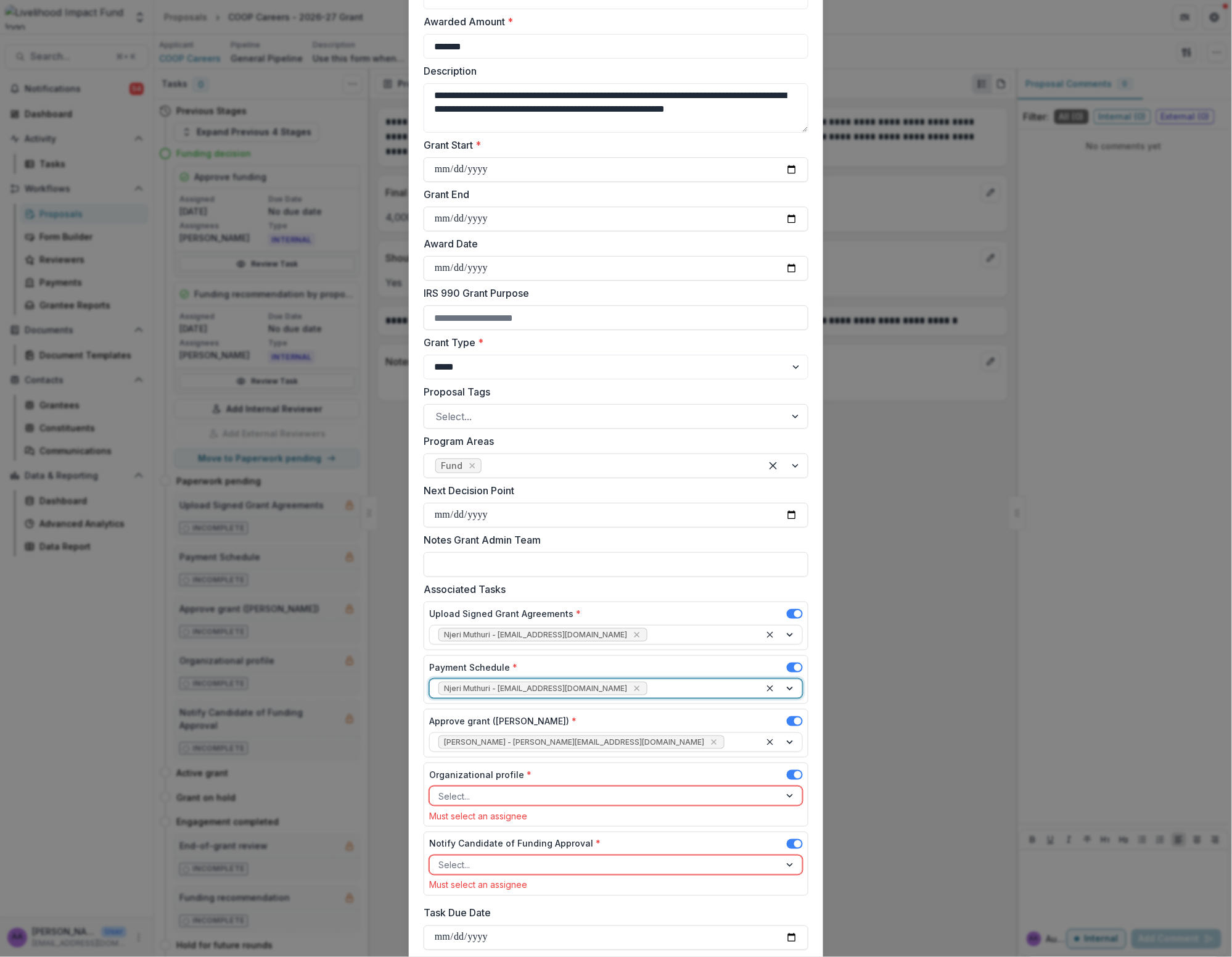
click at [545, 804] on div at bounding box center [605, 796] width 333 height 16
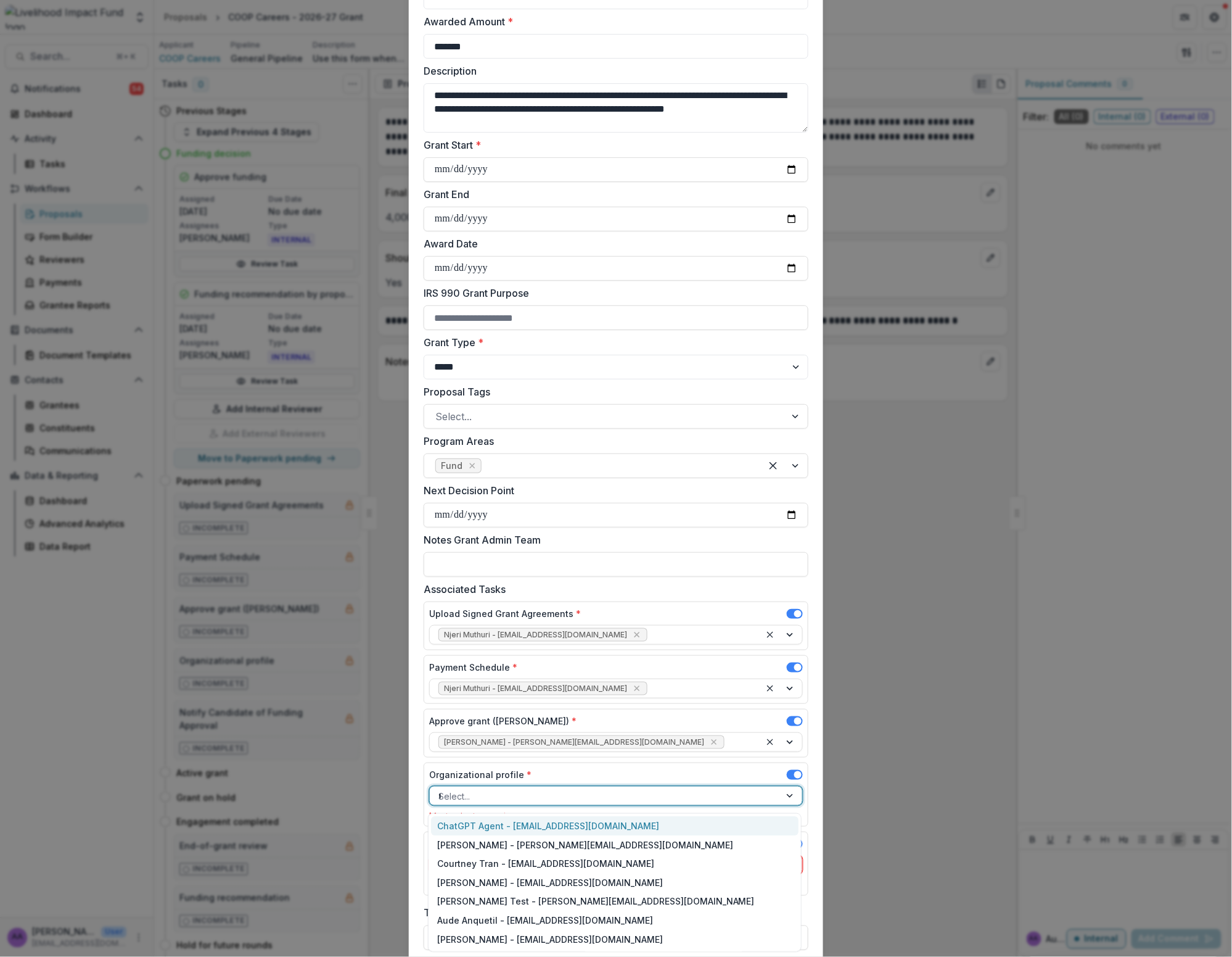
type input "**"
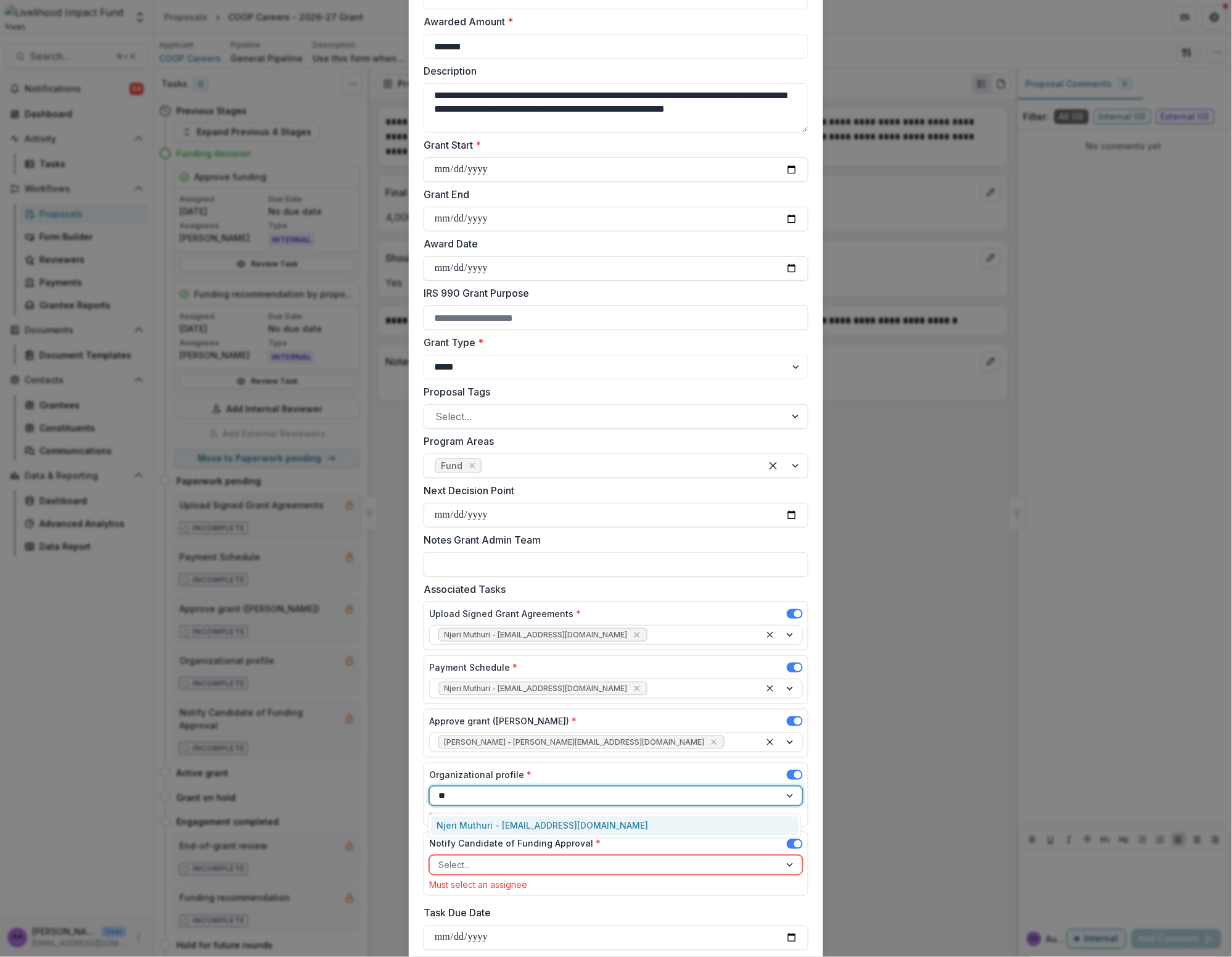
click at [549, 822] on div "Njeri Muthuri - [EMAIL_ADDRESS][DOMAIN_NAME]" at bounding box center [615, 825] width 368 height 19
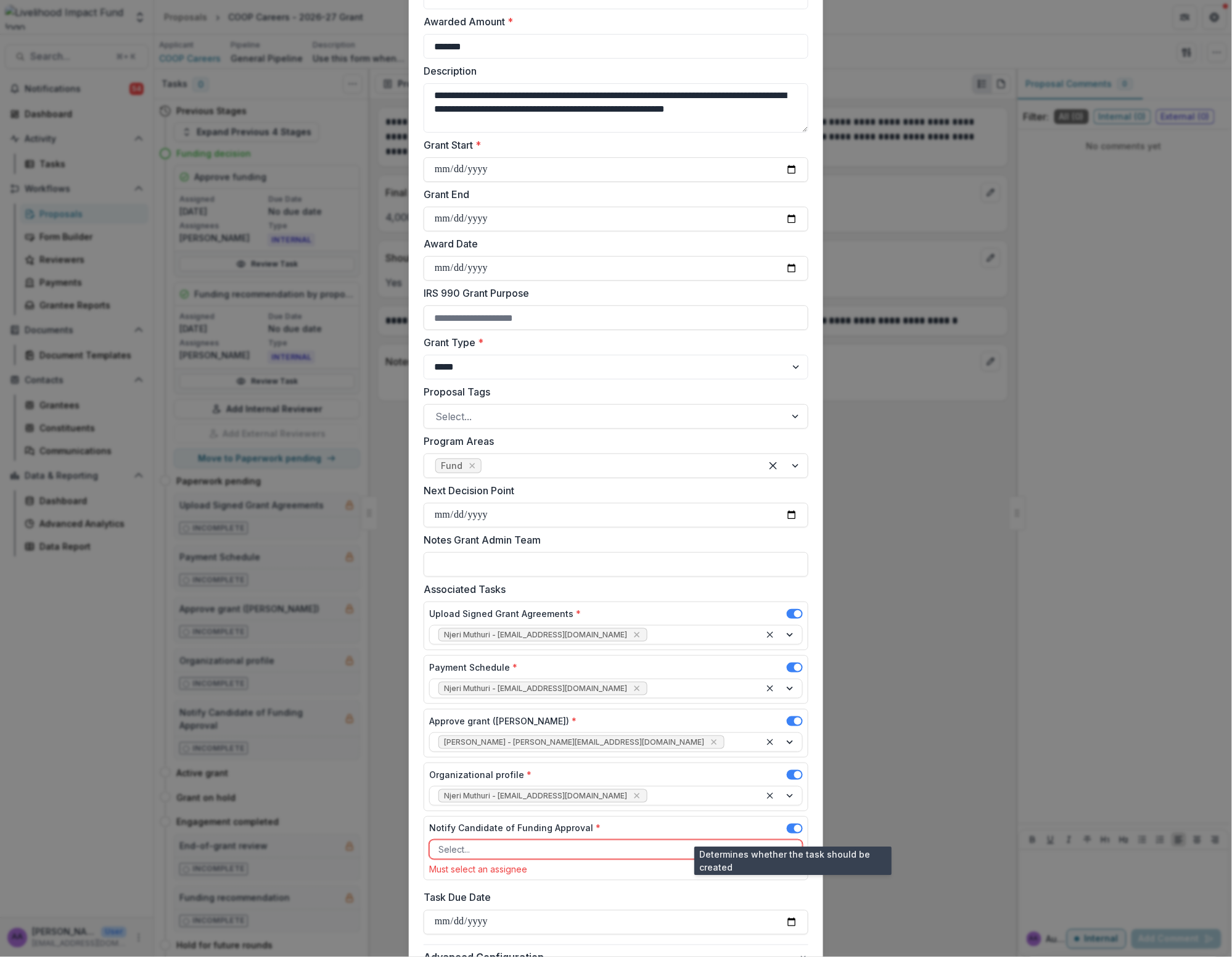
click at [639, 832] on span at bounding box center [798, 829] width 7 height 7
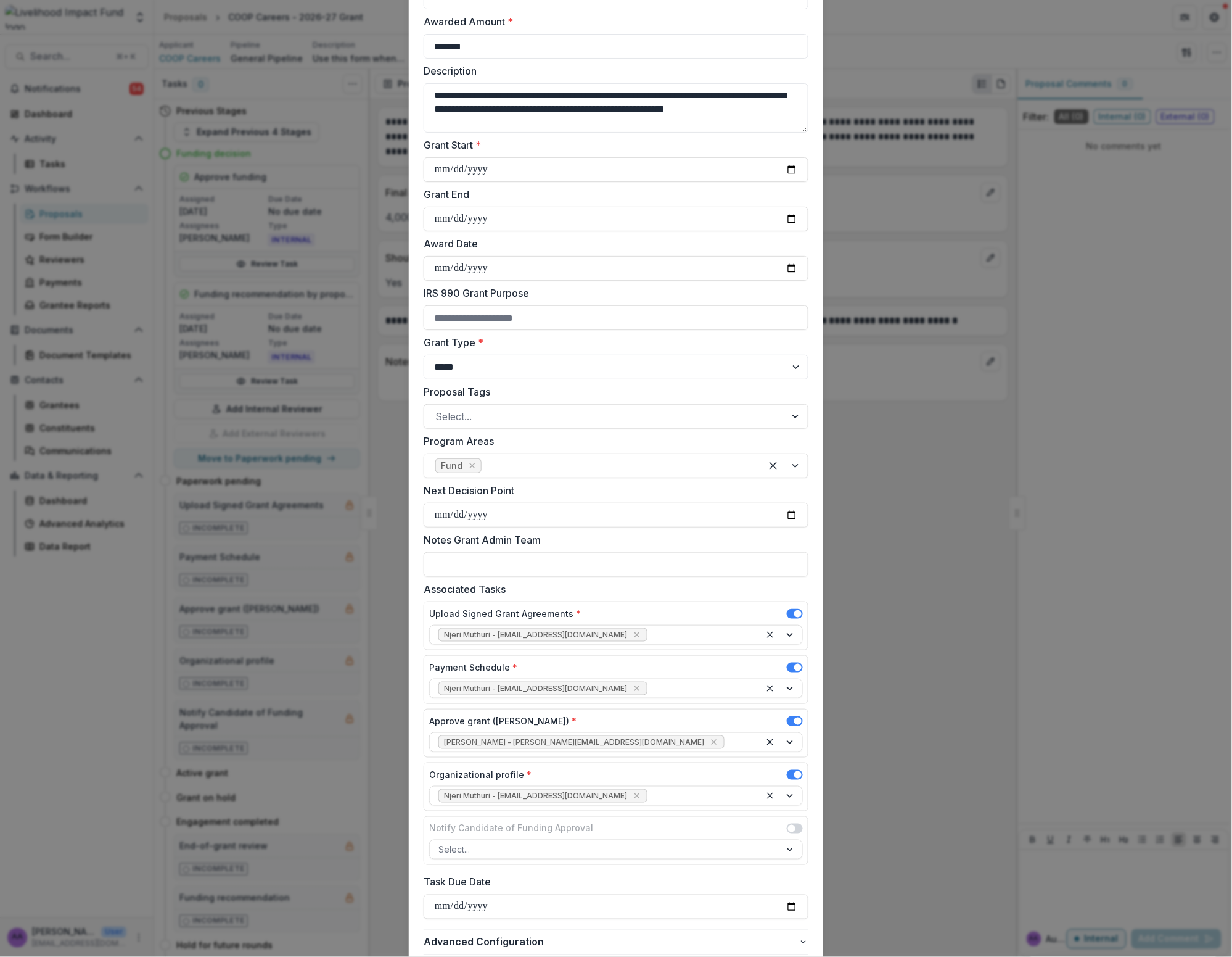
scroll to position [215, 0]
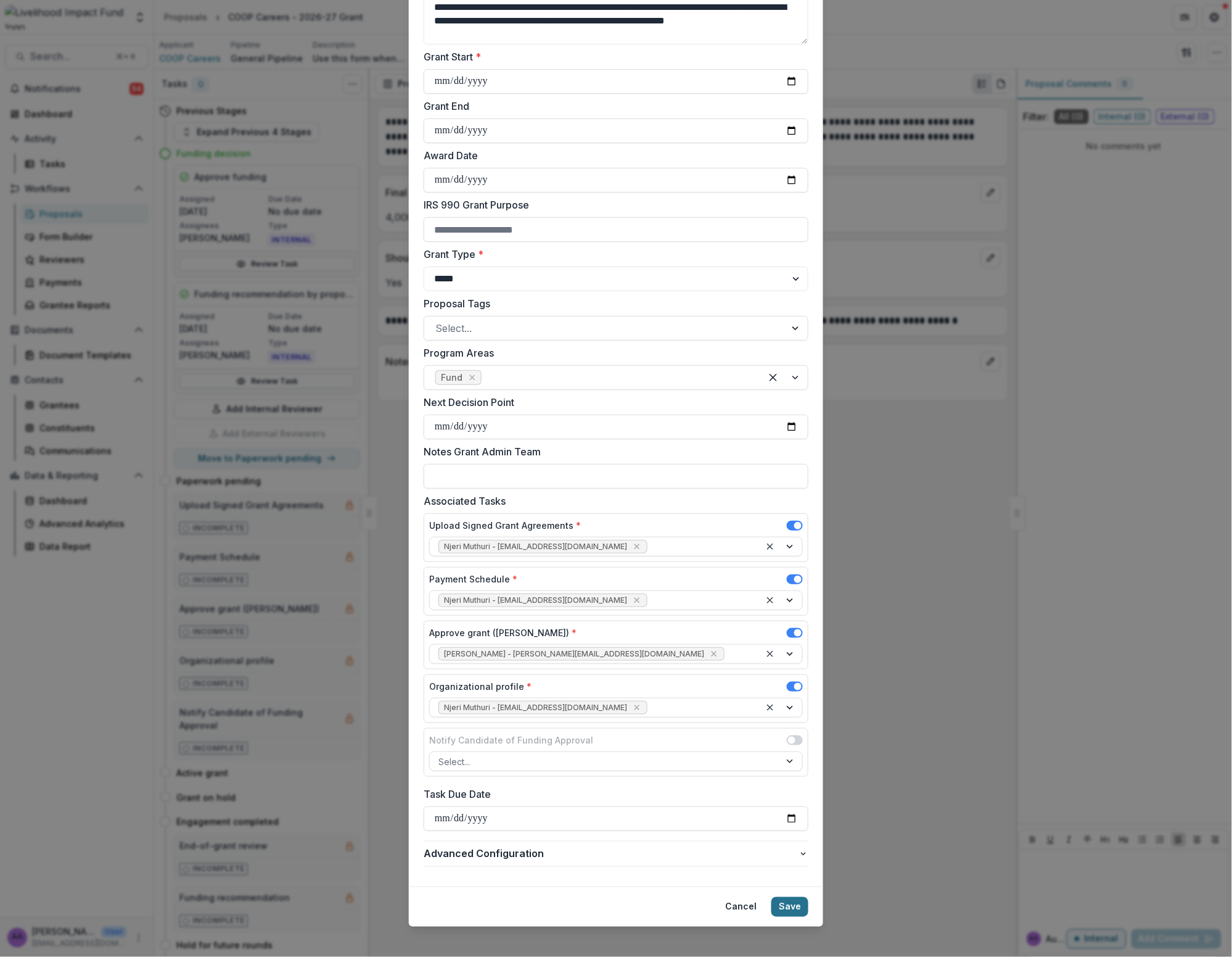
click at [639, 910] on button "Save" at bounding box center [790, 907] width 37 height 20
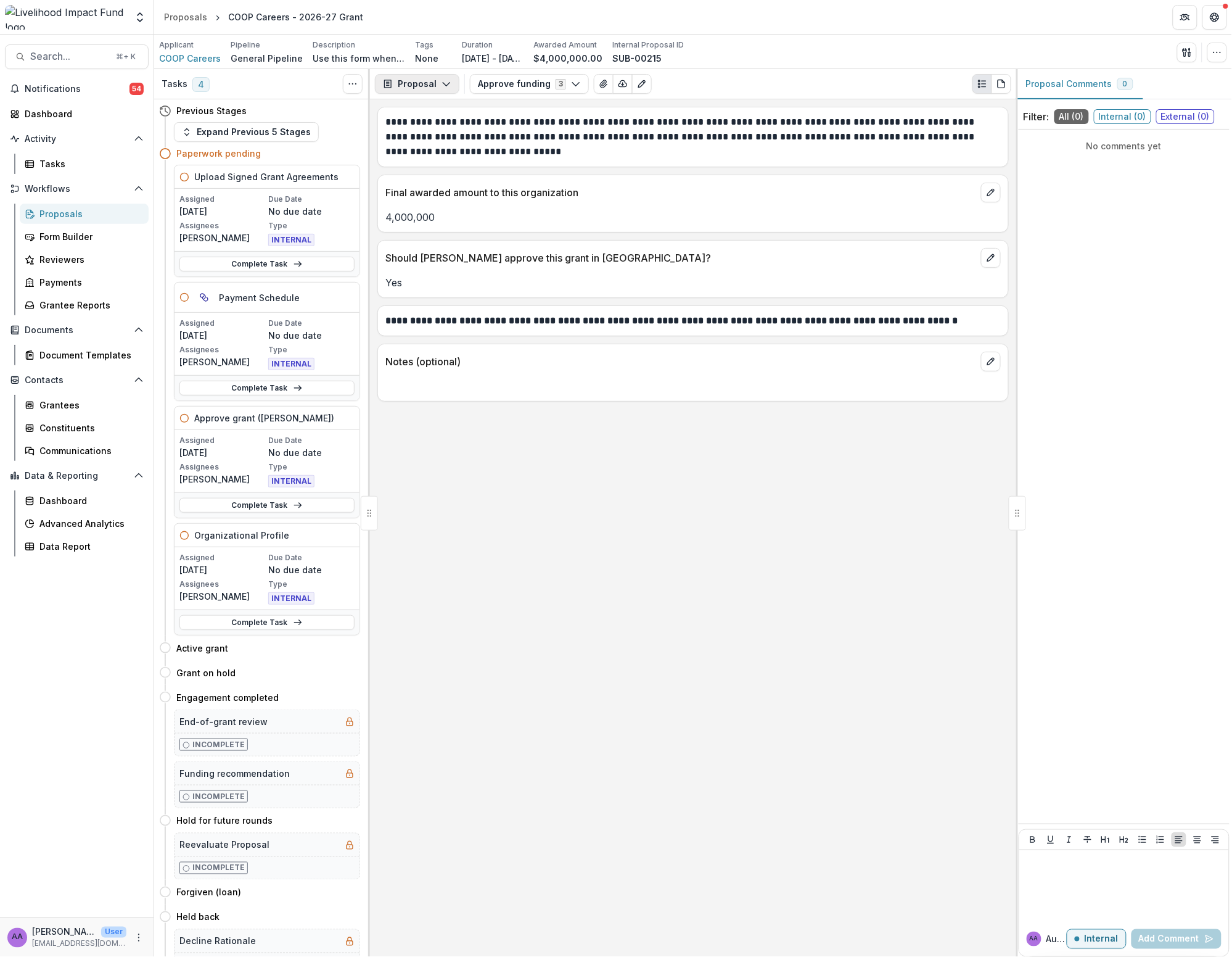
click at [438, 85] on button "Proposal" at bounding box center [417, 84] width 84 height 20
click at [449, 128] on div "Payments" at bounding box center [456, 132] width 113 height 13
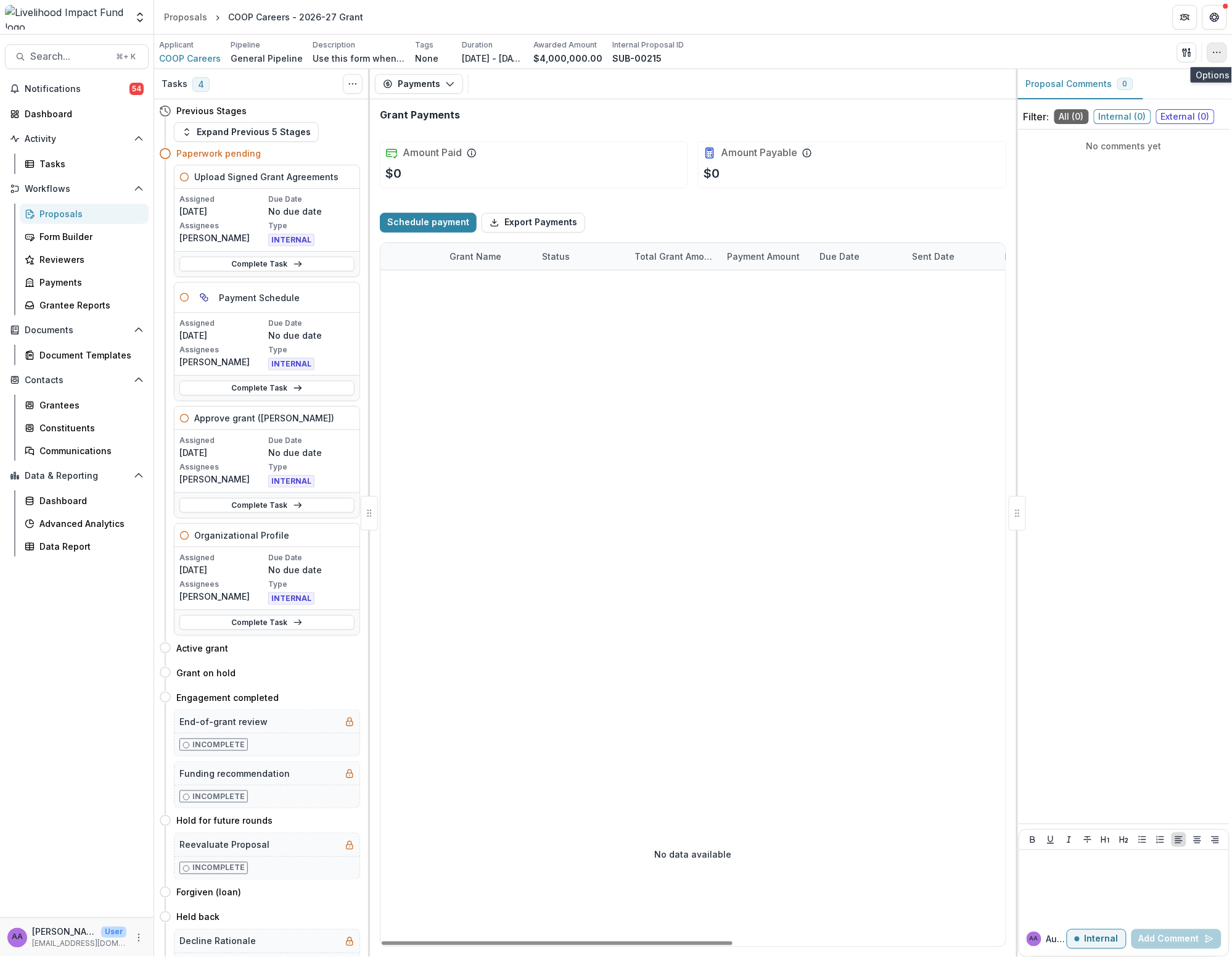
click at [639, 51] on icon "button" at bounding box center [1218, 53] width 10 height 10
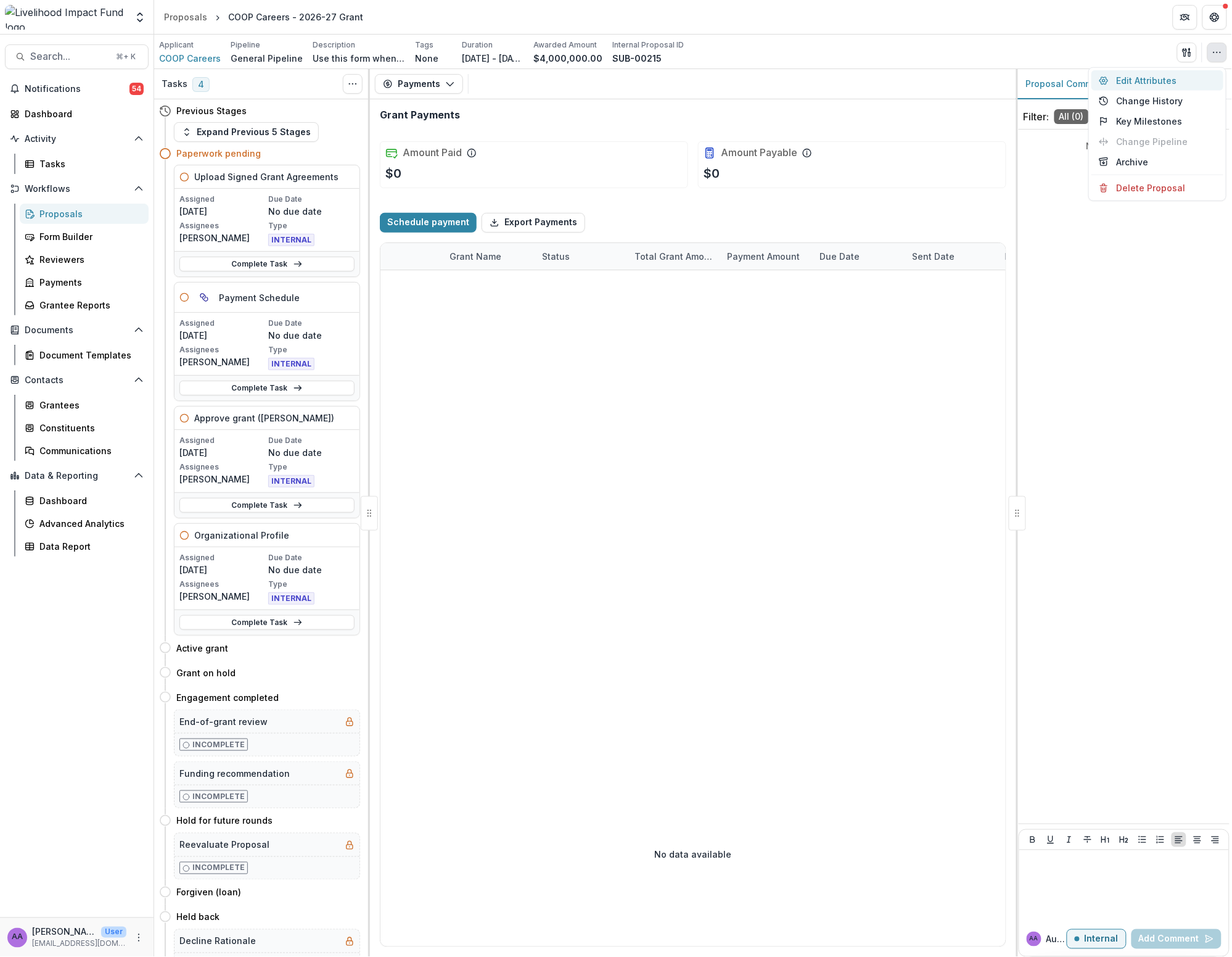
click at [639, 76] on button "Edit Attributes" at bounding box center [1158, 80] width 132 height 20
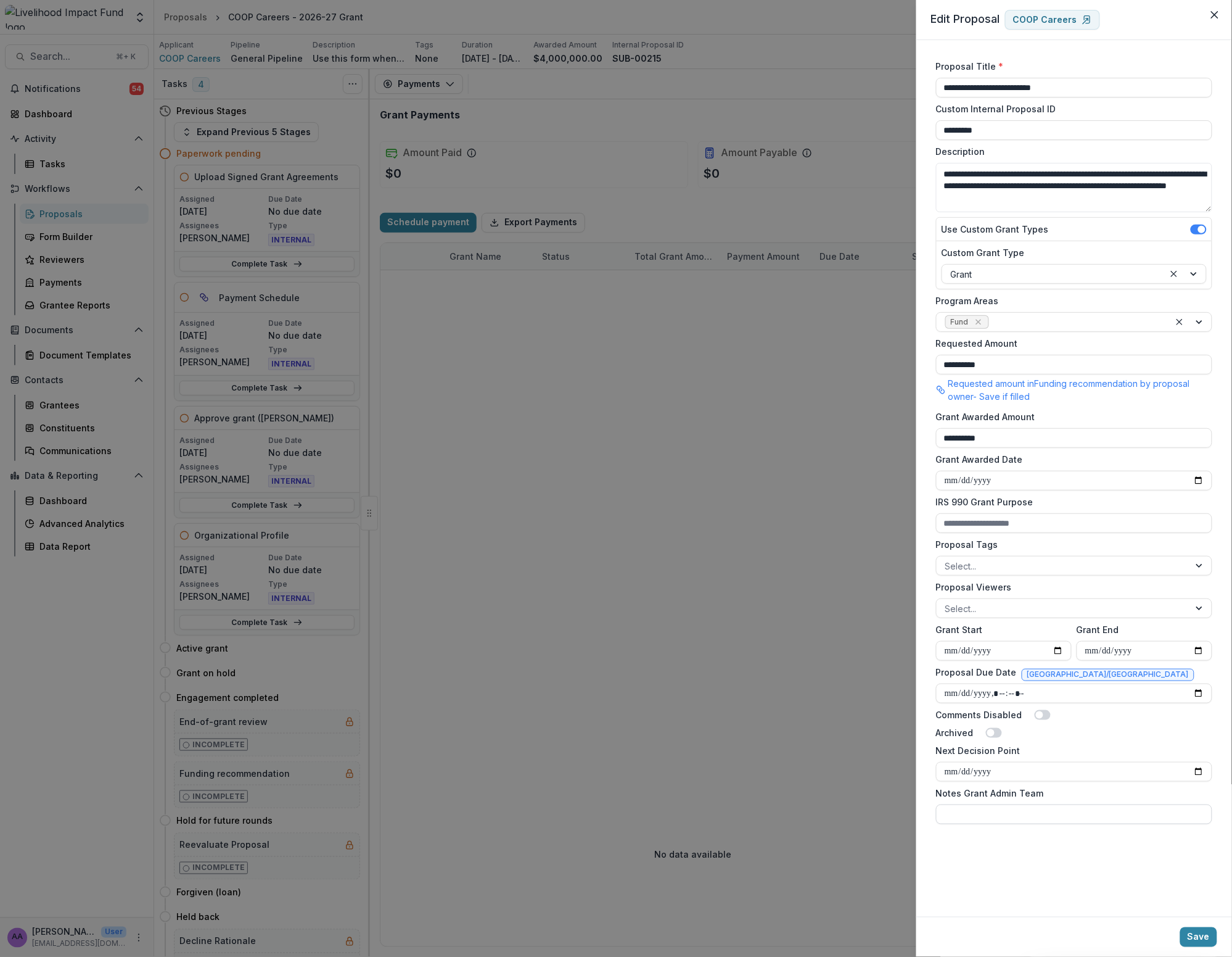
click at [639, 811] on input "Notes Grant Admin Team" at bounding box center [1074, 814] width 276 height 20
type input "**********"
click at [639, 933] on button "Save" at bounding box center [1199, 937] width 37 height 20
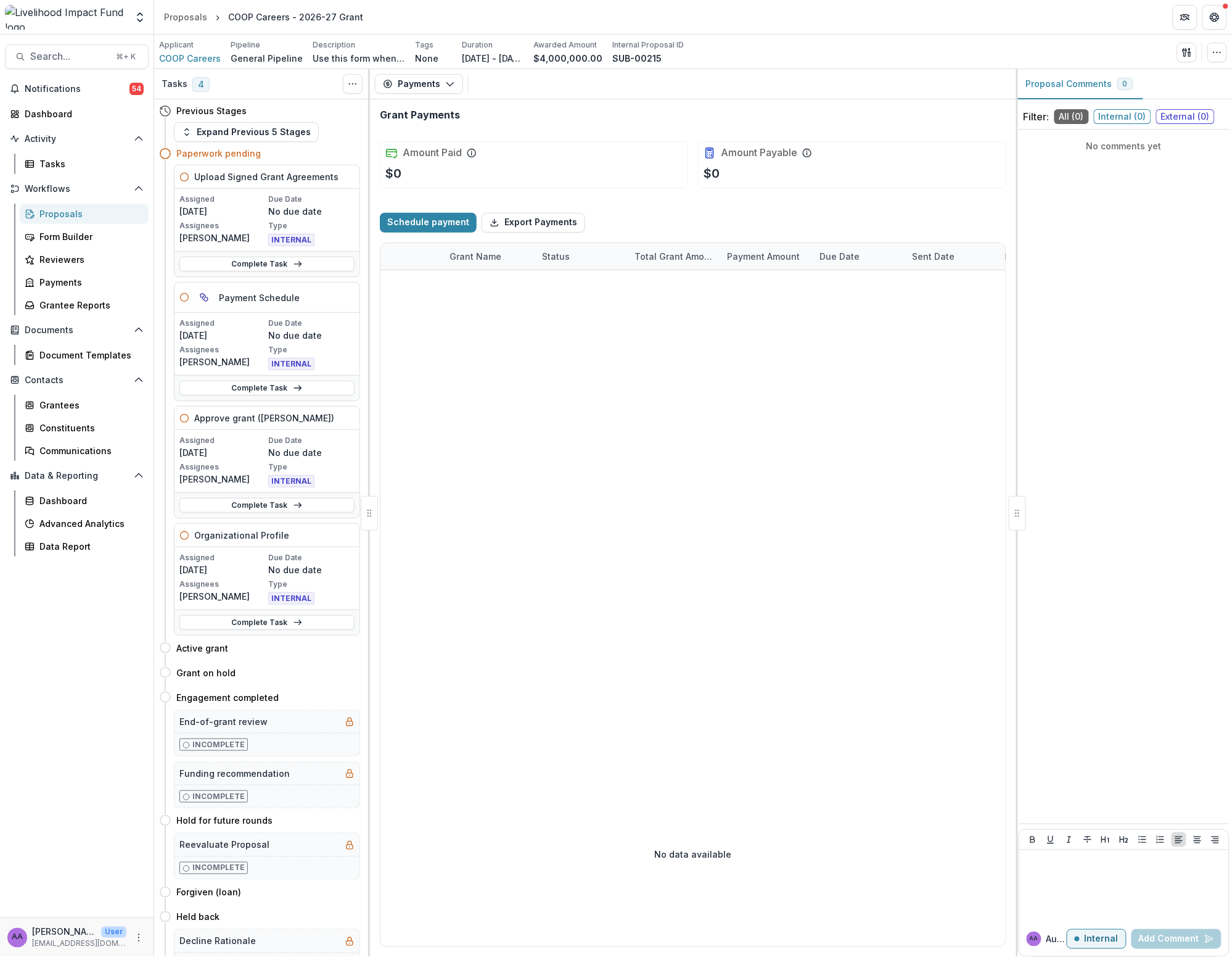
click at [55, 218] on div "Proposals" at bounding box center [89, 213] width 99 height 13
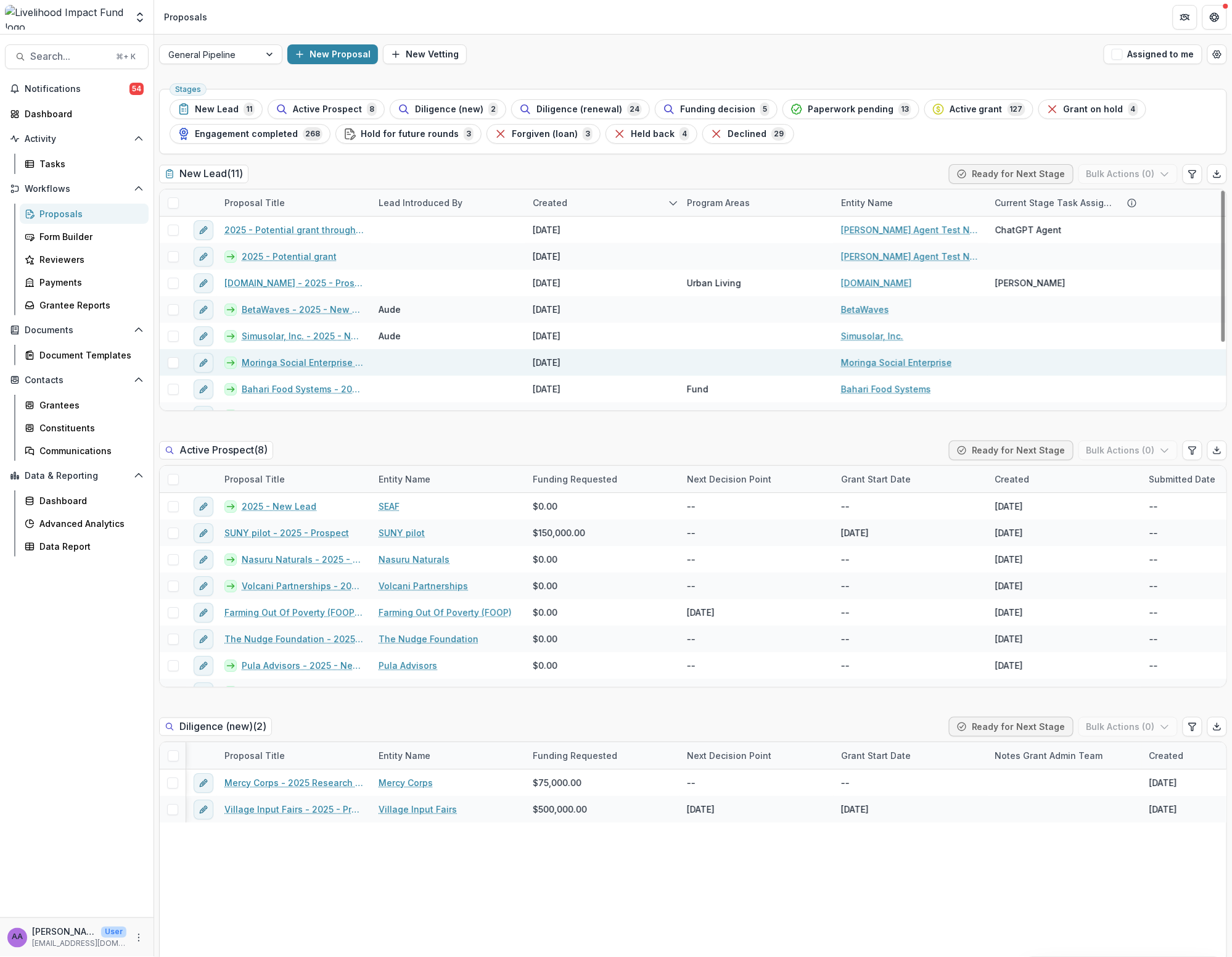
scroll to position [0, 2]
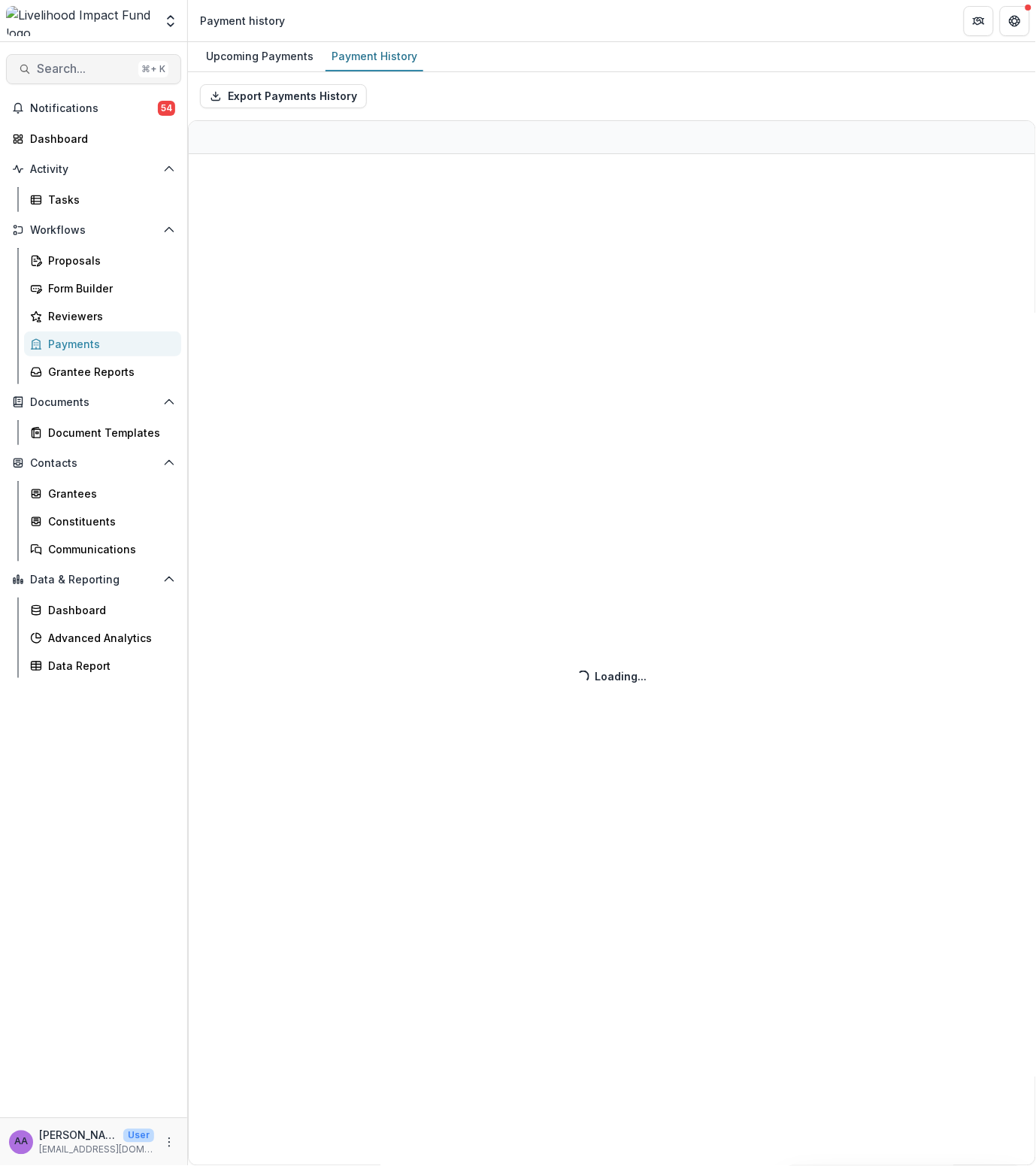
click at [71, 67] on span "Search..." at bounding box center [85, 69] width 95 height 14
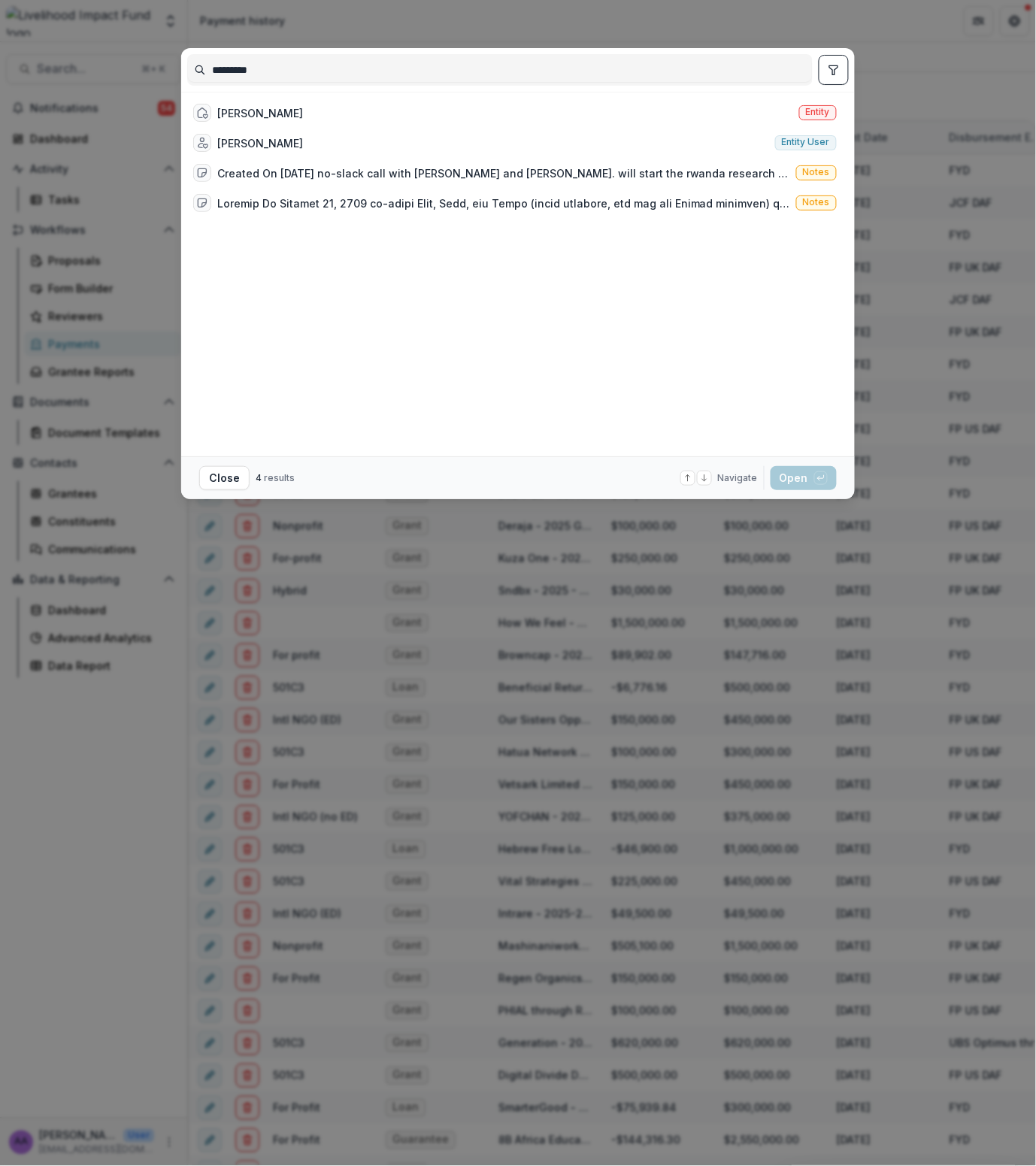
type input "*********"
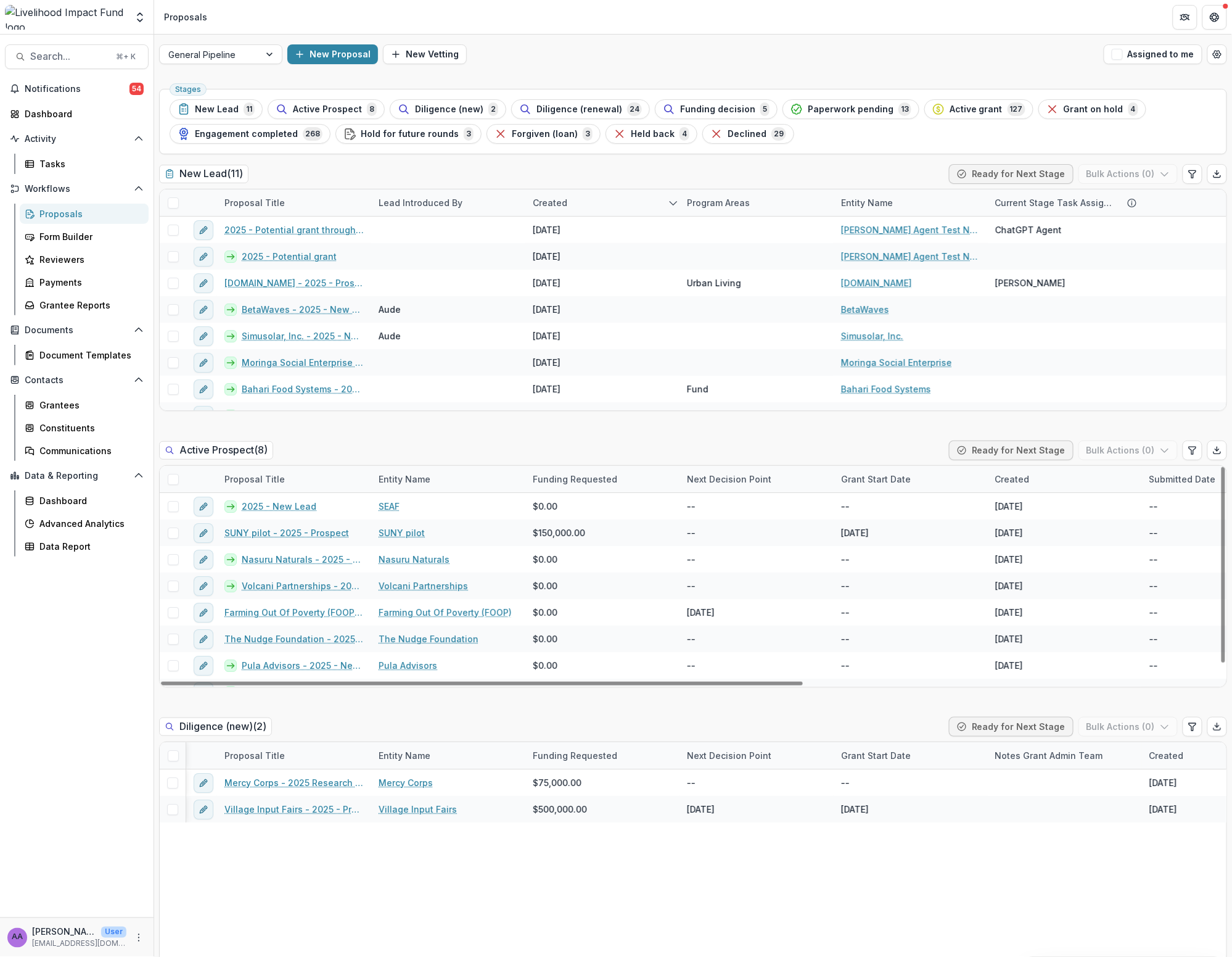
scroll to position [0, 2]
